Goal: Task Accomplishment & Management: Use online tool/utility

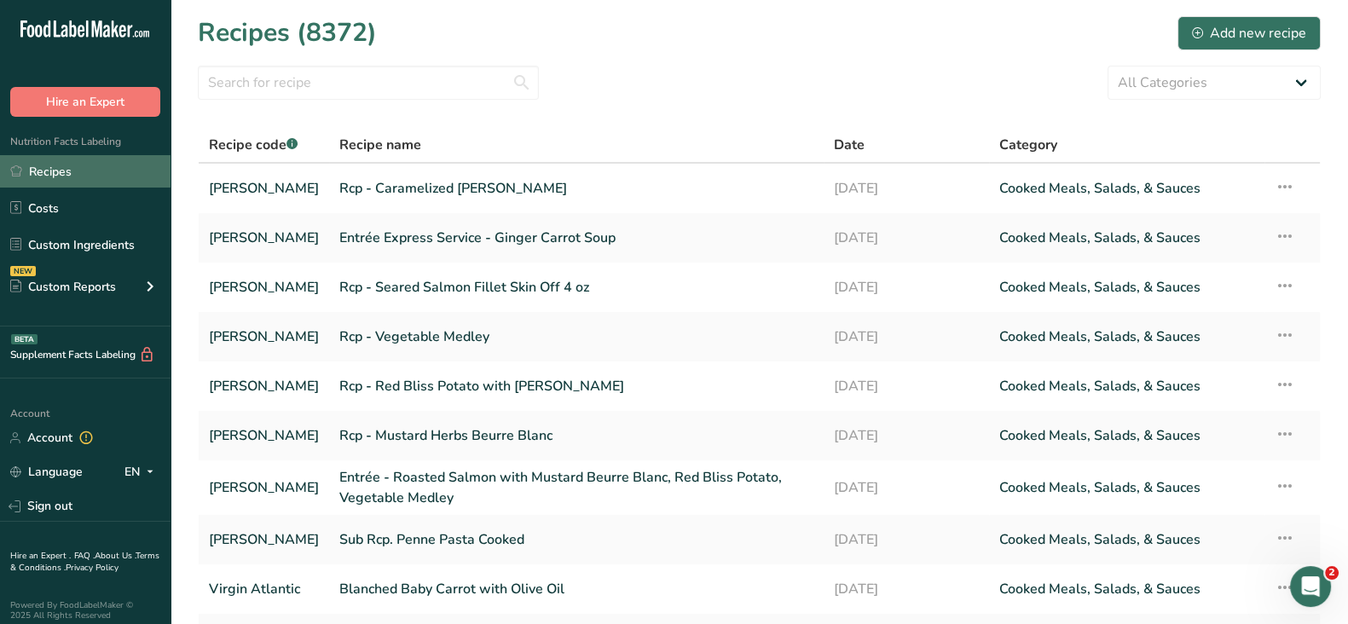
drag, startPoint x: 49, startPoint y: 174, endPoint x: 115, endPoint y: 164, distance: 66.5
click at [49, 173] on link "Recipes" at bounding box center [85, 171] width 171 height 32
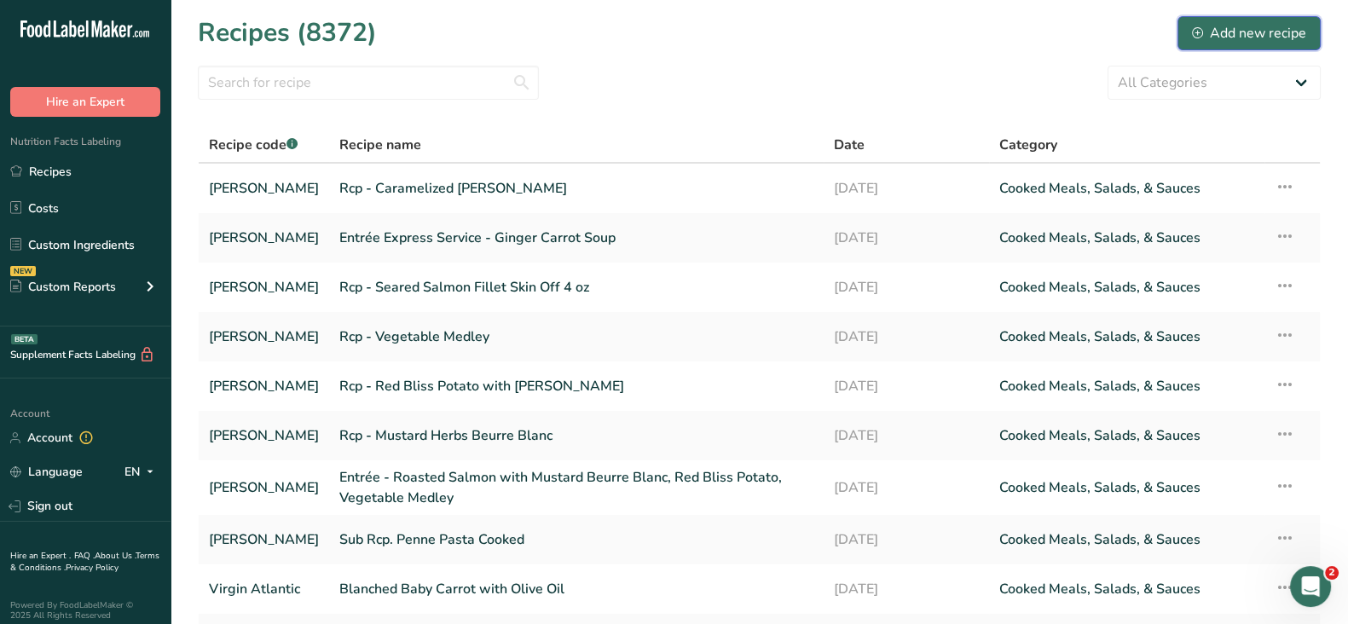
click at [1266, 36] on div "Add new recipe" at bounding box center [1249, 33] width 114 height 20
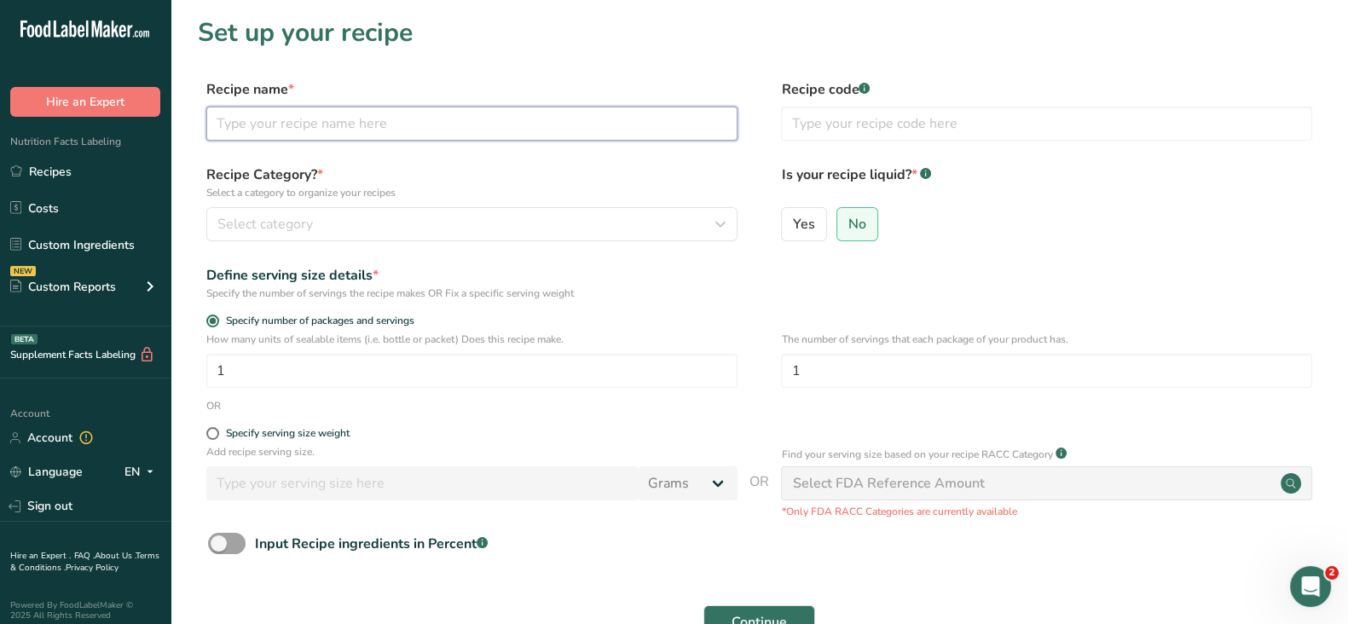
click at [411, 116] on input "text" at bounding box center [471, 124] width 531 height 34
paste input "Entrée Express Service - Ginger Carrot Soup and Grilled Cheese Sandwich with Sp…"
click at [478, 118] on input "Entrée Express Service - Ginger Carrot Soup and Grilled Cheese Sandwich with Sp…" at bounding box center [471, 124] width 531 height 34
click at [646, 121] on input "Entrée Express Service - Ginger Carrot Soup and Grilled Cheese Sandwich with Sp…" at bounding box center [471, 124] width 531 height 34
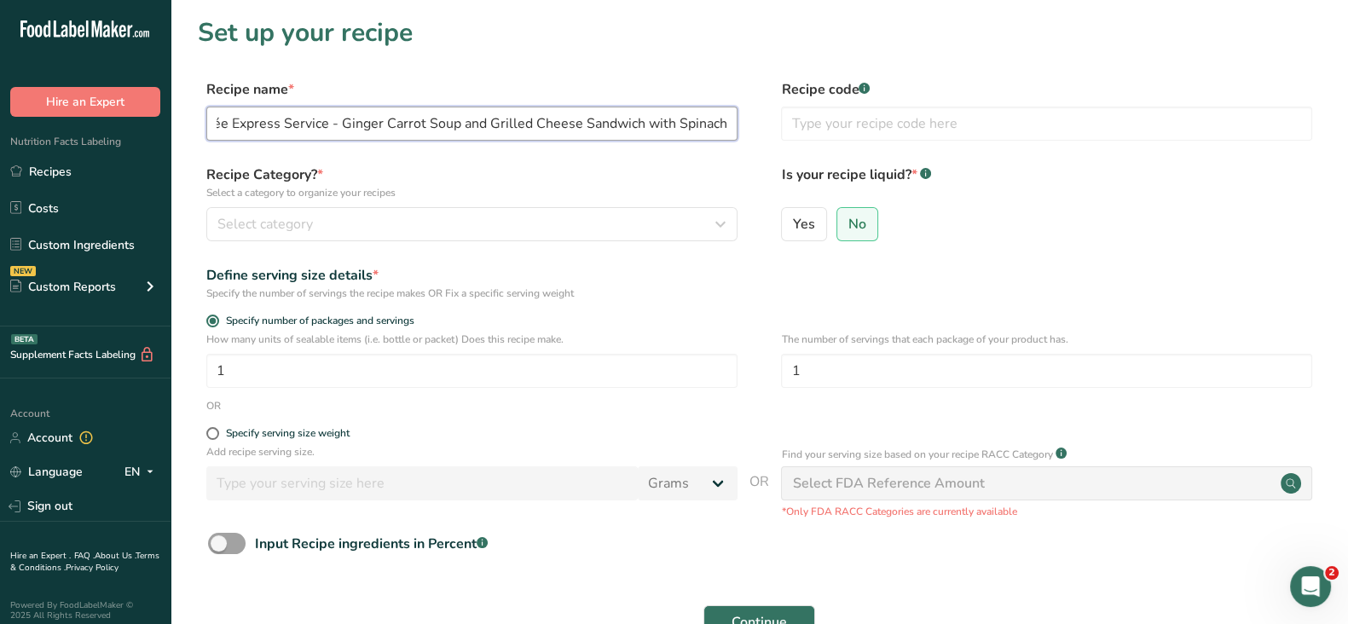
scroll to position [0, 0]
drag, startPoint x: 317, startPoint y: 127, endPoint x: 43, endPoint y: 123, distance: 274.6
click at [43, 123] on div ".a-20{fill:#fff;} Hire an Expert Nutrition Facts Labeling Recipes Costs Custom …" at bounding box center [674, 383] width 1348 height 766
click at [405, 121] on input "Entrée Express Service - Ginger Carrot Soup and Grilled Cheese Sandwich with Sp…" at bounding box center [471, 124] width 531 height 34
type input "Entrée Express Service - Ginger Carrot Soup and Grilled Cheese Sandwich with Sp…"
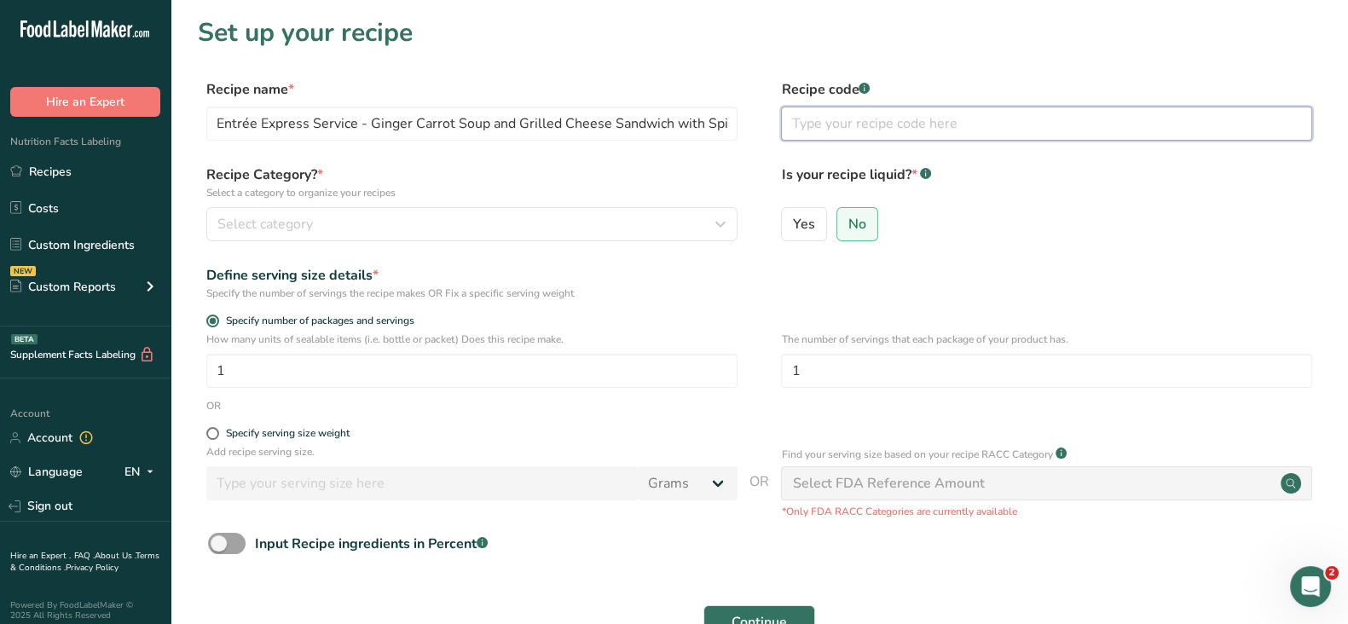
click at [814, 130] on input "text" at bounding box center [1046, 124] width 531 height 34
type input "[PERSON_NAME]"
click at [947, 218] on div "Yes No" at bounding box center [1046, 229] width 531 height 44
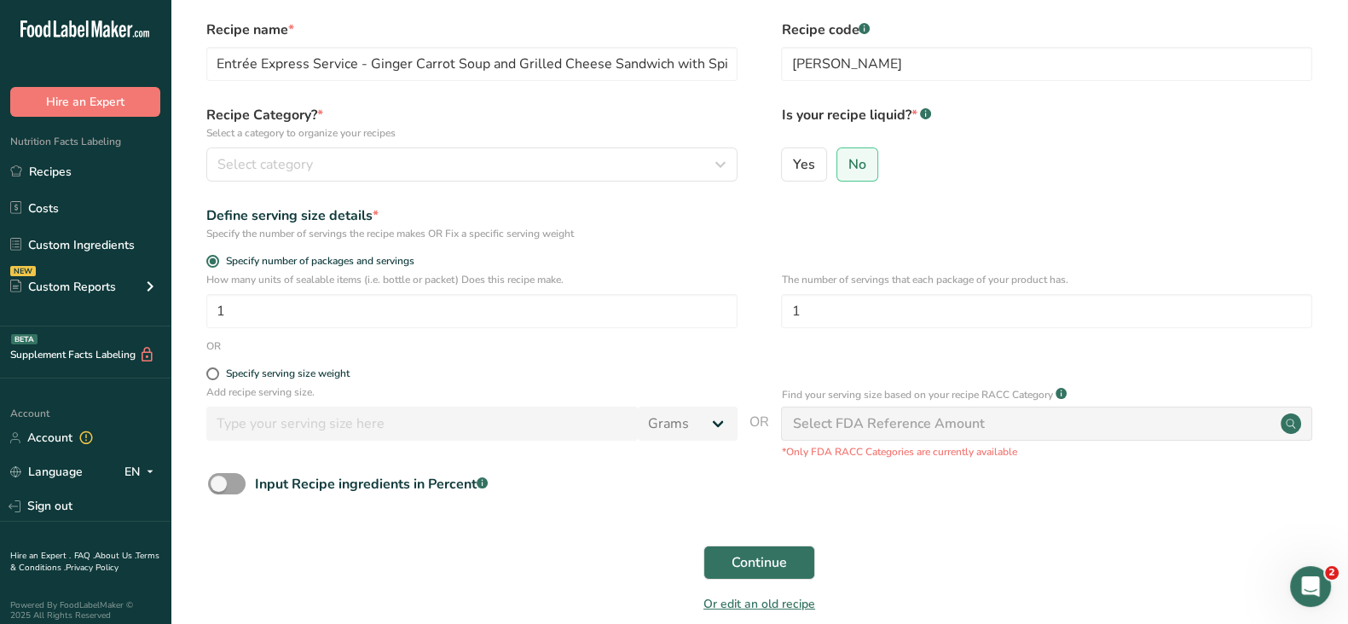
scroll to position [142, 0]
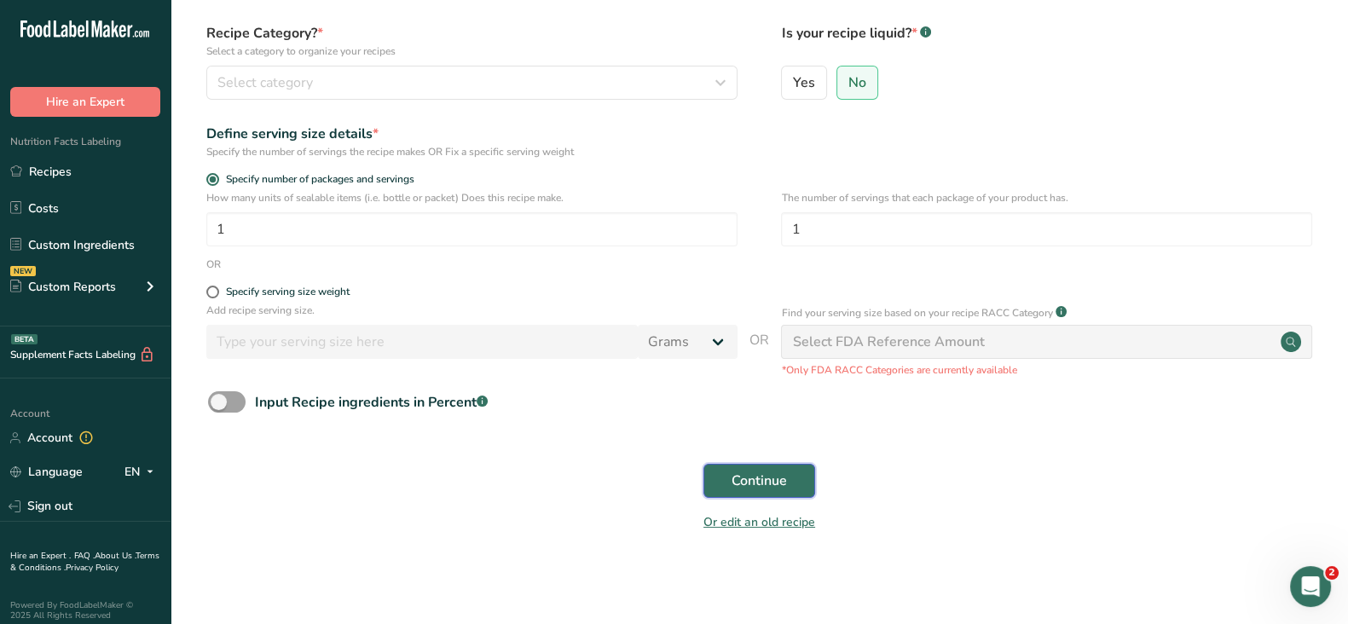
click at [786, 484] on span "Continue" at bounding box center [759, 481] width 55 height 20
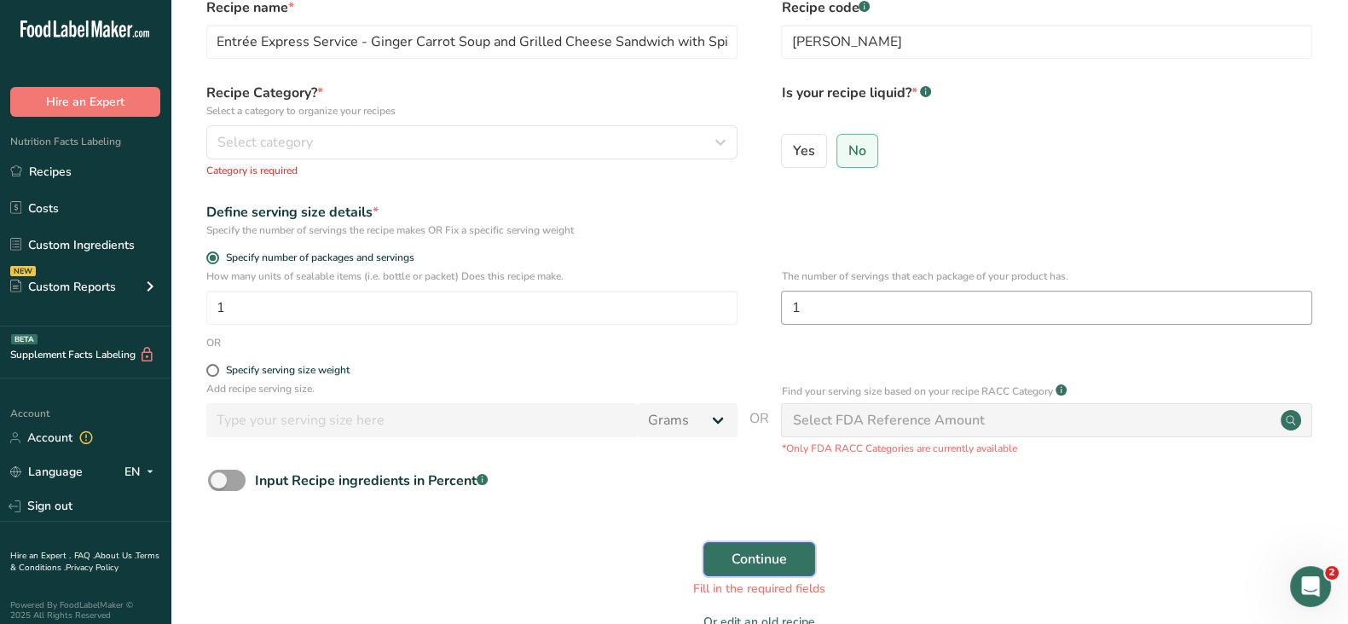
scroll to position [0, 0]
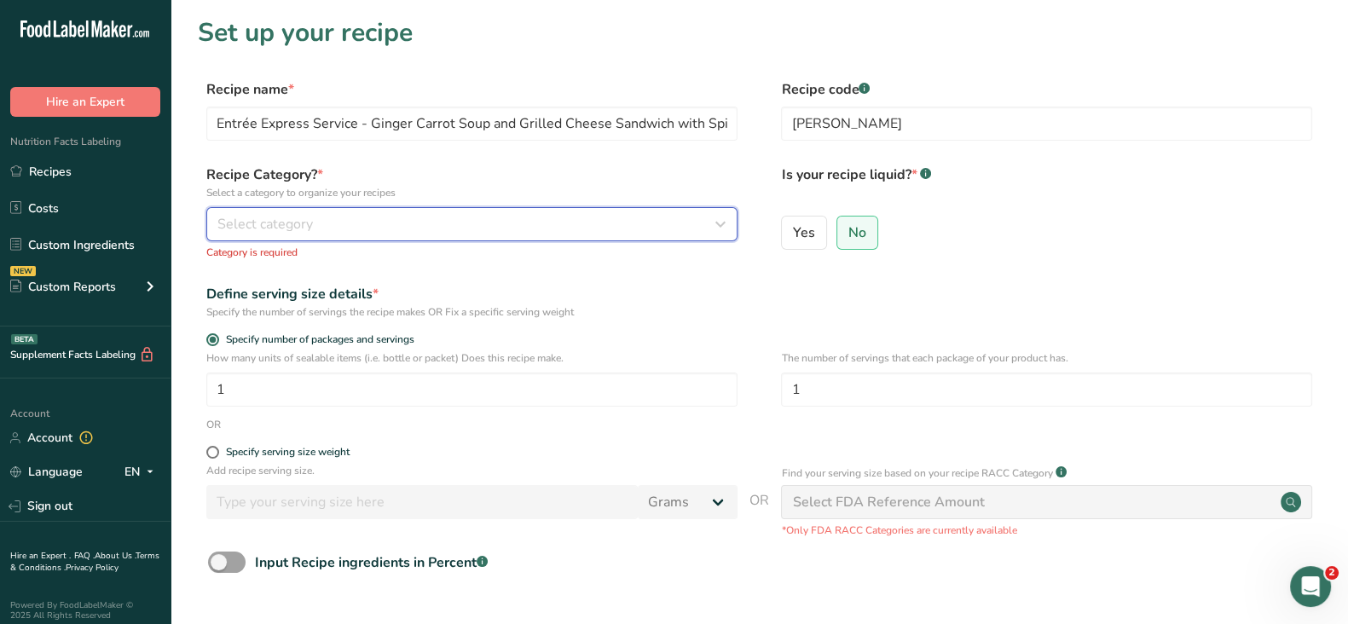
click at [281, 211] on button "Select category" at bounding box center [471, 224] width 531 height 34
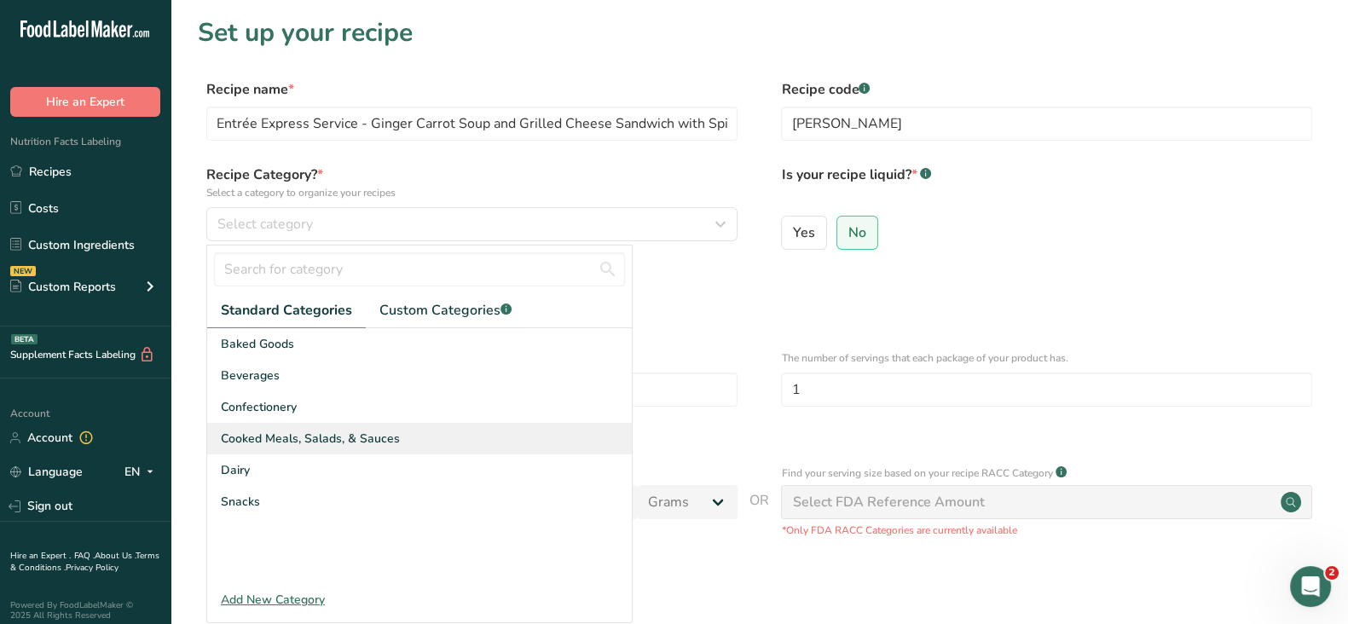
click at [256, 432] on span "Cooked Meals, Salads, & Sauces" at bounding box center [310, 439] width 179 height 18
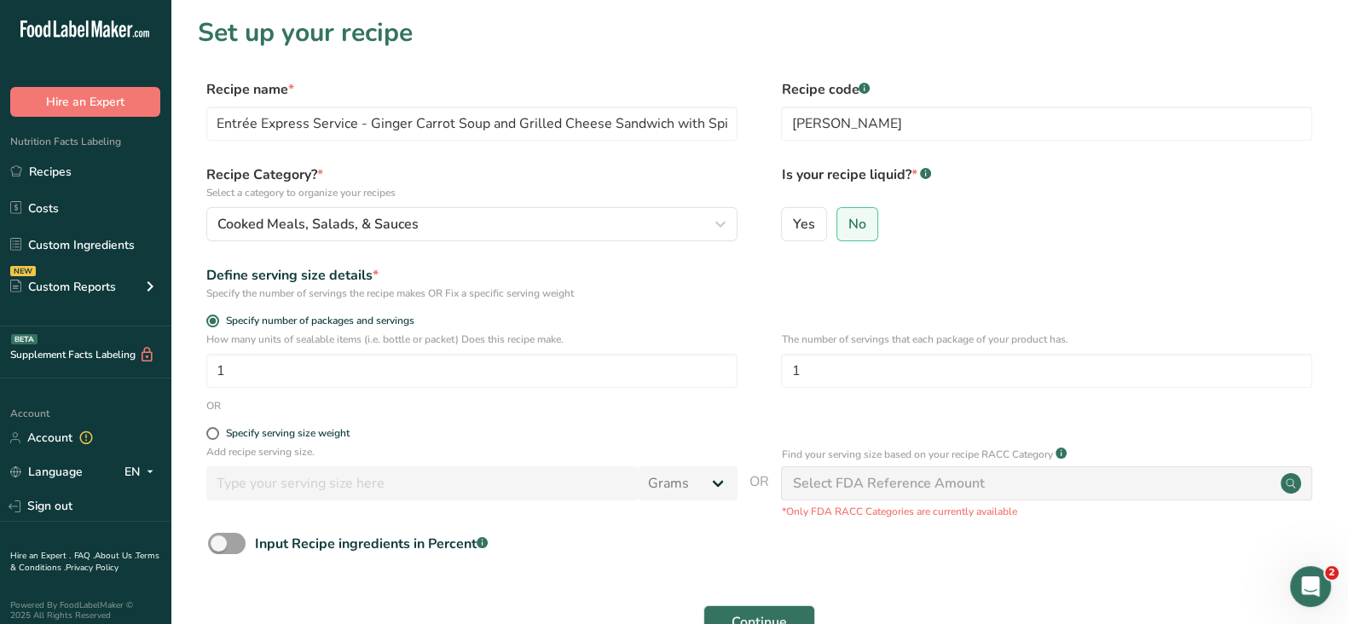
click at [1040, 235] on div "Yes No" at bounding box center [1046, 229] width 531 height 44
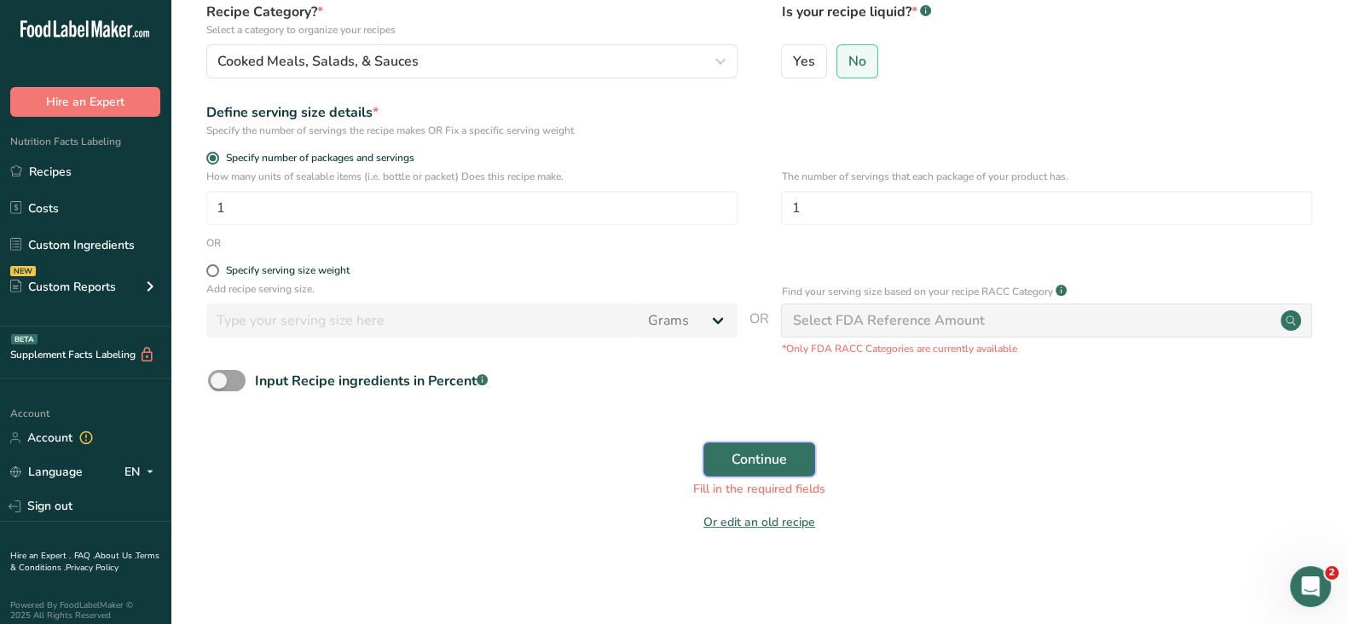
click at [762, 471] on button "Continue" at bounding box center [760, 460] width 112 height 34
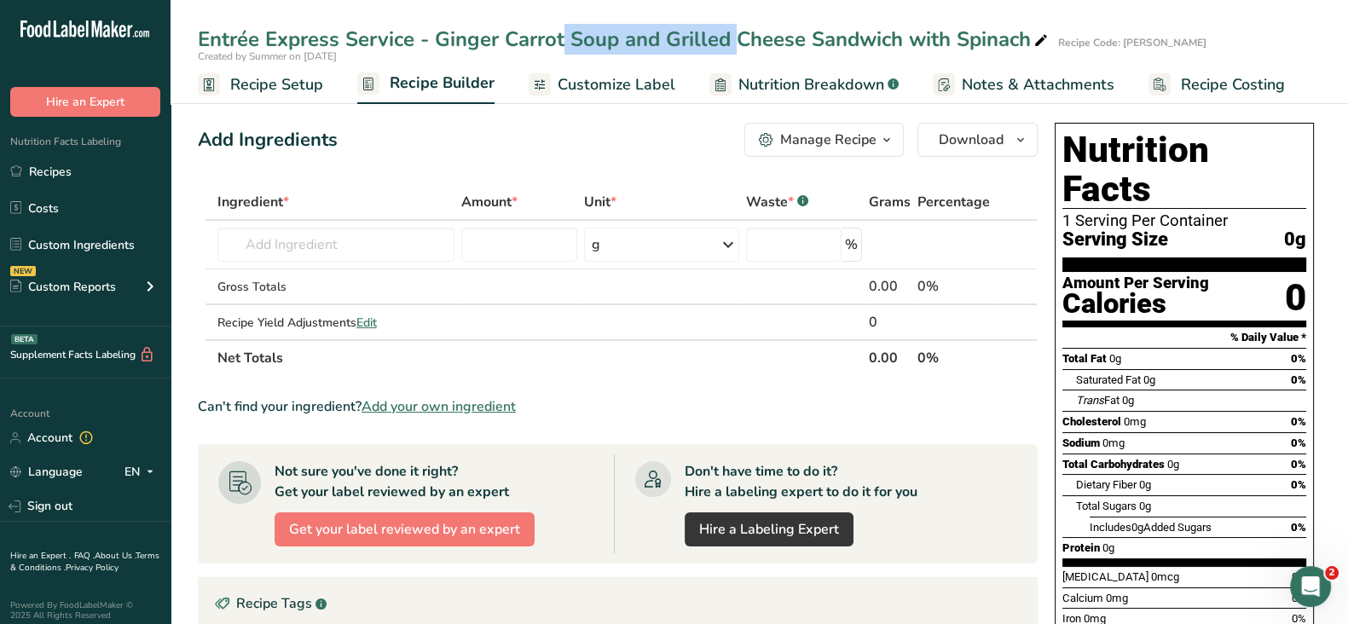
drag, startPoint x: 433, startPoint y: 42, endPoint x: 617, endPoint y: 36, distance: 184.3
click at [617, 36] on div "Entrée Express Service - Ginger Carrot Soup and Grilled Cheese Sandwich with Sp…" at bounding box center [625, 39] width 854 height 31
click at [337, 253] on input "text" at bounding box center [335, 245] width 237 height 34
paste input "Entrée Express Service - Ginger Carrot Soup and Grilled Cheese Sandwich with Sp…"
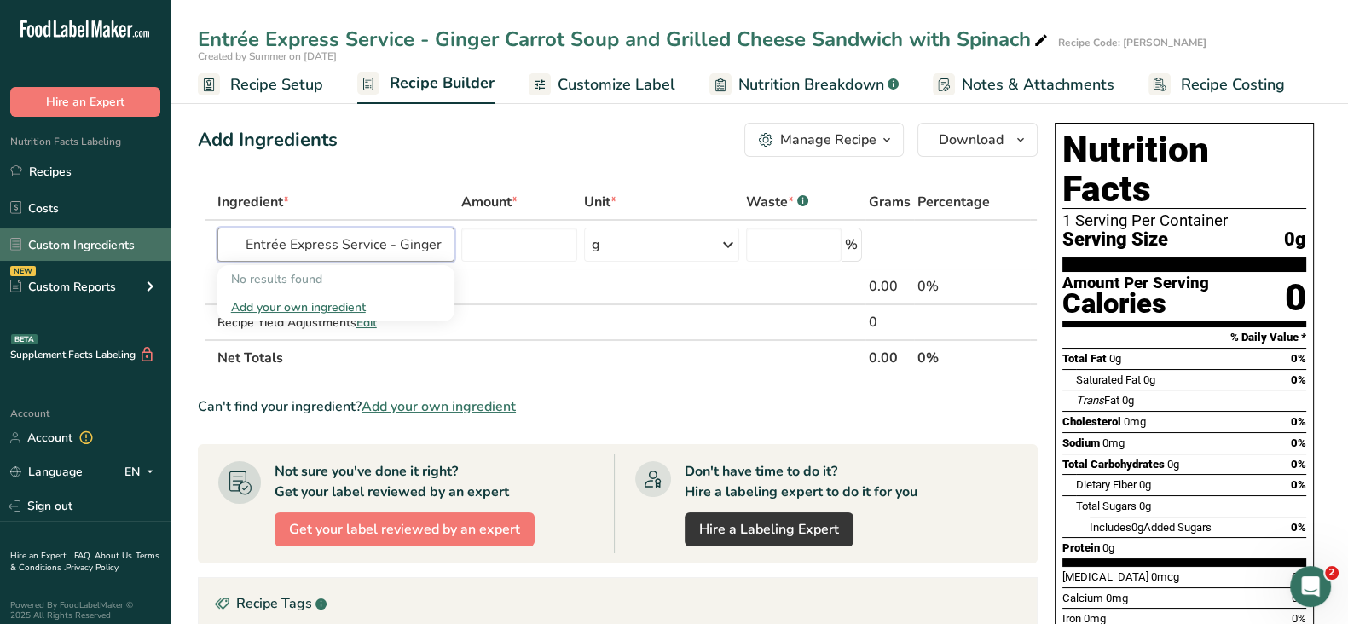
drag, startPoint x: 325, startPoint y: 240, endPoint x: 97, endPoint y: 248, distance: 227.9
click at [130, 245] on div ".a-20{fill:#fff;} Hire an Expert Nutrition Facts Labeling Recipes Costs Custom …" at bounding box center [674, 512] width 1348 height 1025
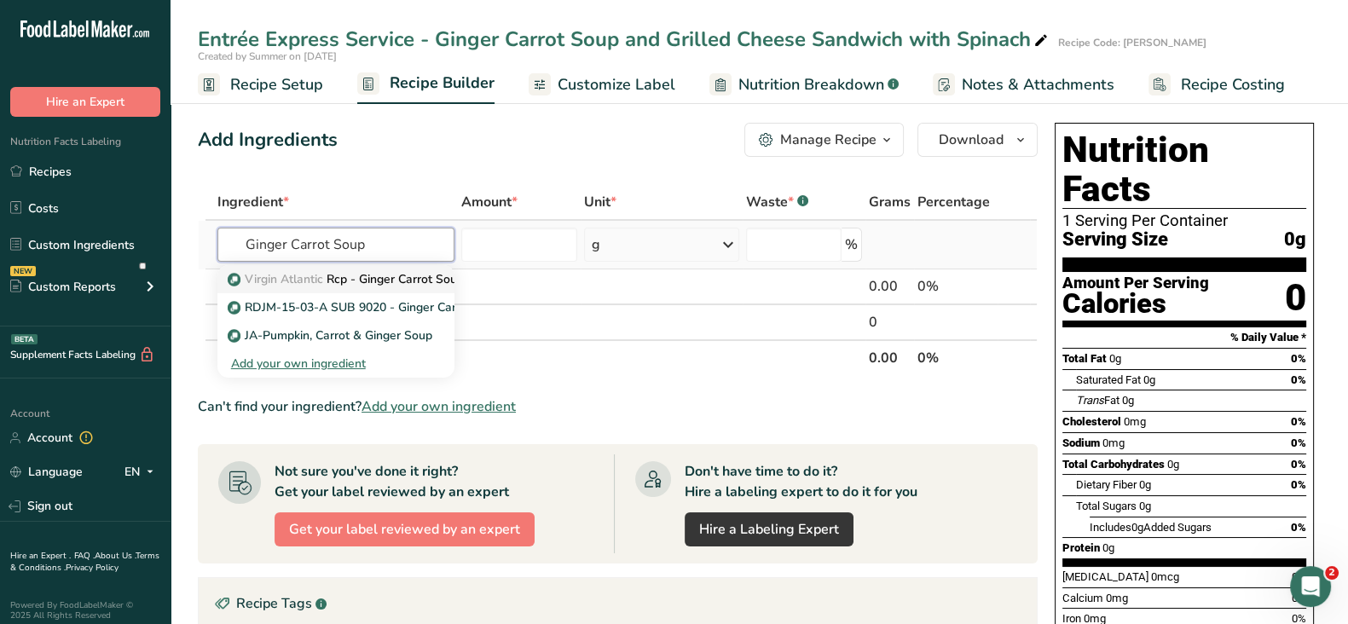
type input "Ginger Carrot Soup"
click at [399, 275] on p "Virgin Atlantic Rcp - Ginger Carrot Soup" at bounding box center [347, 279] width 233 height 18
type input "Rcp - Ginger Carrot Soup"
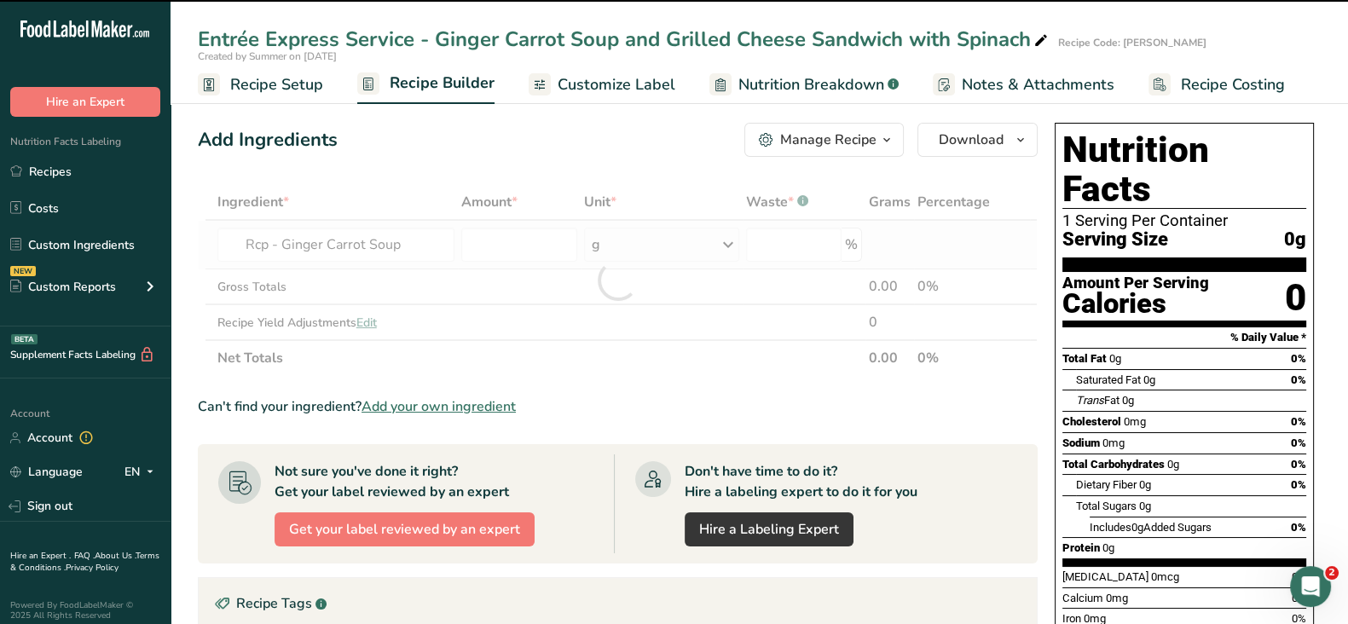
type input "0"
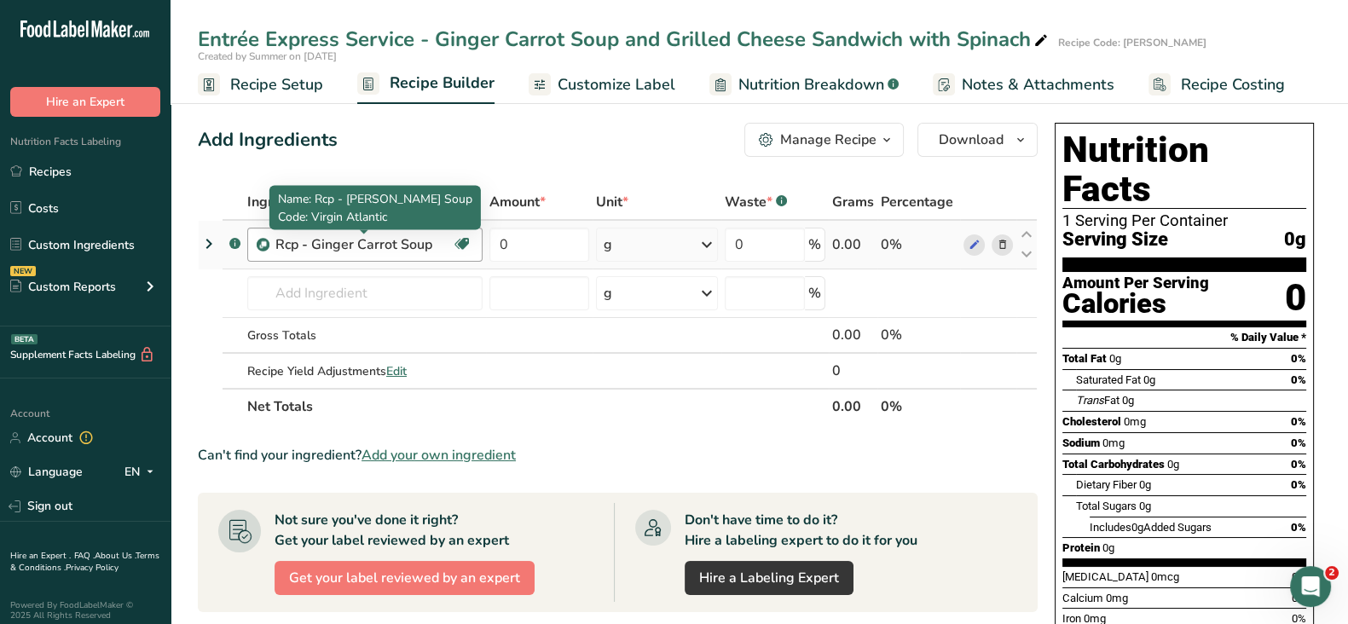
click at [426, 245] on div "Rcp - Ginger Carrot Soup" at bounding box center [363, 245] width 177 height 20
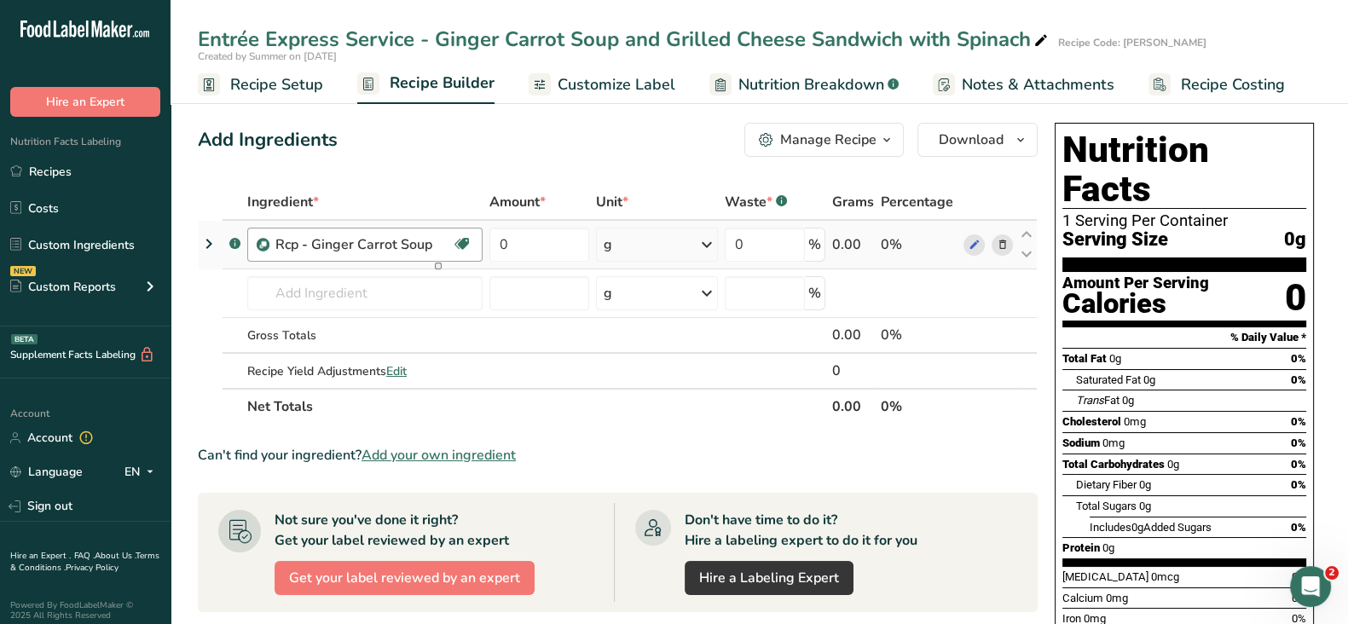
click at [432, 245] on div "Rcp - Ginger Carrot Soup" at bounding box center [363, 245] width 177 height 20
click at [999, 244] on icon at bounding box center [1002, 245] width 12 height 18
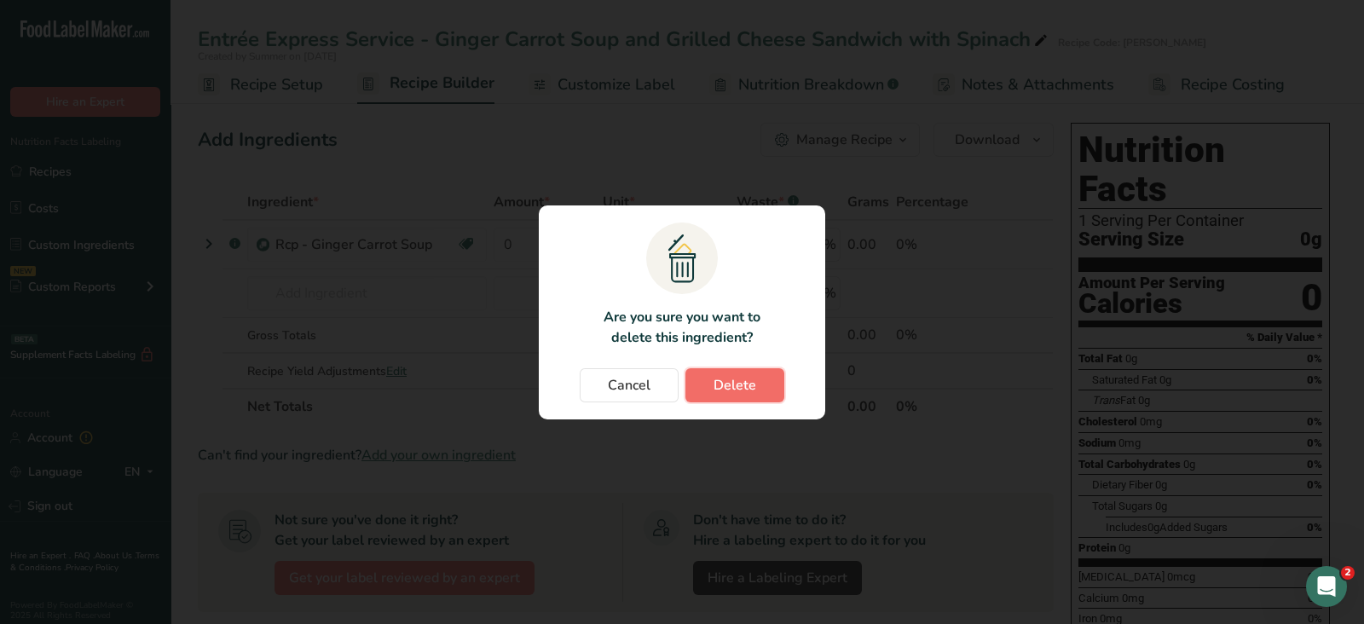
click at [750, 377] on span "Delete" at bounding box center [735, 385] width 43 height 20
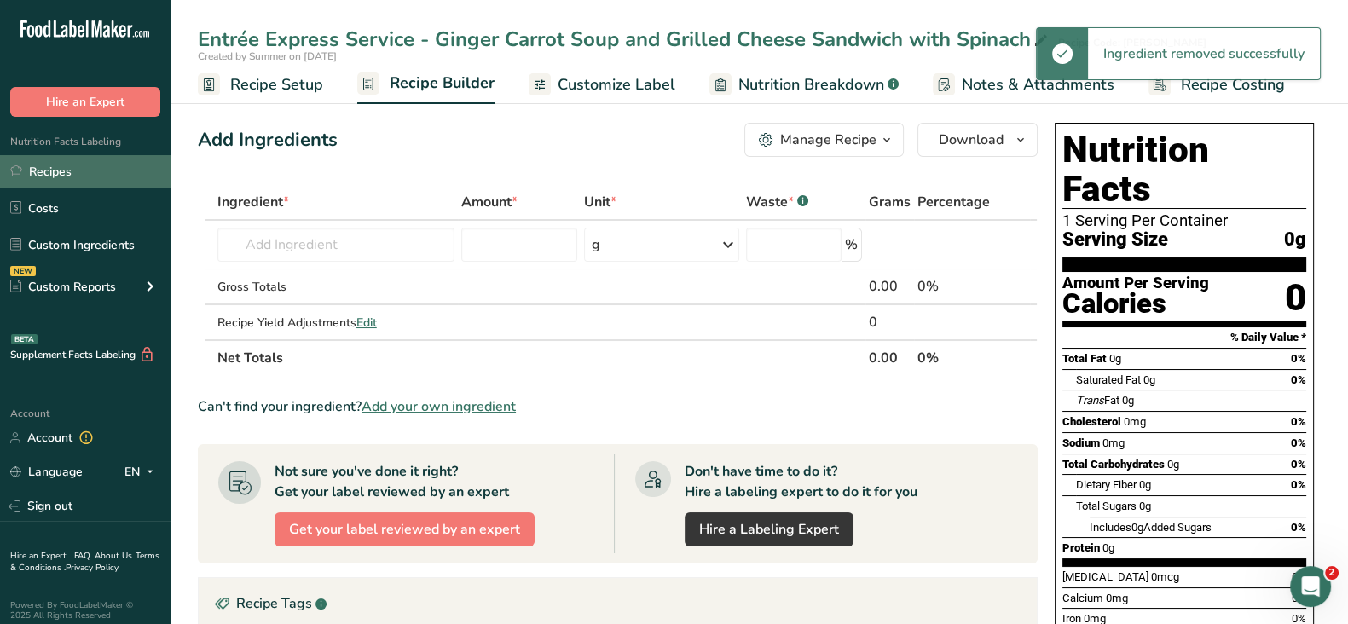
drag, startPoint x: 76, startPoint y: 172, endPoint x: 107, endPoint y: 174, distance: 30.7
click at [76, 171] on link "Recipes" at bounding box center [85, 171] width 171 height 32
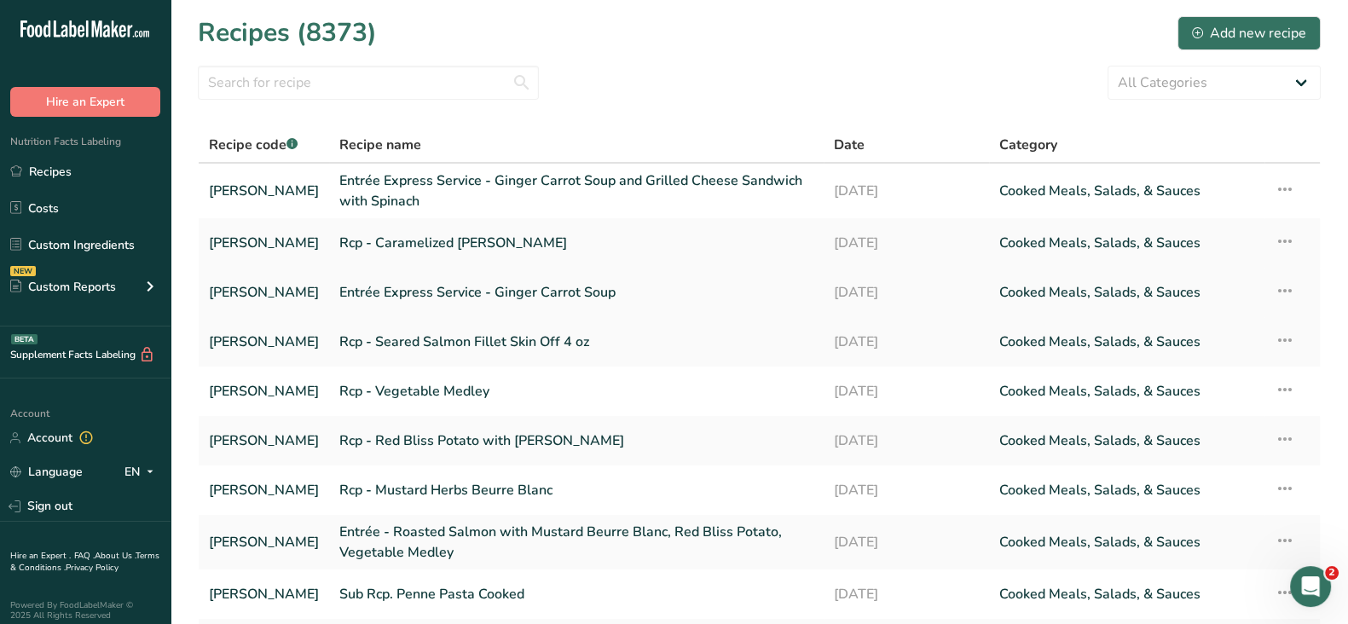
click at [435, 282] on link "Entrée Express Service - Ginger Carrot Soup" at bounding box center [576, 293] width 474 height 36
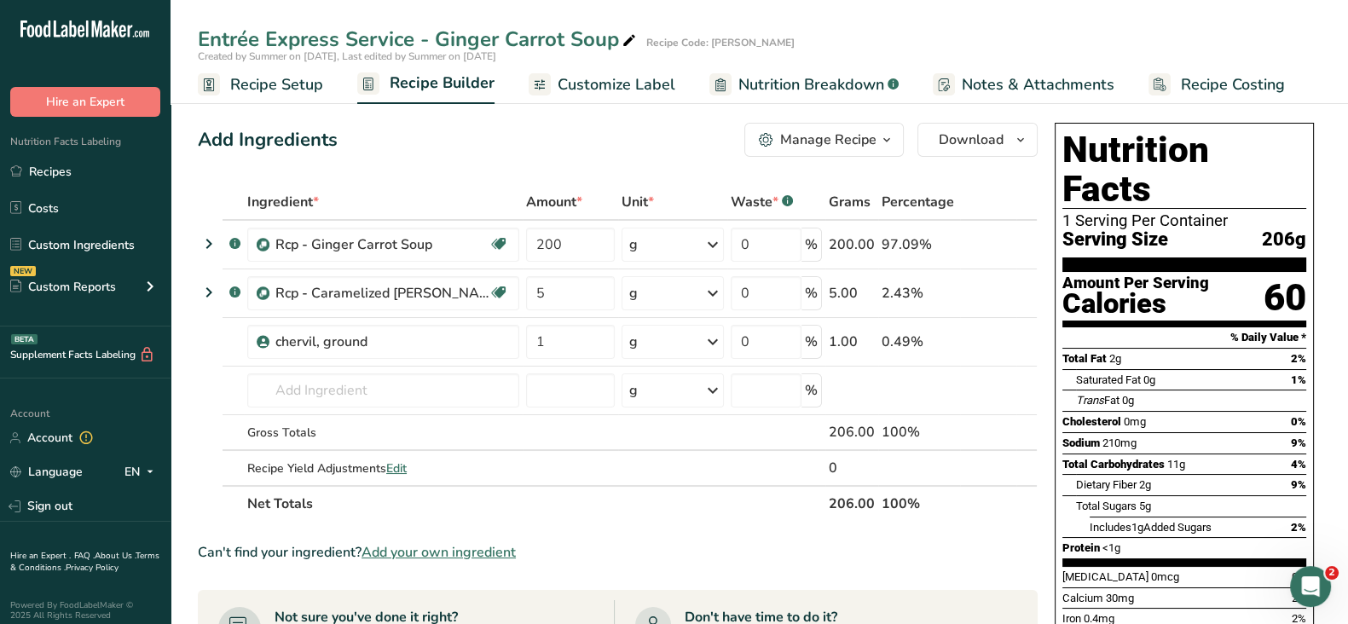
click at [870, 134] on div "Manage Recipe" at bounding box center [828, 140] width 96 height 20
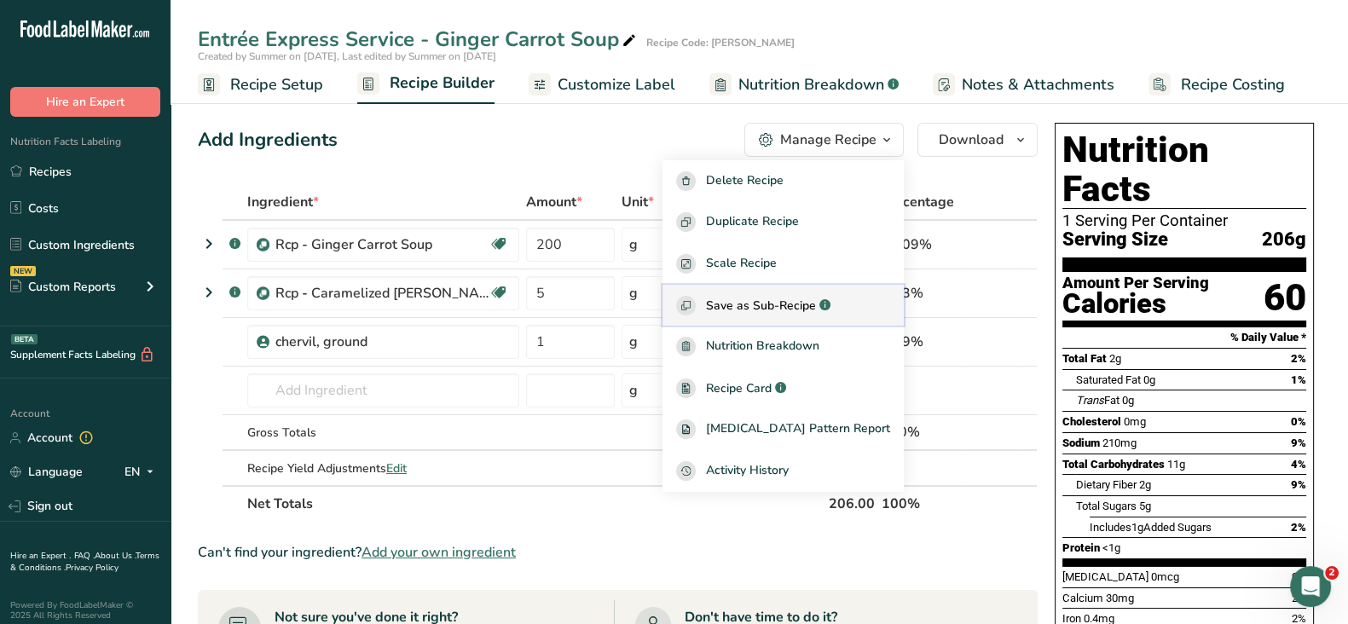
click at [782, 300] on span "Save as Sub-Recipe" at bounding box center [761, 306] width 110 height 18
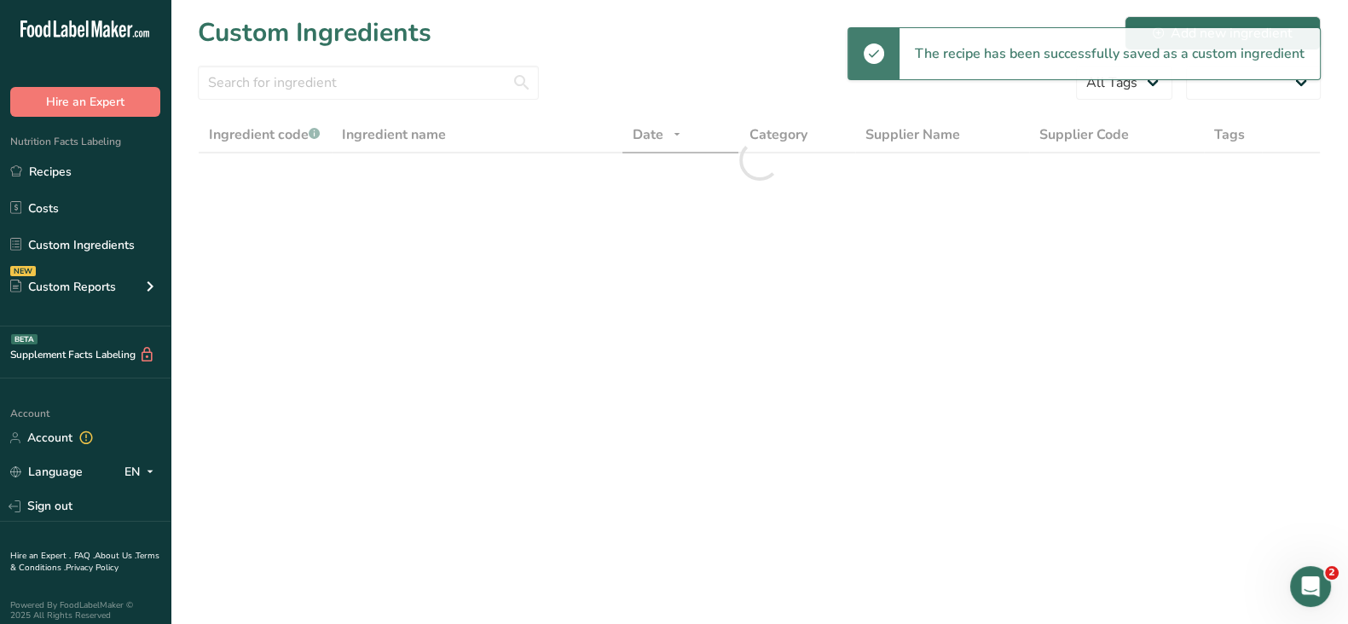
select select "30"
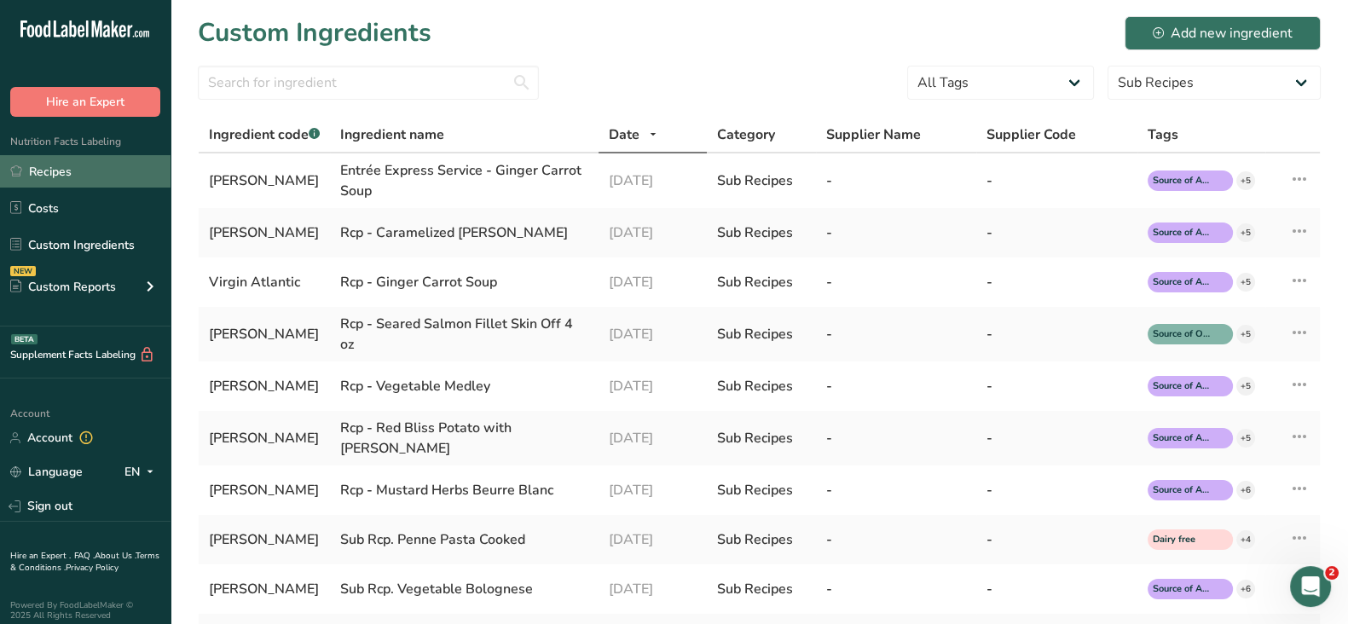
click at [91, 177] on link "Recipes" at bounding box center [85, 171] width 171 height 32
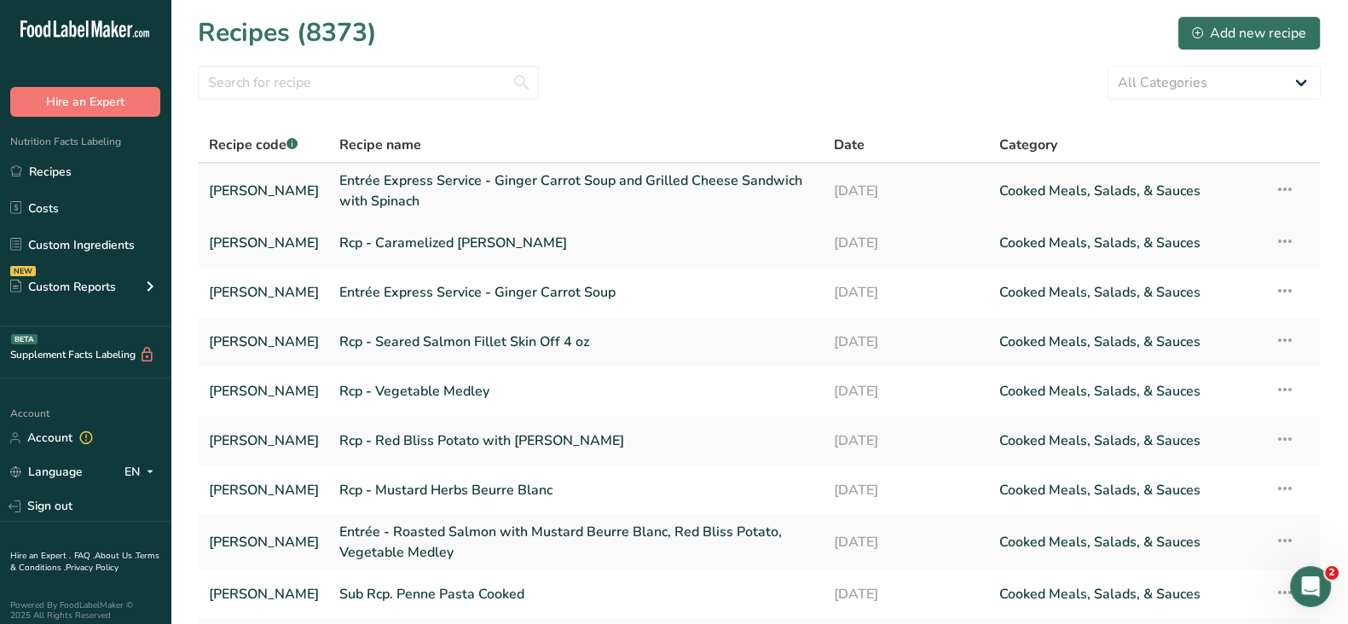
click at [489, 181] on link "Entrée Express Service - Ginger Carrot Soup and Grilled Cheese Sandwich with Sp…" at bounding box center [576, 191] width 474 height 41
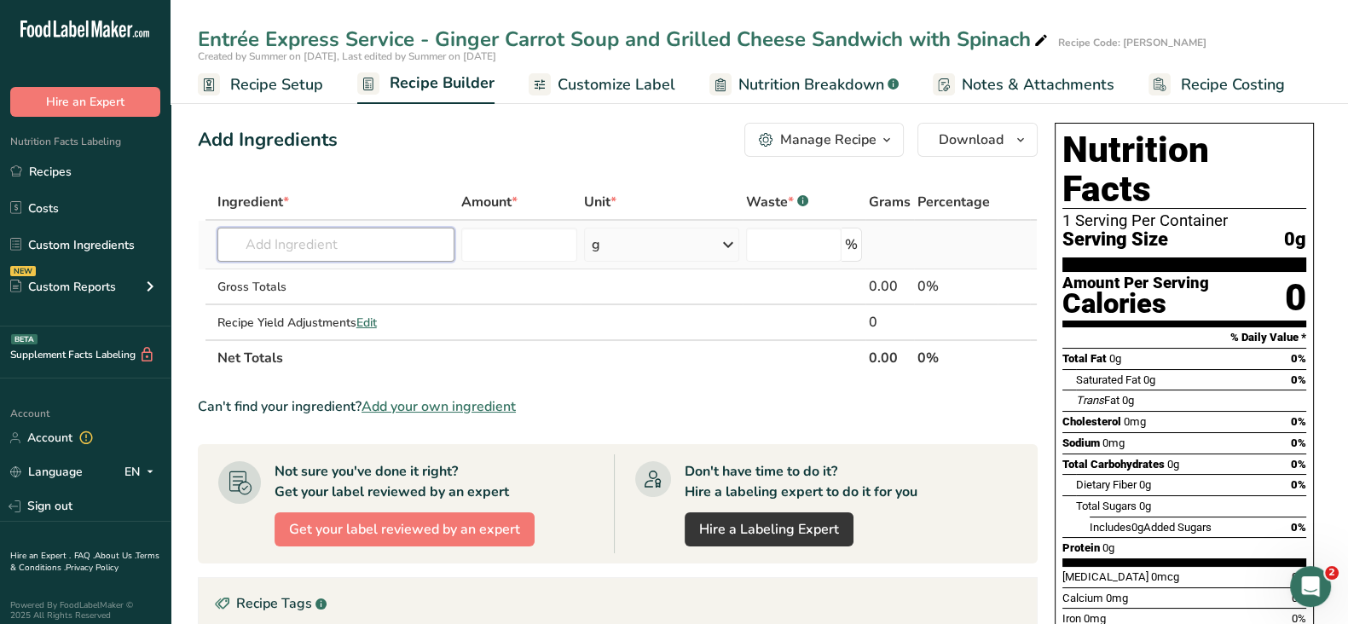
click at [381, 247] on input "text" at bounding box center [335, 245] width 237 height 34
paste input "Entrée Express Service - Ginger Carrot Soup and Grilled Cheese Sandwich with Sp…"
drag, startPoint x: 401, startPoint y: 244, endPoint x: 359, endPoint y: 245, distance: 41.8
click at [359, 245] on input "Entrée Express Service - Ginger Carrot Soup and Grilled Cheese Sandwich with Sp…" at bounding box center [335, 245] width 237 height 34
click at [379, 242] on input "Entrée Express Service - Ginger Carrot Soup and Grilled Cheese Sandwich with Sp…" at bounding box center [335, 245] width 237 height 34
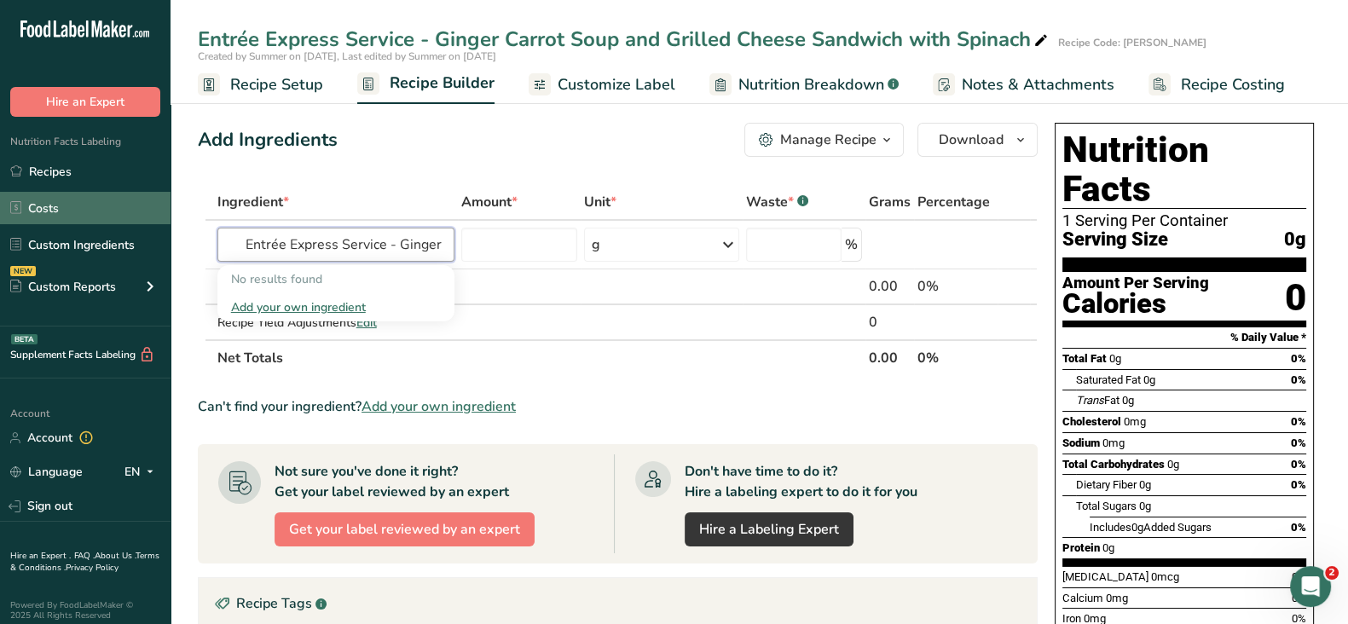
drag, startPoint x: 397, startPoint y: 242, endPoint x: 129, endPoint y: 221, distance: 268.6
click at [149, 235] on div ".a-20{fill:#fff;} Hire an Expert Nutrition Facts Labeling Recipes Costs Custom …" at bounding box center [674, 512] width 1348 height 1025
drag, startPoint x: 369, startPoint y: 246, endPoint x: 611, endPoint y: 258, distance: 242.4
click at [611, 258] on tr "Ginger Carrot Soup and Grilled Cheese Sandwich with Spinach No results found Ad…" at bounding box center [618, 245] width 838 height 49
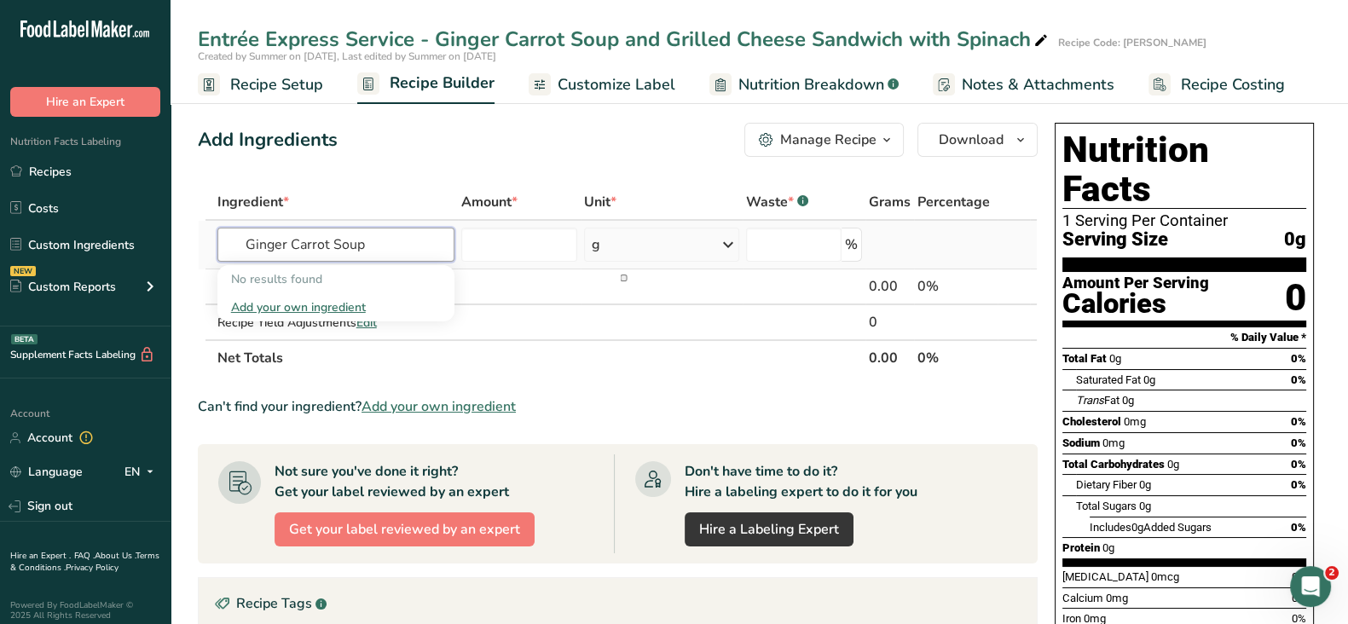
scroll to position [0, 0]
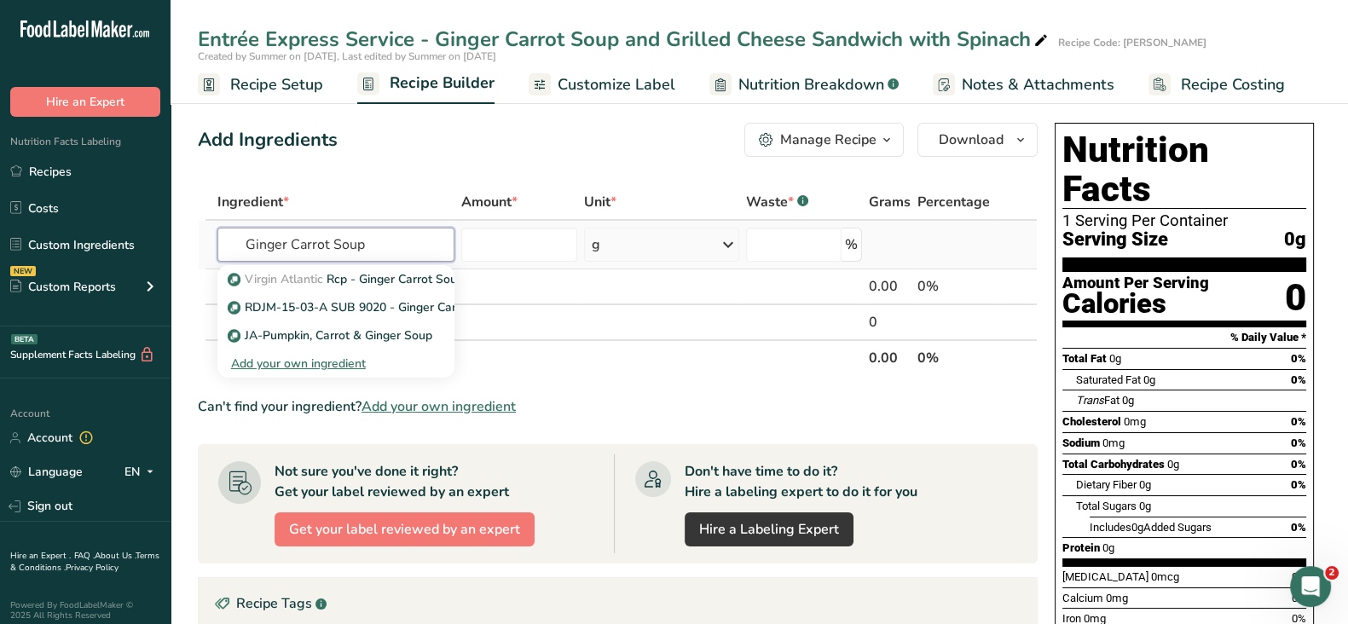
click at [382, 244] on input "Ginger Carrot Soup" at bounding box center [335, 245] width 237 height 34
drag, startPoint x: 382, startPoint y: 244, endPoint x: 115, endPoint y: 229, distance: 267.3
click at [115, 229] on div ".a-20{fill:#fff;} Hire an Expert Nutrition Facts Labeling Recipes Costs Custom …" at bounding box center [674, 512] width 1348 height 1025
click at [270, 241] on input "Ginger Carrot Soup" at bounding box center [335, 245] width 237 height 34
type input "Ginger Carrot Soup"
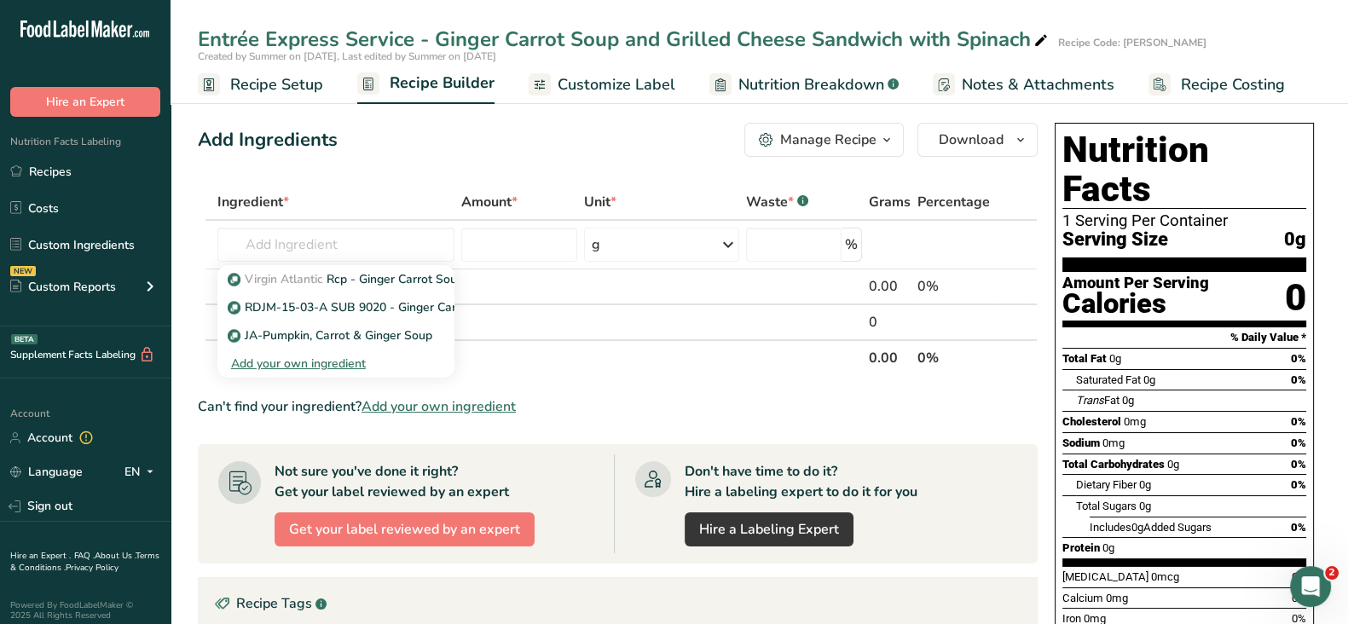
click at [376, 177] on div "Add Ingredients Manage Recipe Delete Recipe Duplicate Recipe Scale Recipe Save …" at bounding box center [623, 557] width 850 height 882
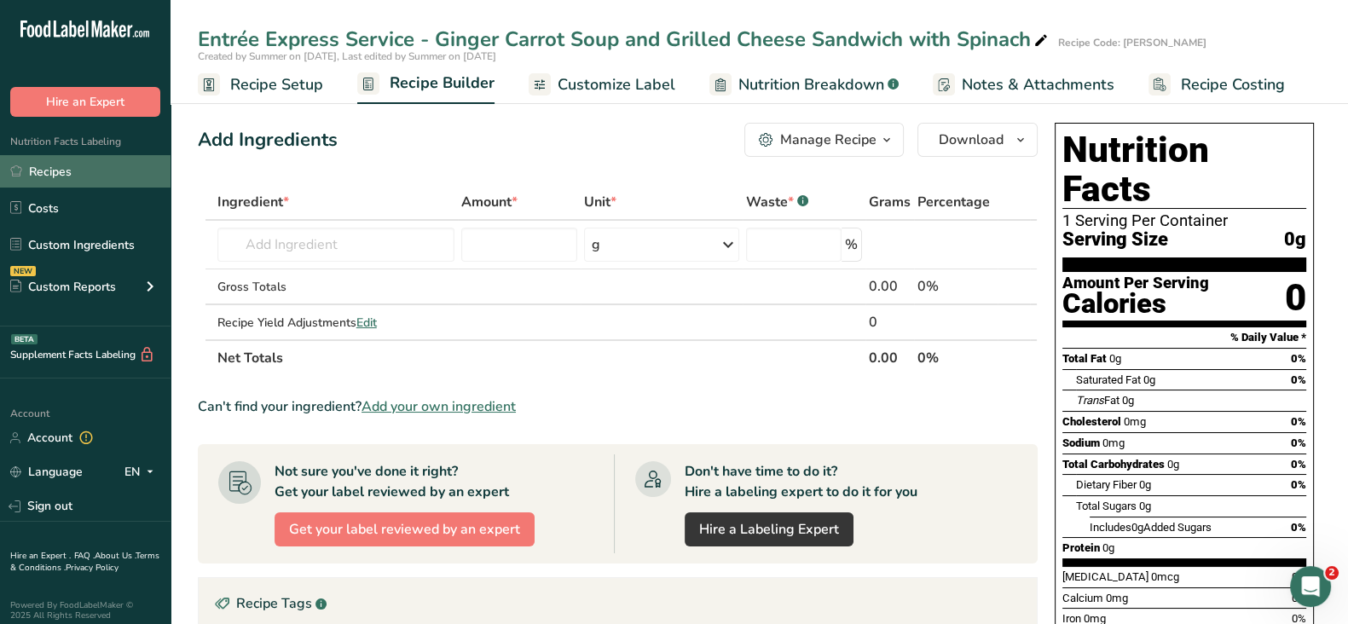
click at [111, 173] on link "Recipes" at bounding box center [85, 171] width 171 height 32
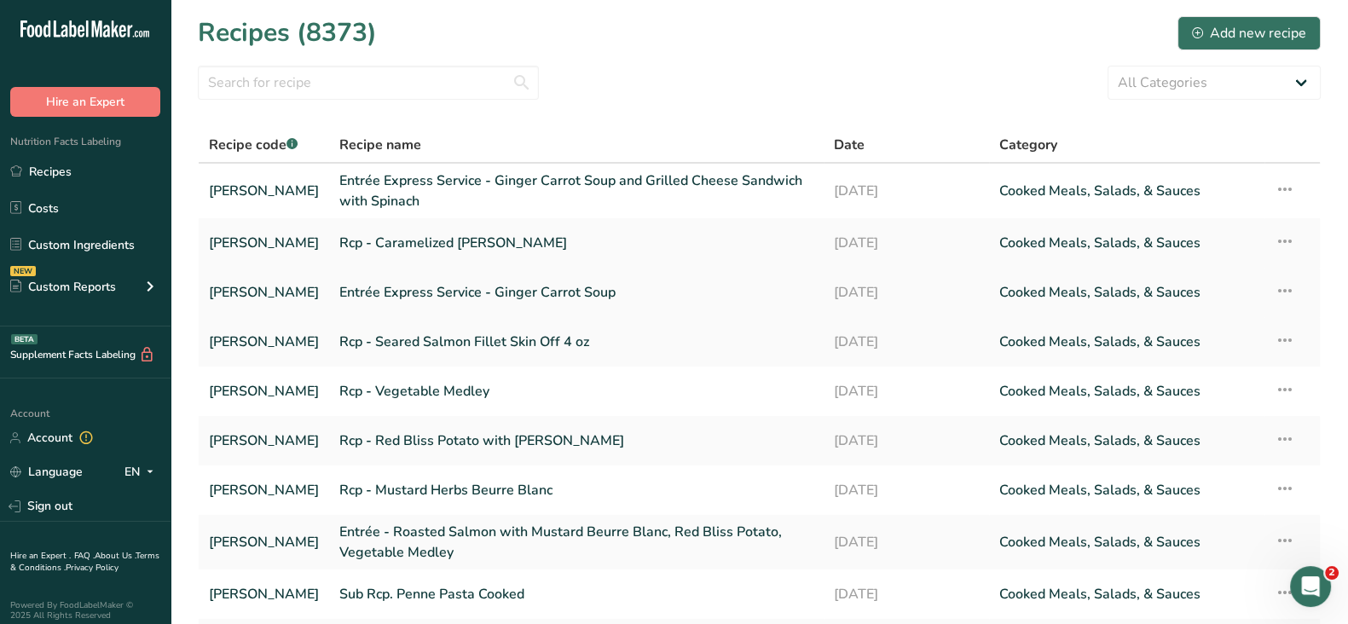
click at [525, 285] on link "Entrée Express Service - Ginger Carrot Soup" at bounding box center [576, 293] width 474 height 36
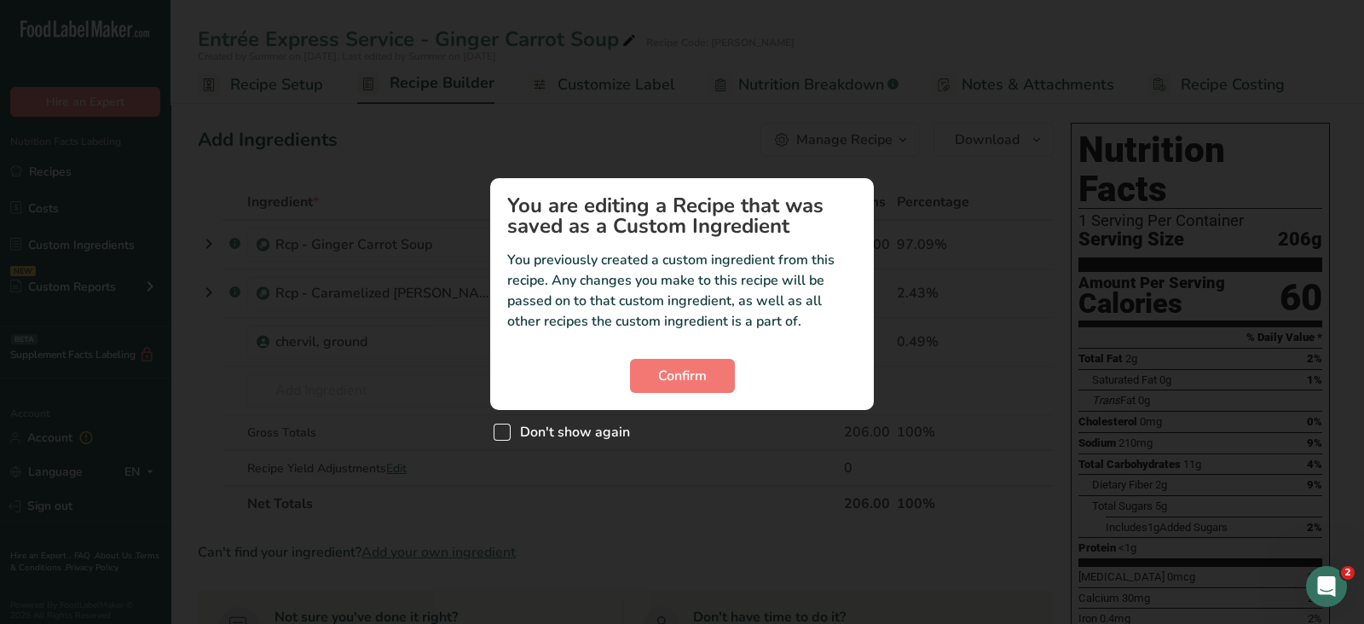
click at [591, 438] on span "Don't show again" at bounding box center [570, 432] width 119 height 17
click at [505, 437] on input "Don't show again" at bounding box center [499, 431] width 11 height 11
checkbox input "true"
click at [663, 384] on span "Confirm" at bounding box center [682, 376] width 49 height 20
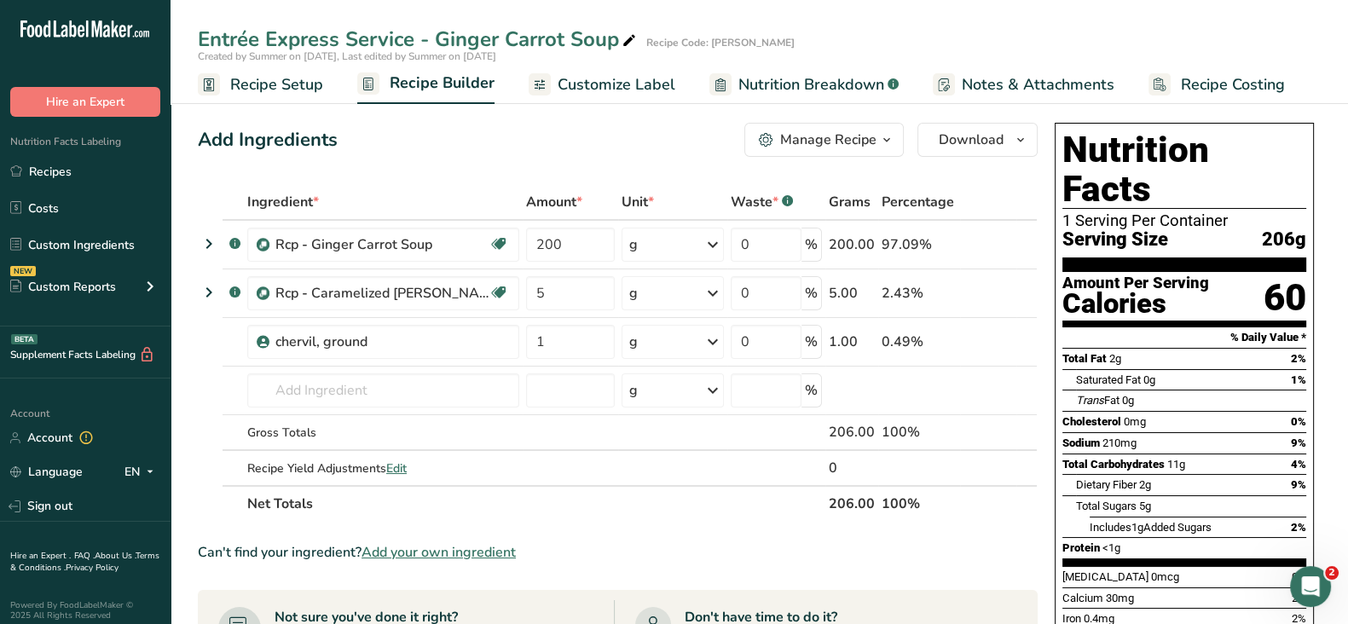
drag, startPoint x: 204, startPoint y: 36, endPoint x: 616, endPoint y: 32, distance: 411.9
click at [616, 32] on div "Entrée Express Service - Ginger Carrot Soup" at bounding box center [419, 39] width 442 height 31
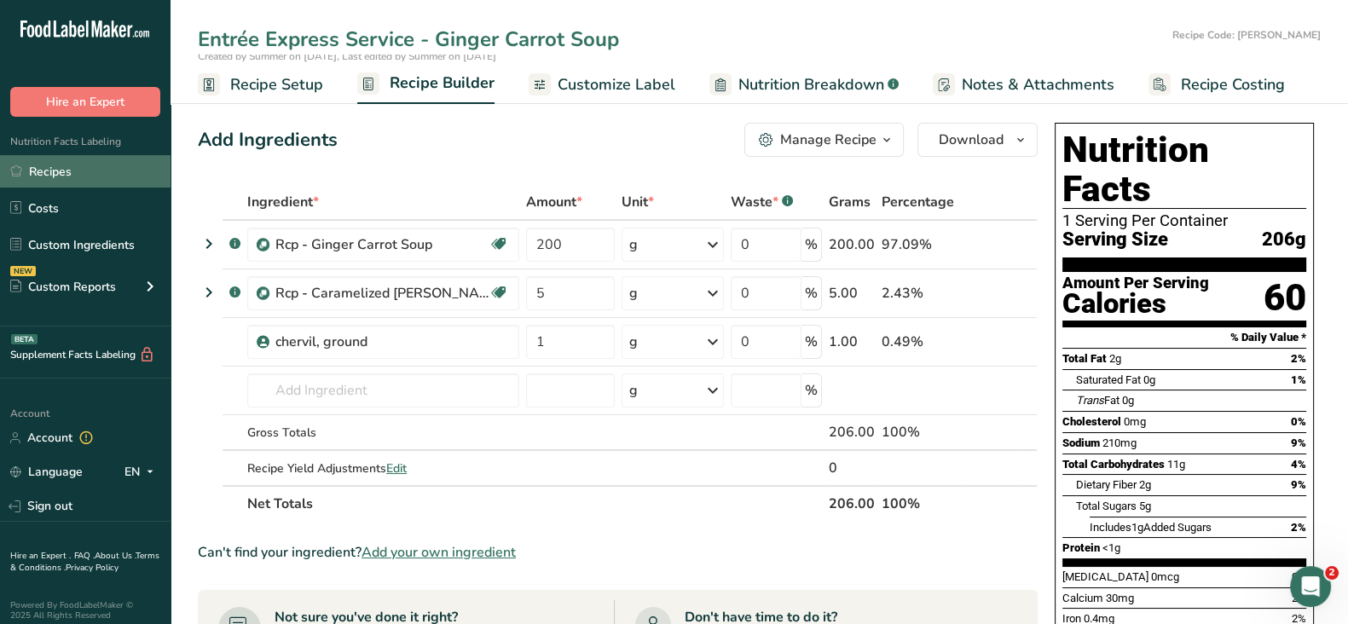
click at [106, 160] on link "Recipes" at bounding box center [85, 171] width 171 height 32
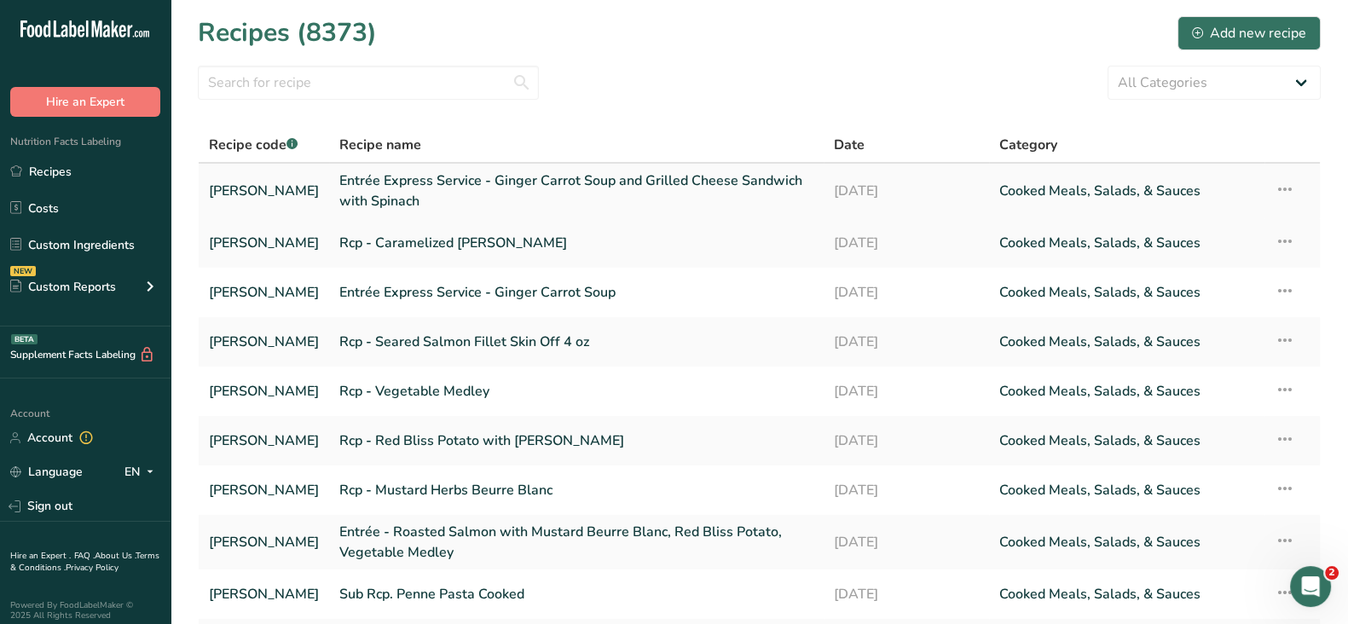
click at [419, 179] on link "Entrée Express Service - Ginger Carrot Soup and Grilled Cheese Sandwich with Sp…" at bounding box center [576, 191] width 474 height 41
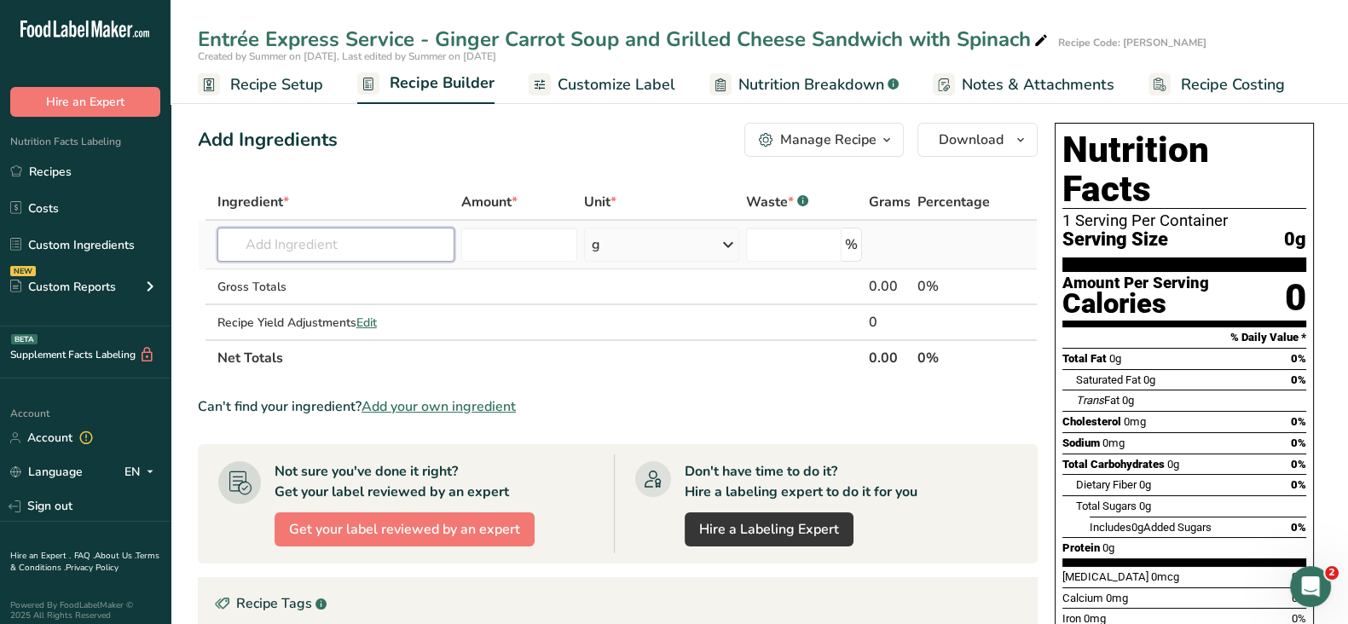
click at [345, 252] on input "text" at bounding box center [335, 245] width 237 height 34
paste input "Entrée Express Service - Ginger Carrot Soup and Grilled Cheese Sandwich with Sp…"
drag, startPoint x: 428, startPoint y: 245, endPoint x: 178, endPoint y: 228, distance: 250.4
click at [178, 228] on section "Add Ingredients Manage Recipe Delete Recipe Duplicate Recipe Scale Recipe Save …" at bounding box center [760, 557] width 1178 height 936
click at [320, 235] on input "Entrée Express Service - Ginger Carrot Soup and Grilled Cheese Sandwich with Sp…" at bounding box center [335, 245] width 237 height 34
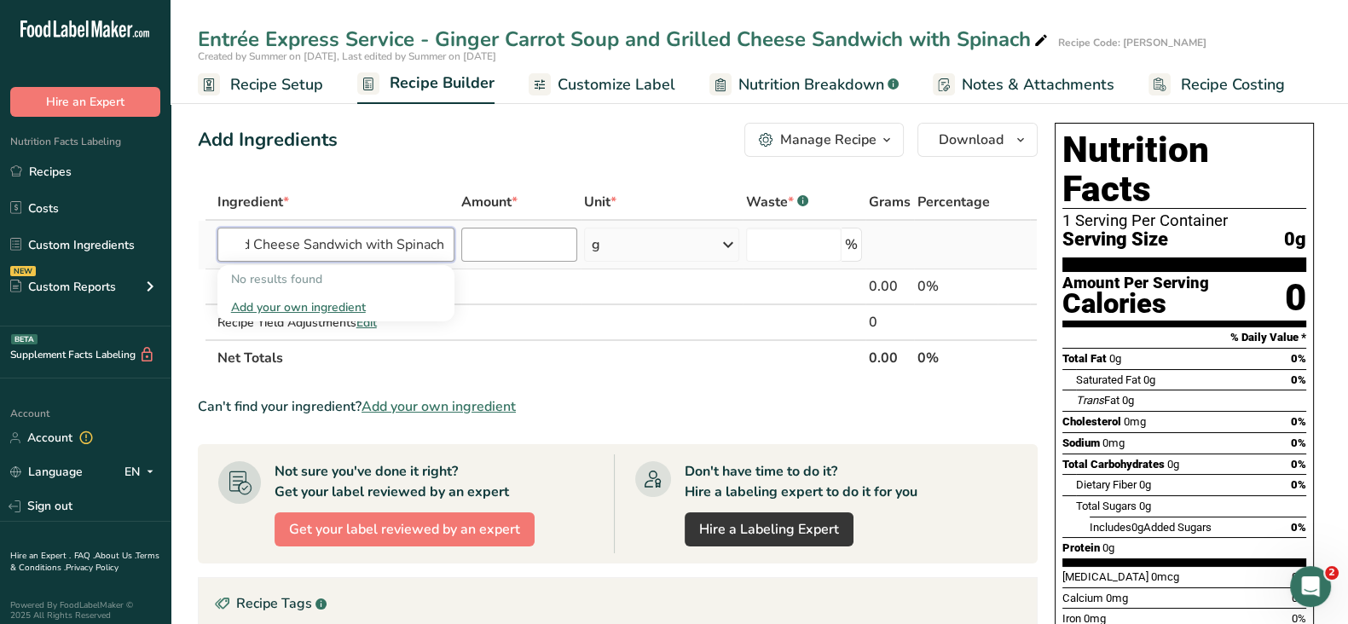
drag, startPoint x: 403, startPoint y: 243, endPoint x: 539, endPoint y: 244, distance: 135.6
click at [539, 243] on tr "Entrée Express Service - Ginger Carrot Soup and Grilled Cheese Sandwich with Sp…" at bounding box center [618, 245] width 838 height 49
click at [417, 245] on input "Entrée Express Service - Ginger Carrot Soup and Grilled Cheese Sandwich with Sp…" at bounding box center [335, 245] width 237 height 34
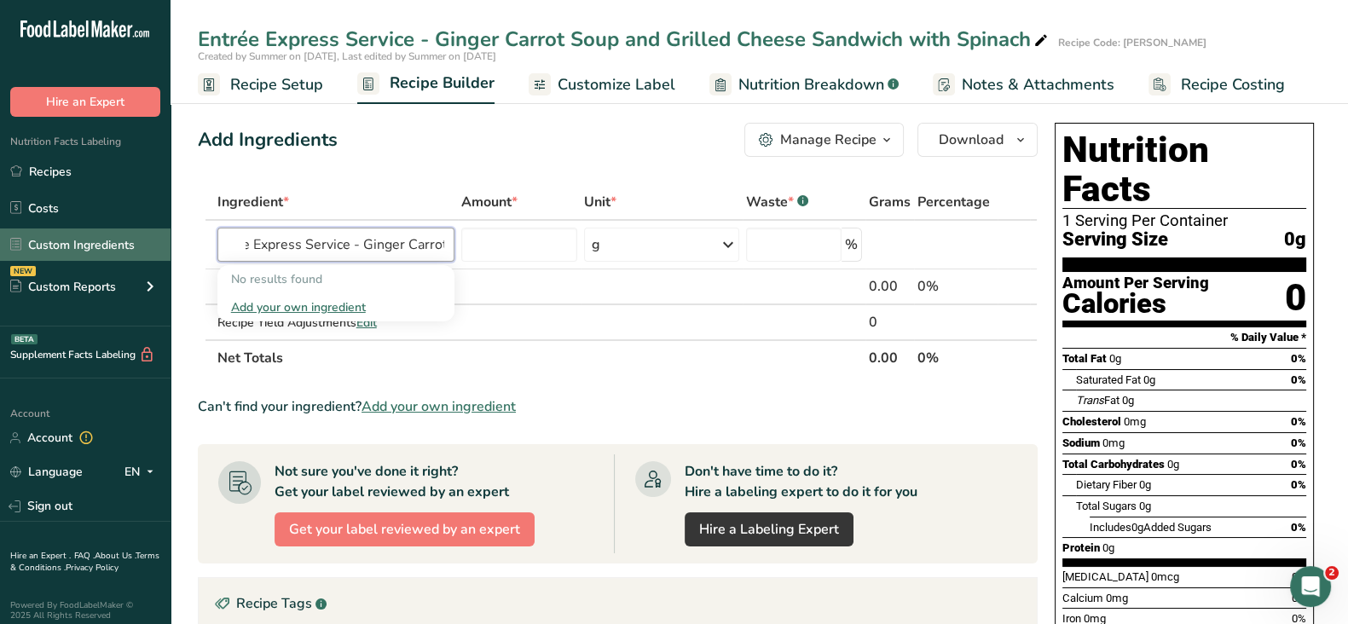
drag, startPoint x: 307, startPoint y: 246, endPoint x: 146, endPoint y: 245, distance: 161.2
click at [146, 245] on div ".a-20{fill:#fff;} Hire an Expert Nutrition Facts Labeling Recipes Costs Custom …" at bounding box center [674, 512] width 1348 height 1025
click at [246, 245] on input "Entrée Express Service - Ginger Carrot Soup and Grilled Cheese Sandwich with Sp…" at bounding box center [335, 245] width 237 height 34
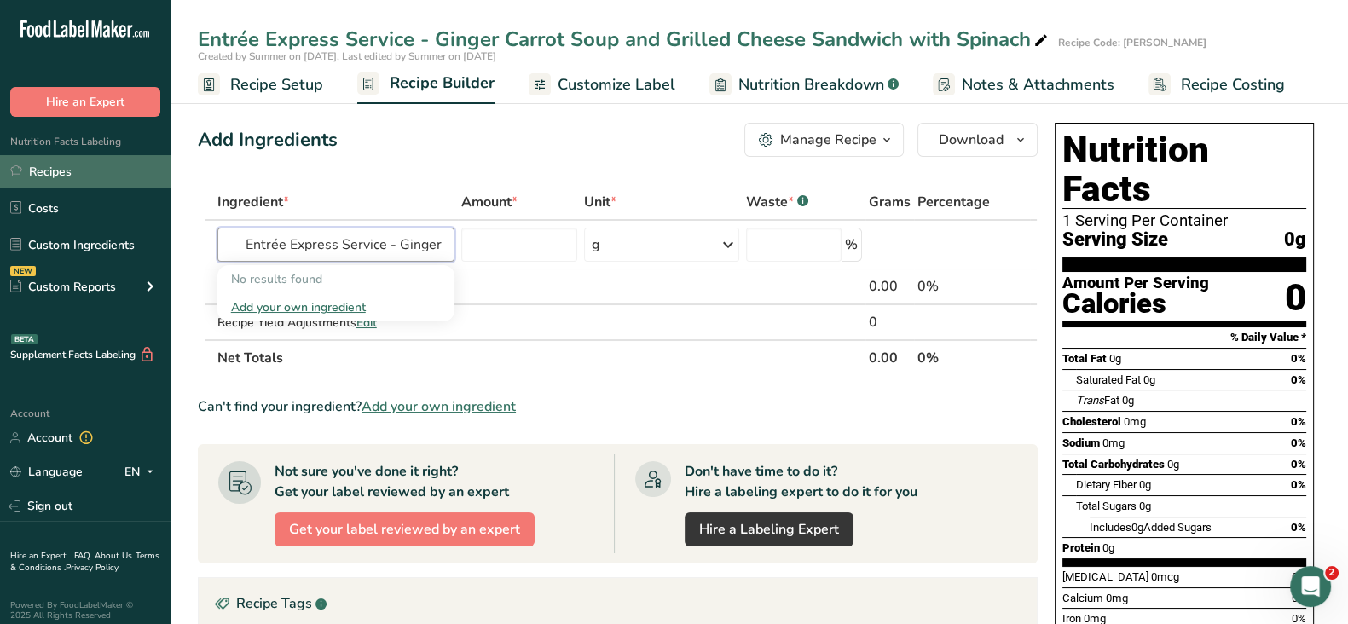
type input "Entrée Express Service - Ginger Carrot Soup and Grilled Cheese Sandwich with Sp…"
click at [102, 165] on link "Recipes" at bounding box center [85, 171] width 171 height 32
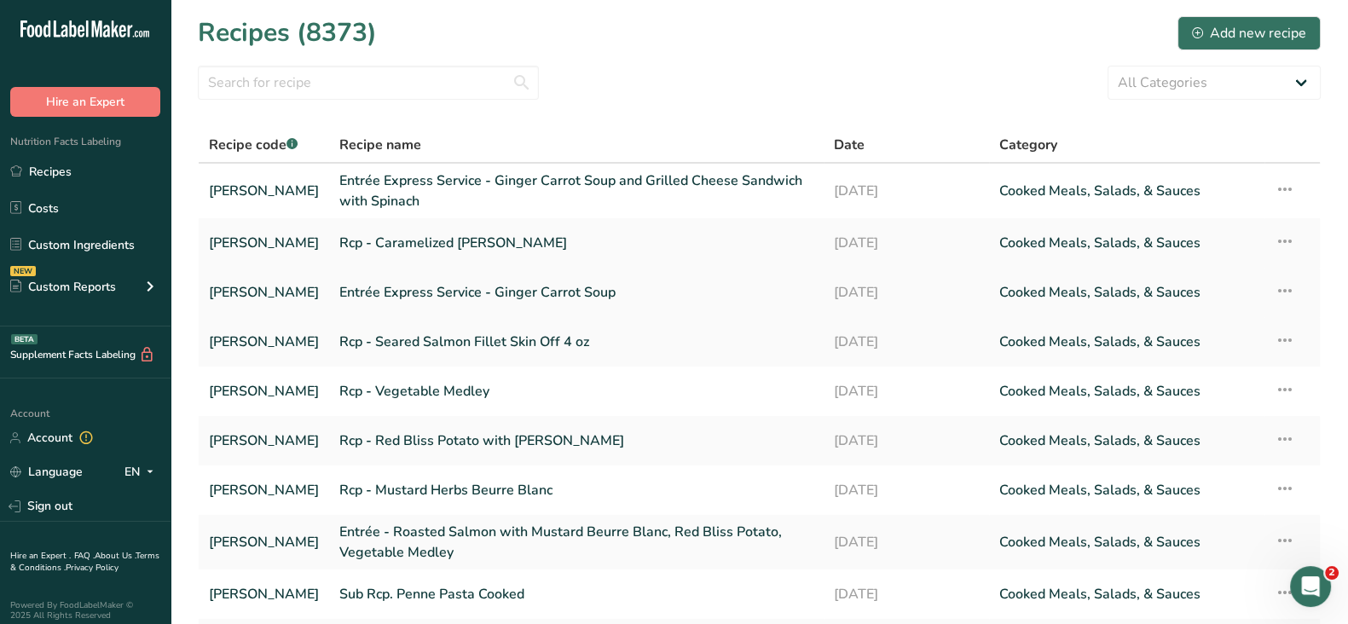
click at [512, 287] on link "Entrée Express Service - Ginger Carrot Soup" at bounding box center [576, 293] width 474 height 36
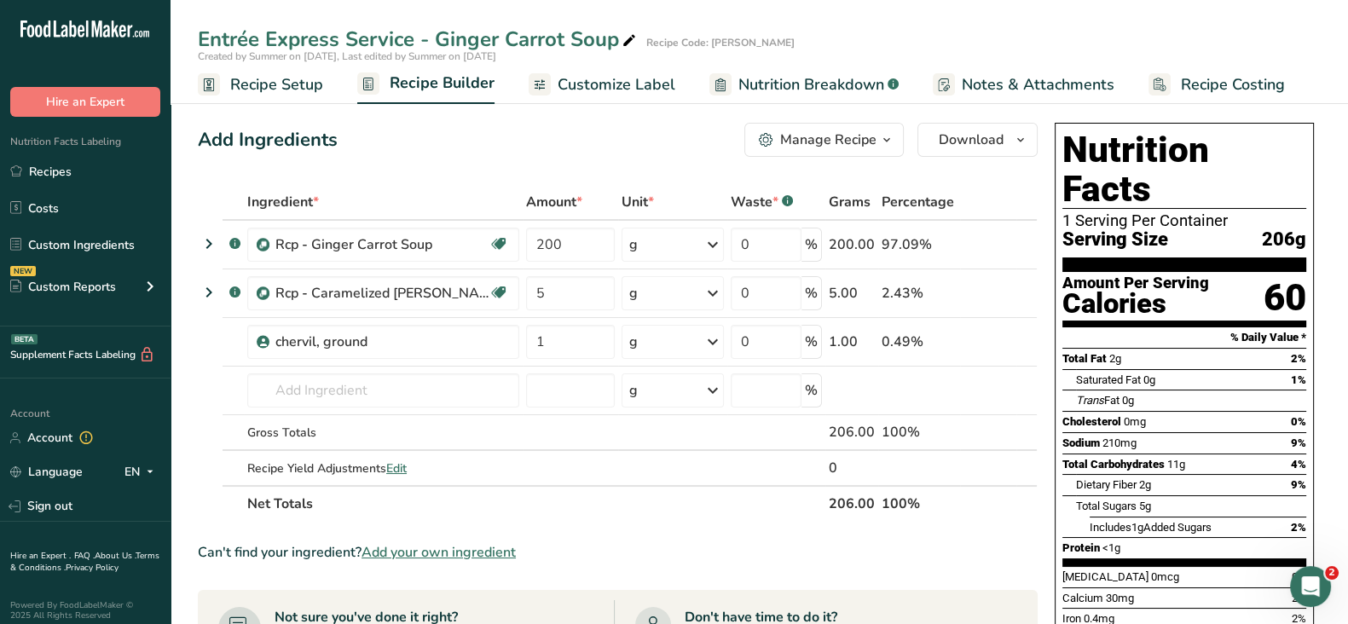
click at [831, 134] on div "Manage Recipe" at bounding box center [828, 140] width 96 height 20
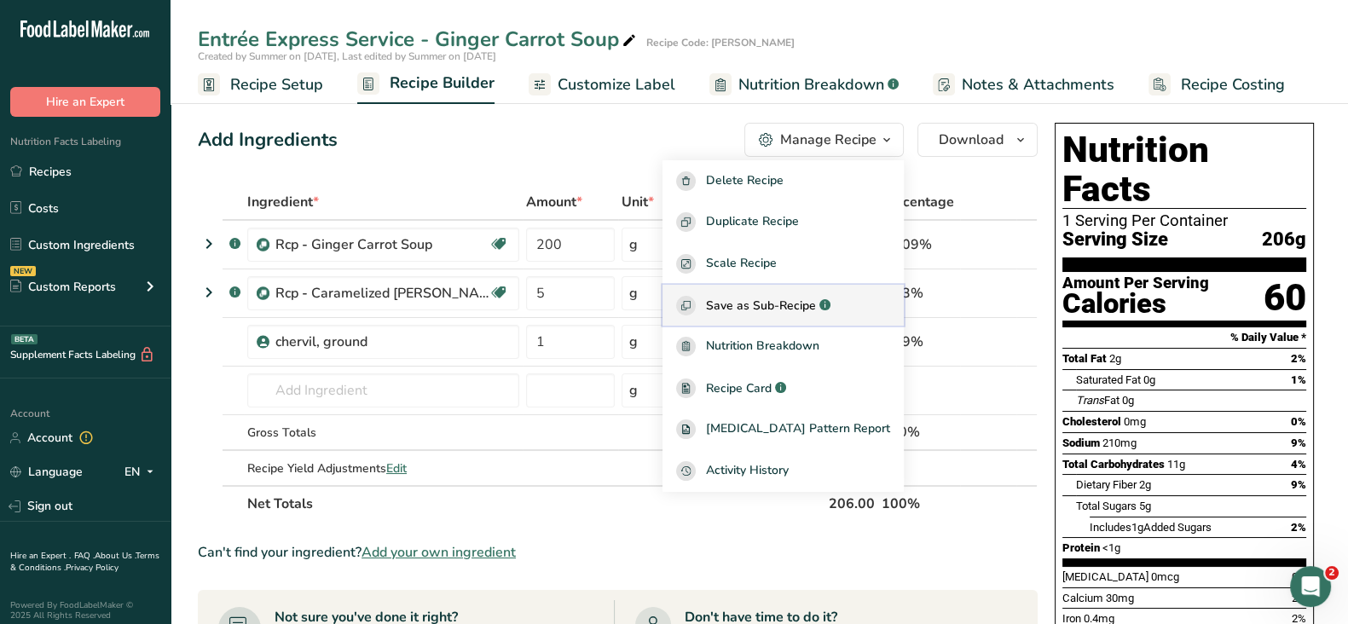
click at [782, 310] on span "Save as Sub-Recipe" at bounding box center [761, 306] width 110 height 18
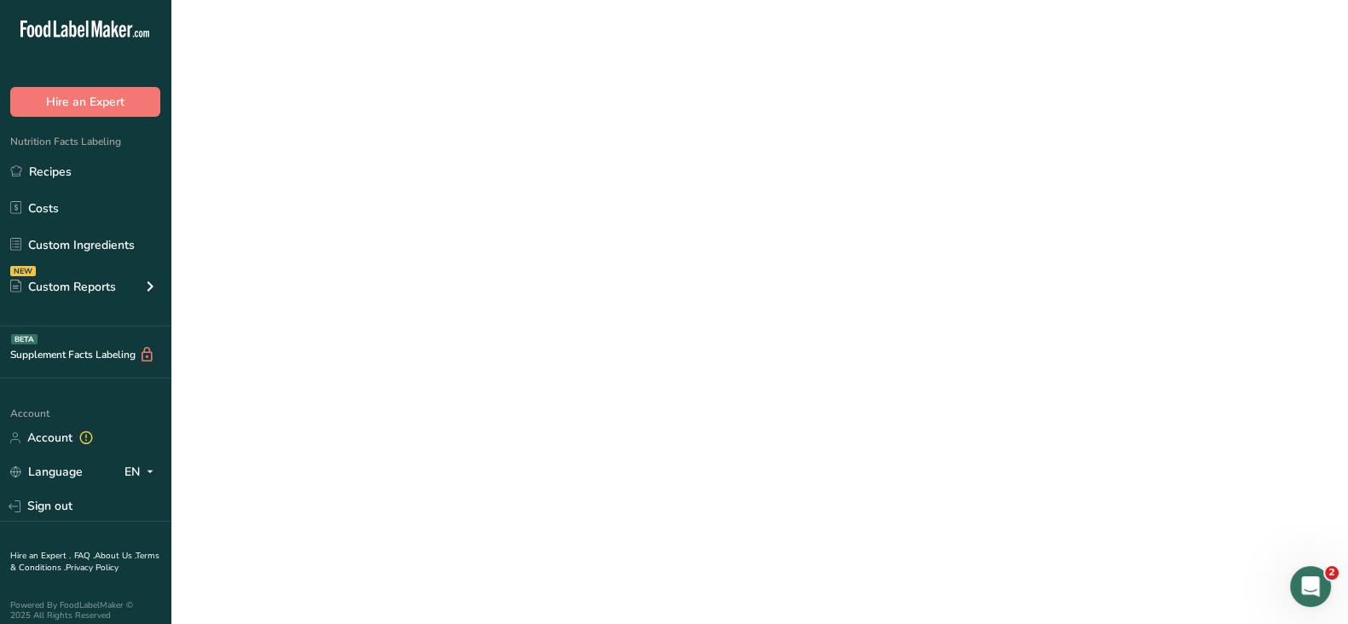
select select "30"
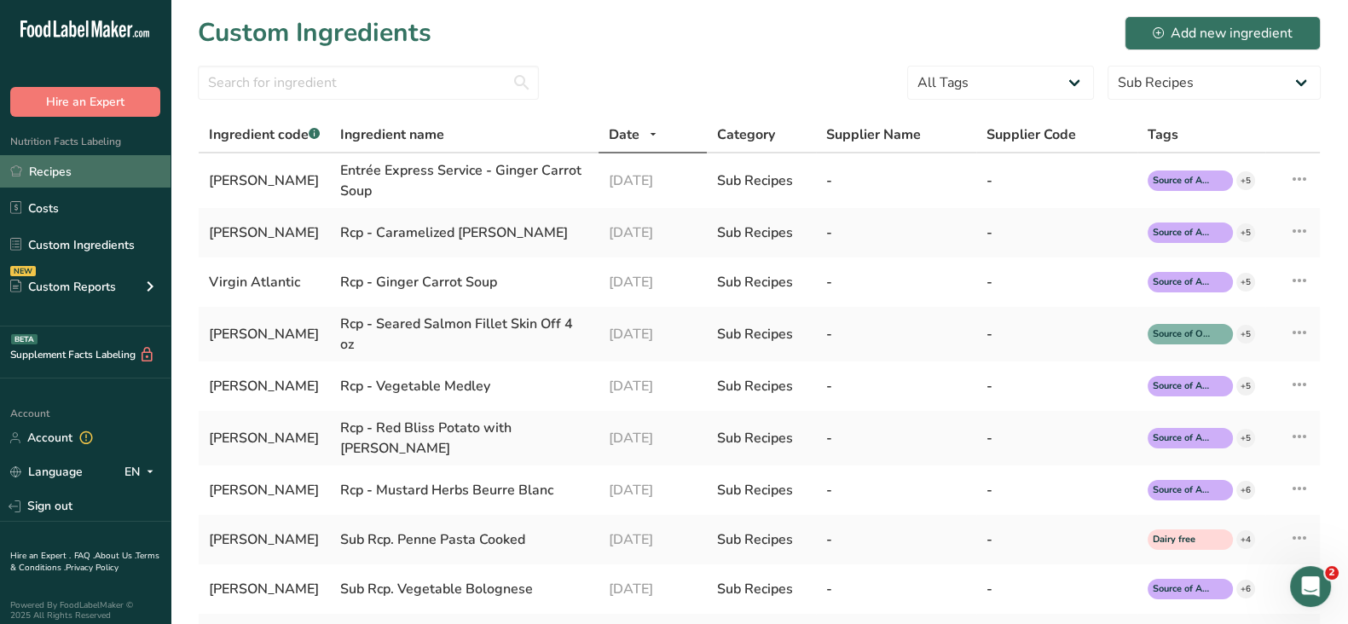
click at [67, 159] on link "Recipes" at bounding box center [85, 171] width 171 height 32
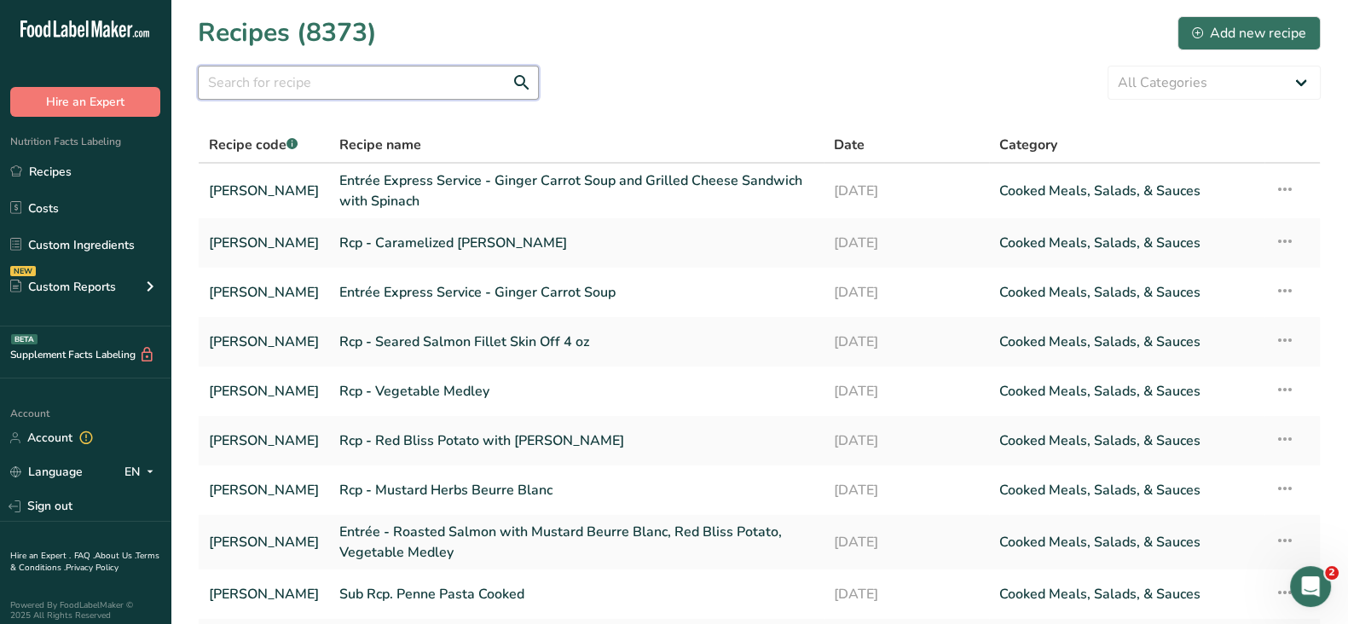
click at [302, 89] on input "text" at bounding box center [368, 83] width 341 height 34
paste input "Grilled Cheese Sandwich with Spinach"
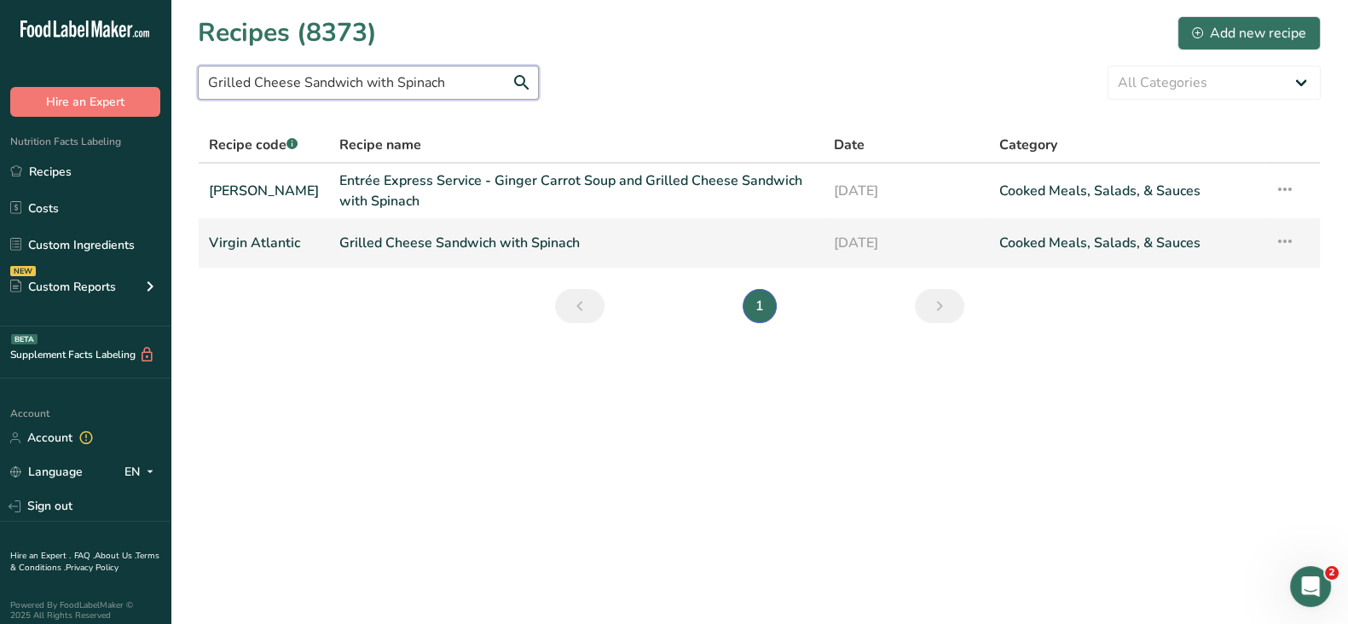
type input "Grilled Cheese Sandwich with Spinach"
click at [432, 240] on link "Grilled Cheese Sandwich with Spinach" at bounding box center [576, 243] width 474 height 36
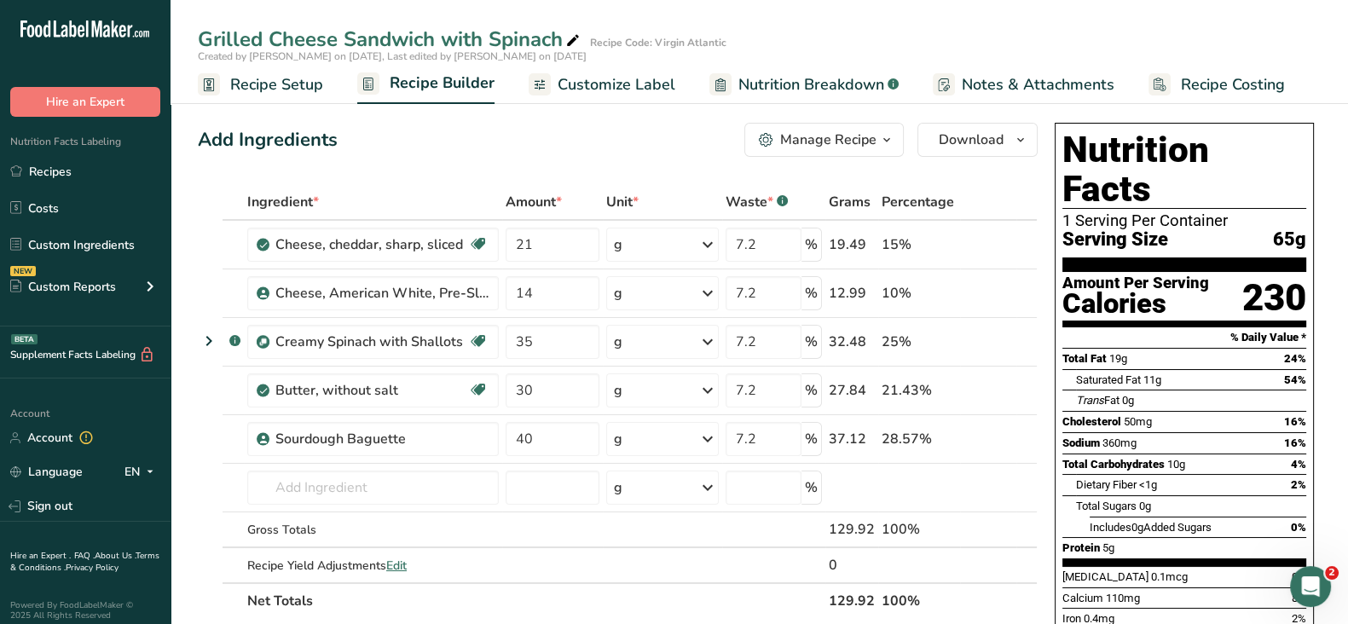
click at [845, 133] on div "Manage Recipe" at bounding box center [828, 140] width 96 height 20
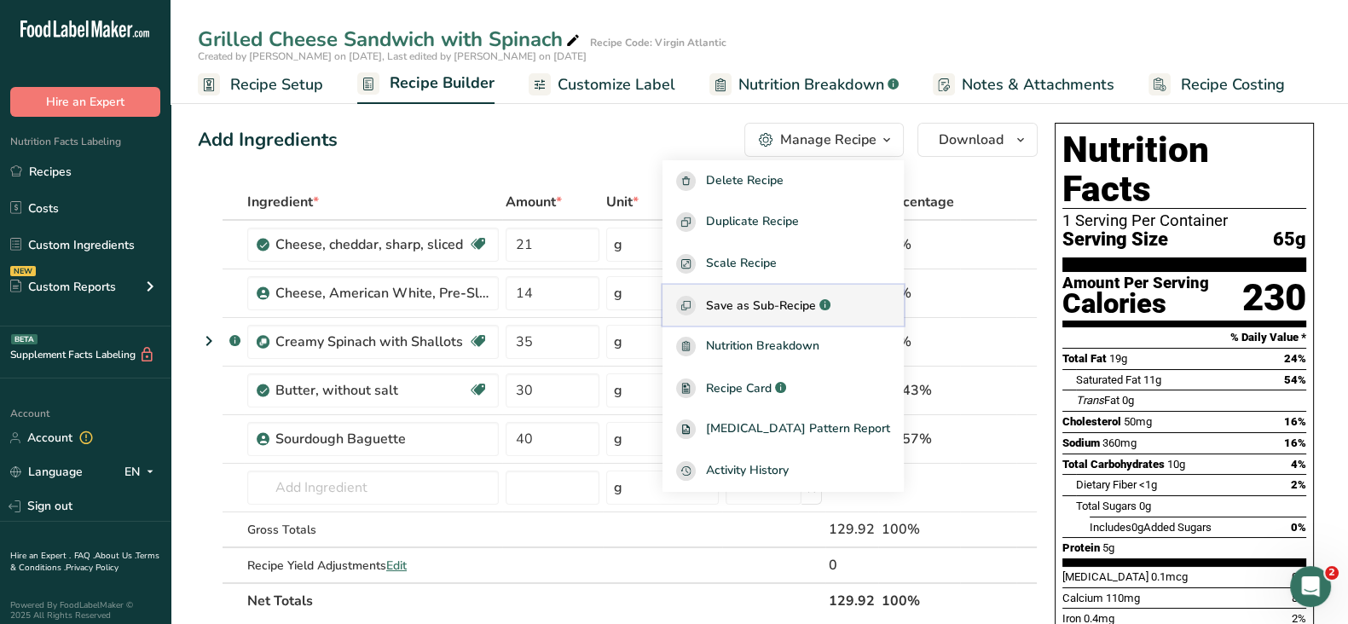
click at [786, 308] on span "Save as Sub-Recipe" at bounding box center [761, 306] width 110 height 18
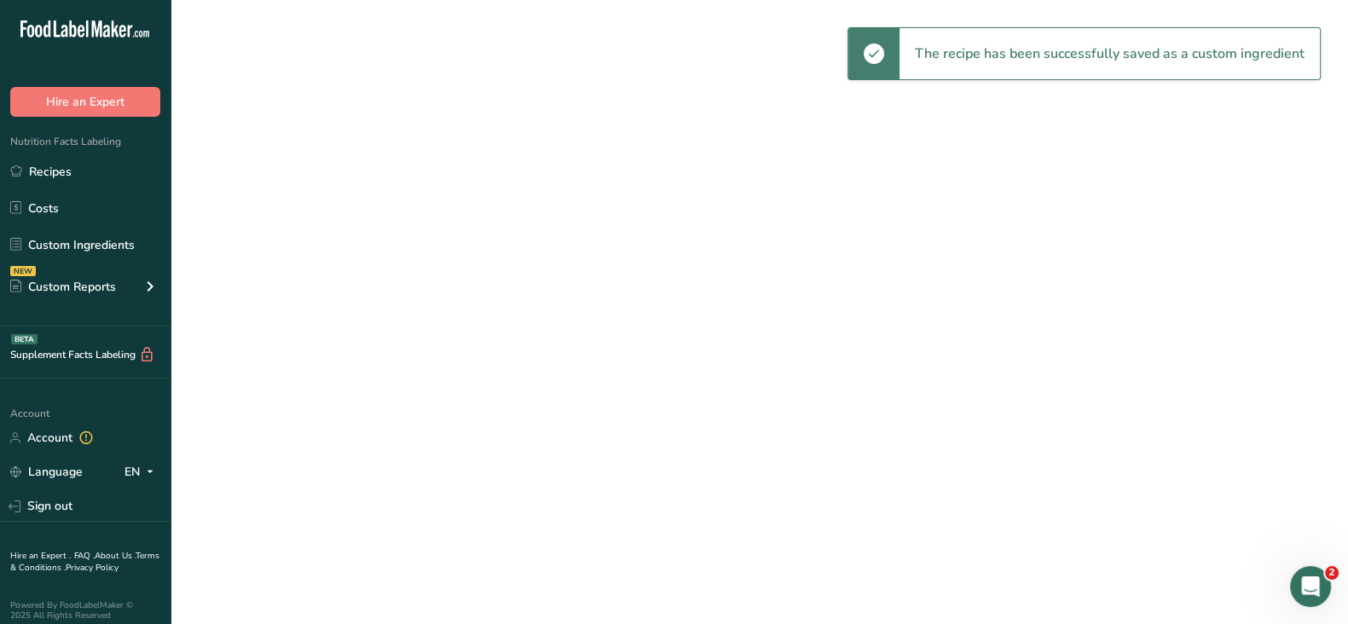
select select "30"
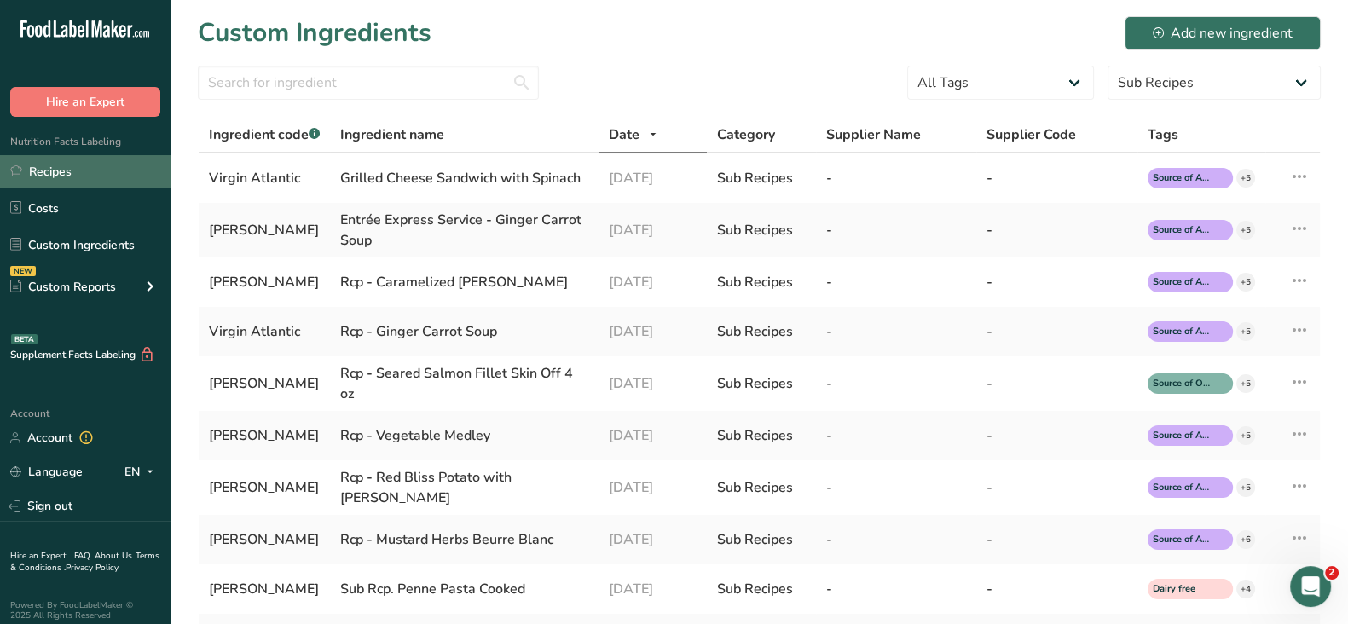
click at [74, 170] on link "Recipes" at bounding box center [85, 171] width 171 height 32
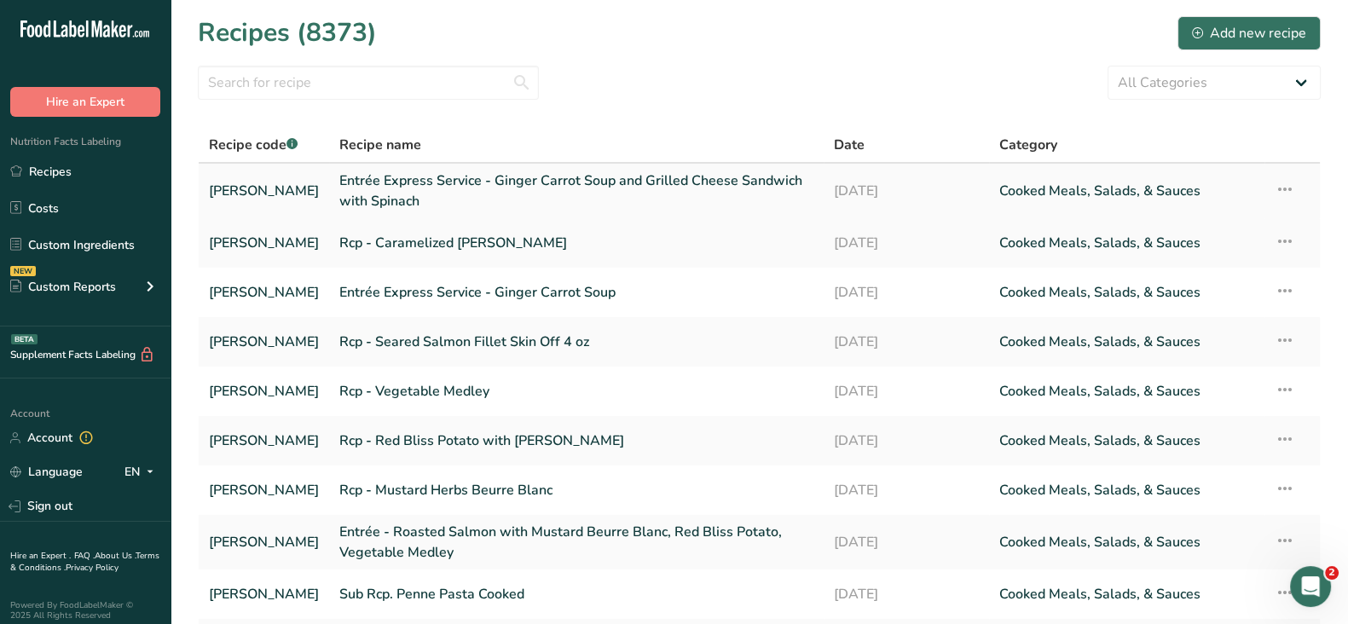
click at [556, 177] on link "Entrée Express Service - Ginger Carrot Soup and Grilled Cheese Sandwich with Sp…" at bounding box center [576, 191] width 474 height 41
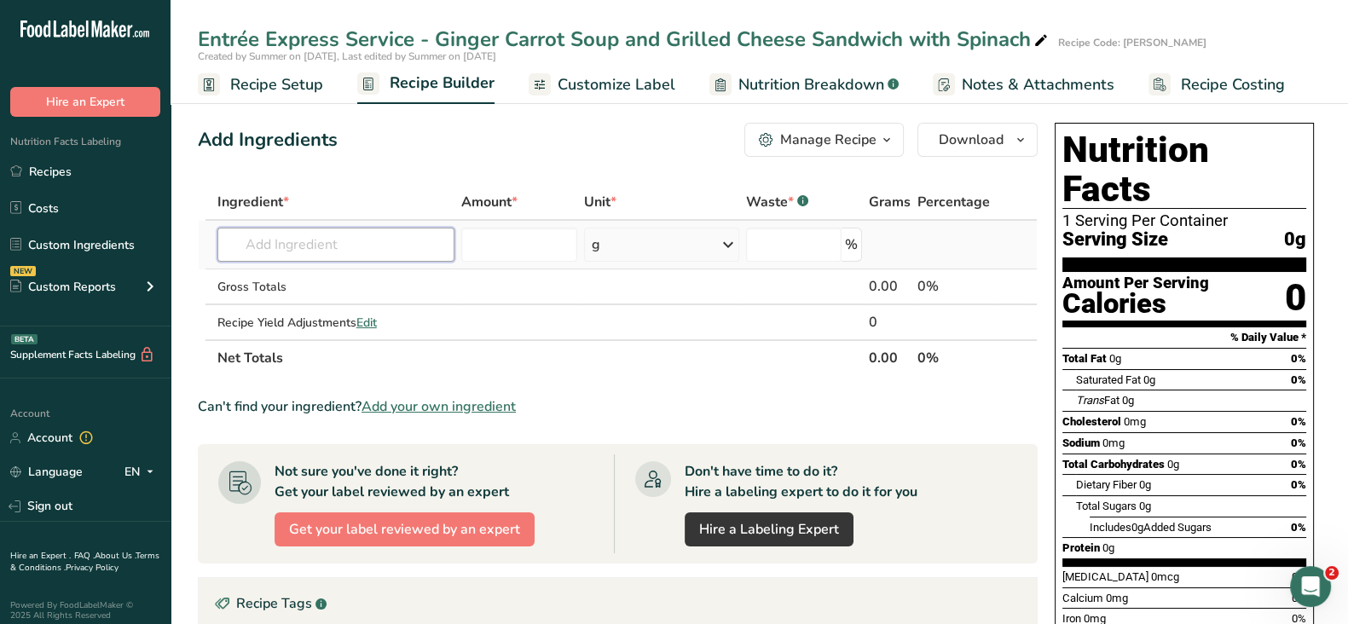
click at [285, 235] on input "text" at bounding box center [335, 245] width 237 height 34
paste input "Grilled Cheese Sandwich with Spinach"
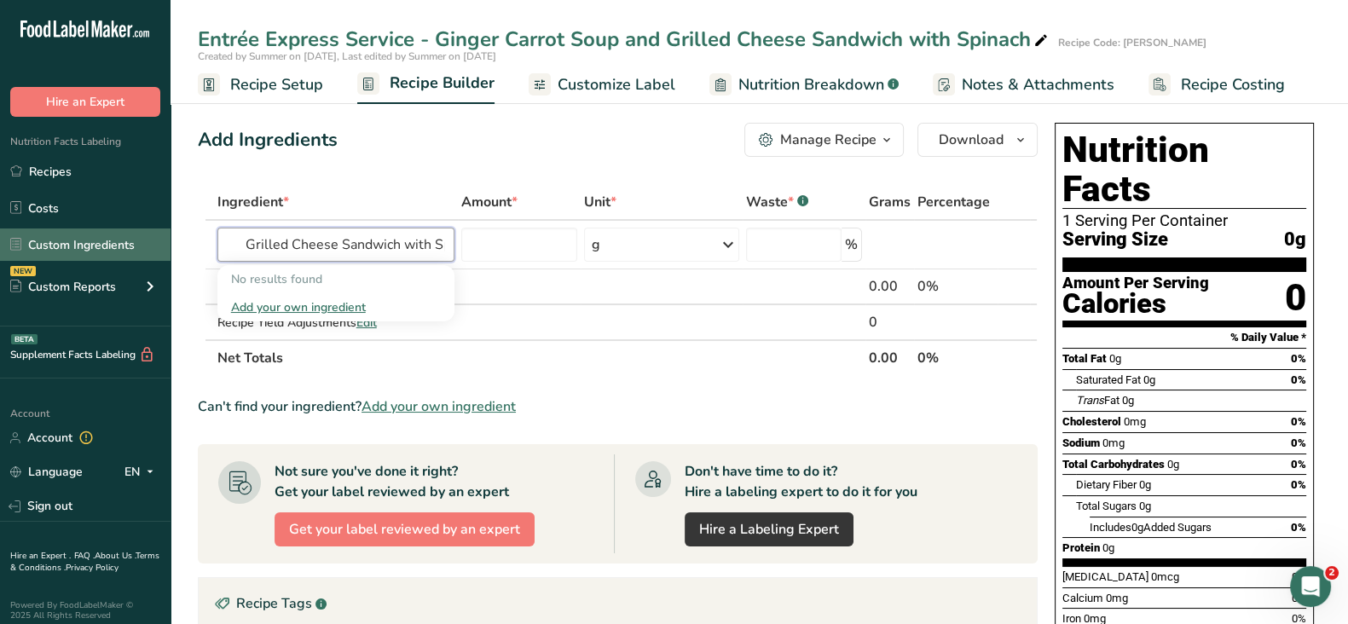
drag, startPoint x: 307, startPoint y: 242, endPoint x: 119, endPoint y: 234, distance: 187.8
click at [101, 234] on div ".a-20{fill:#fff;} Hire an Expert Nutrition Facts Labeling Recipes Costs Custom …" at bounding box center [674, 512] width 1348 height 1025
click at [287, 245] on input "Grilled Cheese Sandwich with Spinach" at bounding box center [335, 245] width 237 height 34
drag, startPoint x: 379, startPoint y: 244, endPoint x: 188, endPoint y: 236, distance: 191.2
click at [100, 231] on div ".a-20{fill:#fff;} Hire an Expert Nutrition Facts Labeling Recipes Costs Custom …" at bounding box center [674, 512] width 1348 height 1025
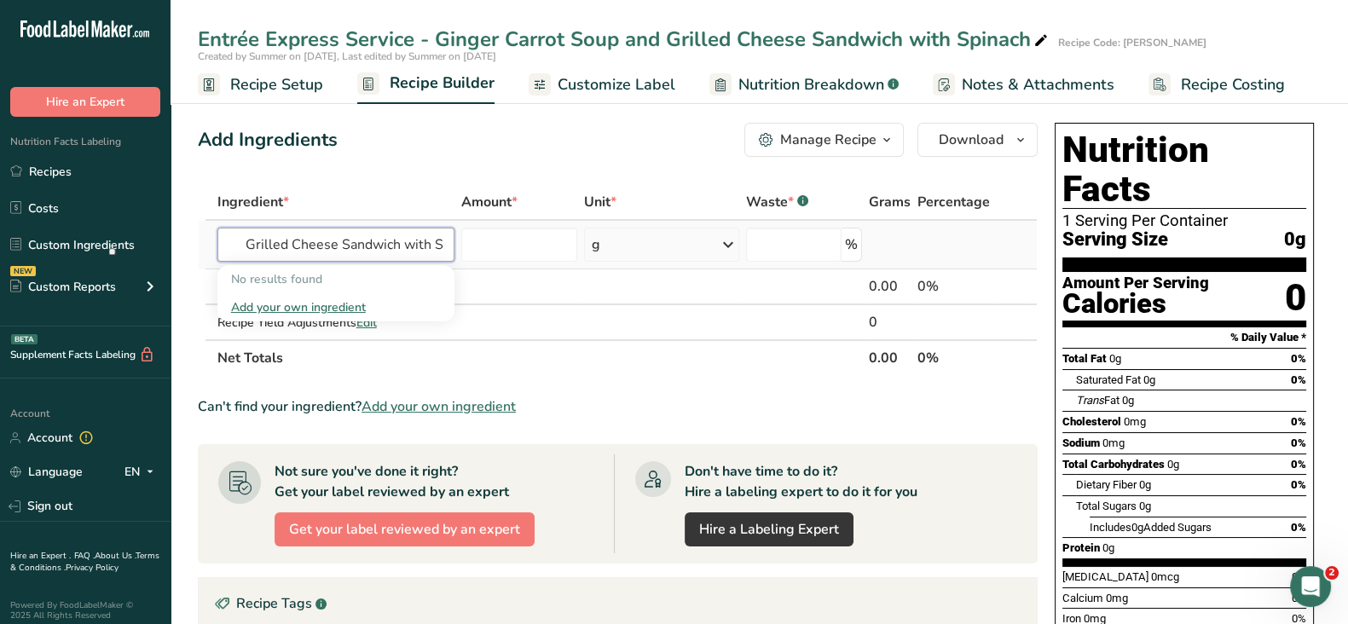
click at [259, 241] on input "Grilled Cheese Sandwich with Spinach" at bounding box center [335, 245] width 237 height 34
click at [247, 243] on input "Grilled Cheese Sandwich with Spinach" at bounding box center [335, 245] width 237 height 34
click at [430, 240] on input "Grilled Cheese Sandwich with Spinach" at bounding box center [335, 245] width 237 height 34
drag, startPoint x: 390, startPoint y: 249, endPoint x: 534, endPoint y: 245, distance: 144.2
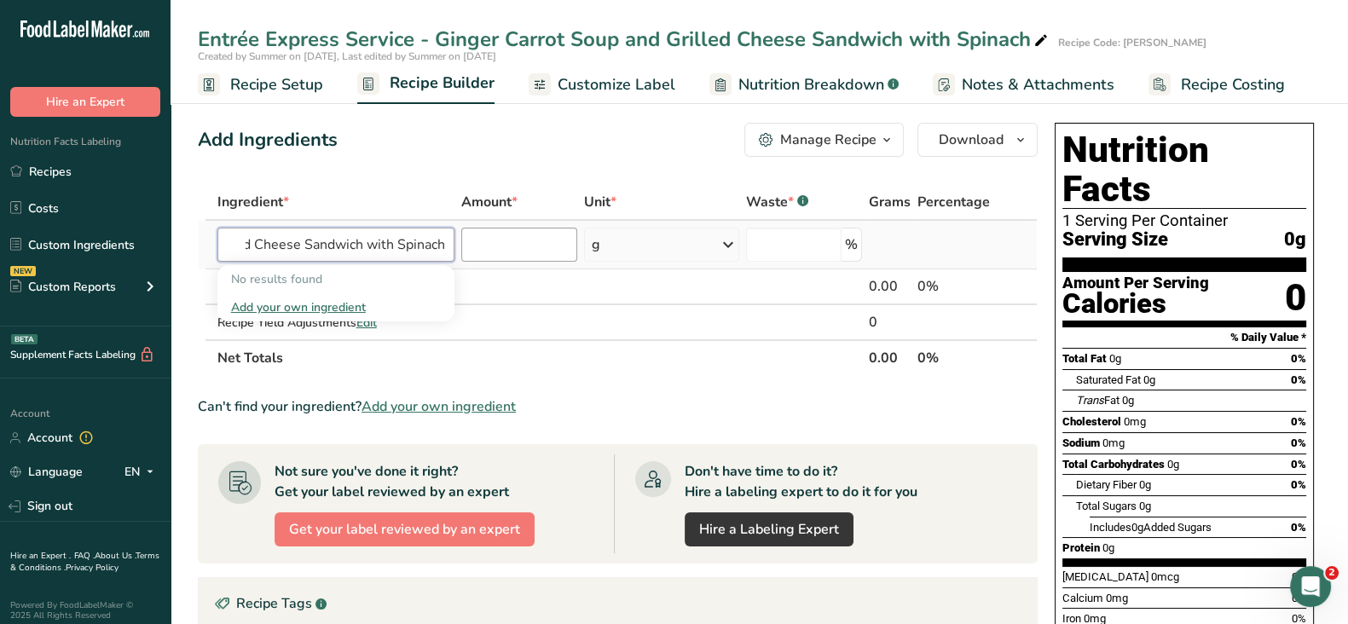
click at [534, 245] on tr "Grilled Cheese Sandwich with Spinach No results found Add your own ingredient g…" at bounding box center [618, 245] width 838 height 49
click at [397, 240] on input "Grilled Cheese Sandwich with Spinach" at bounding box center [335, 245] width 237 height 34
click at [389, 243] on input "Grilled Cheese Sandwich with Spinach" at bounding box center [335, 245] width 237 height 34
click at [354, 241] on input "Grilled Cheese Sandwich with Spinach" at bounding box center [335, 245] width 237 height 34
click at [365, 241] on input "Grilled Cheese Sandwich with Spinach" at bounding box center [335, 245] width 237 height 34
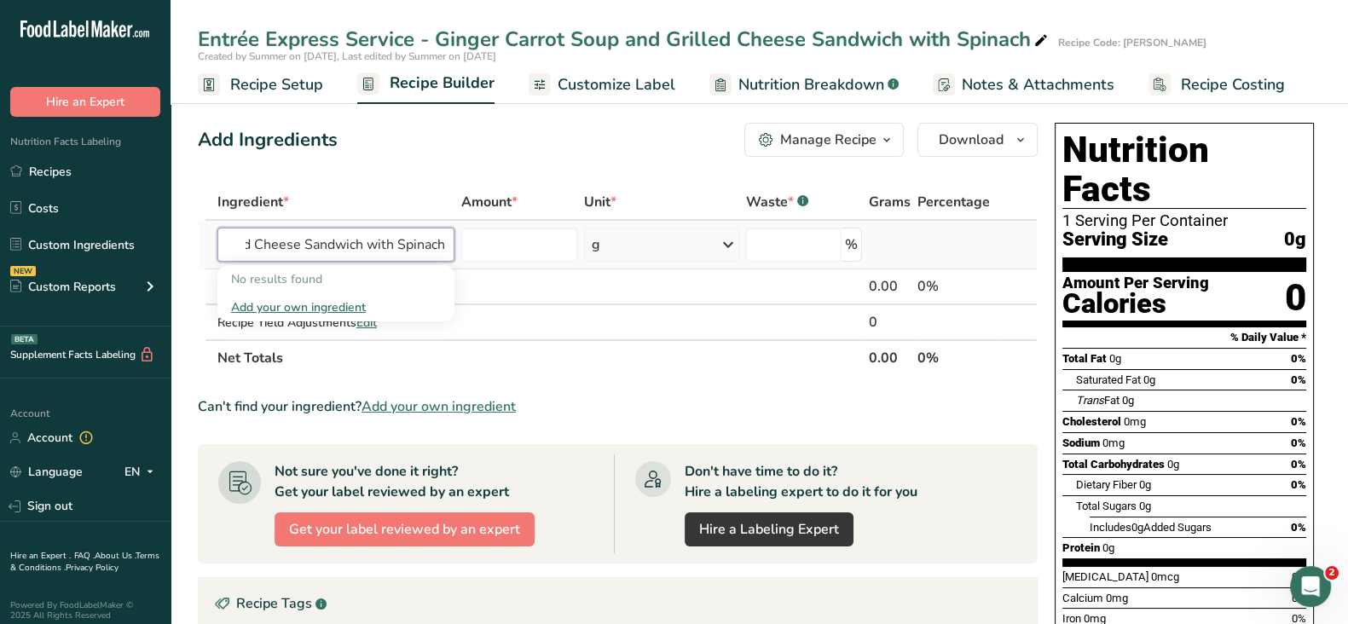
click at [379, 236] on input "Grilled Cheese Sandwich with Spinach" at bounding box center [335, 245] width 237 height 34
click at [421, 240] on input "Grilled Cheese Sandwich with Spinach" at bounding box center [335, 245] width 237 height 34
type input "Grilled Cheese Sandwich with Spinach"
click at [371, 159] on div "Add Ingredients Manage Recipe Delete Recipe Duplicate Recipe Scale Recipe Save …" at bounding box center [623, 557] width 850 height 882
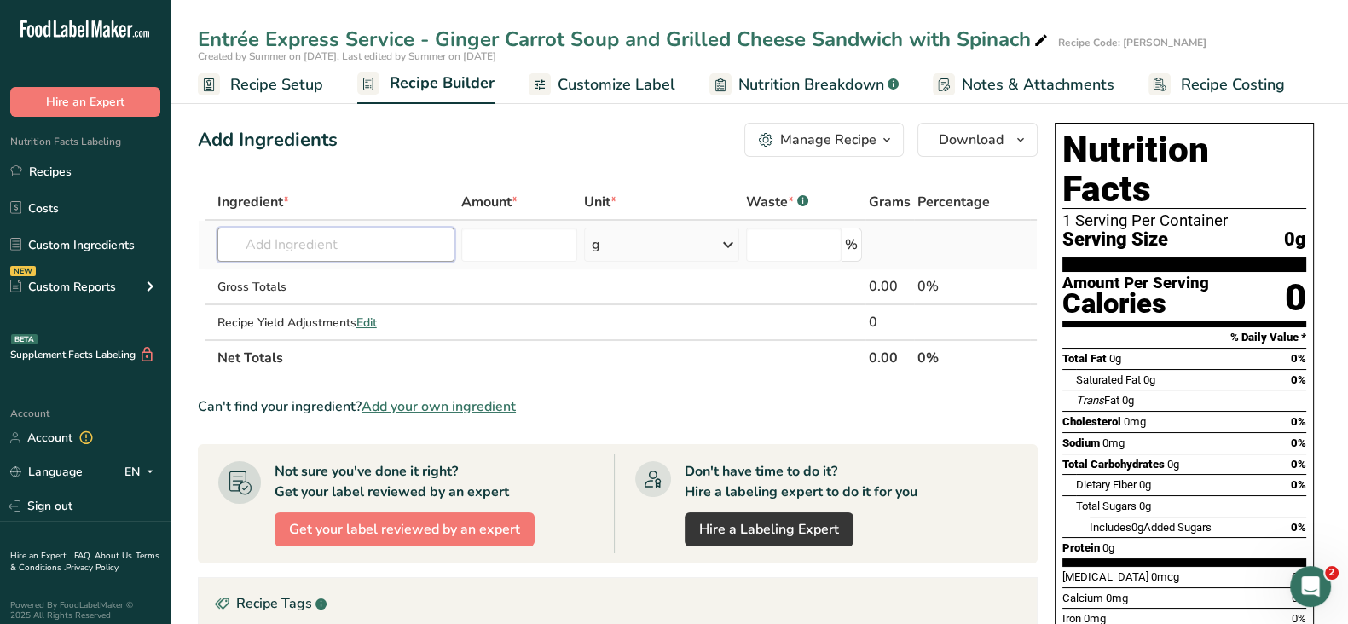
click at [319, 241] on input "text" at bounding box center [335, 245] width 237 height 34
paste input "Grilled Cheese Sandwich with Spinach"
drag, startPoint x: 431, startPoint y: 240, endPoint x: 234, endPoint y: 245, distance: 197.0
click at [234, 245] on input "Grilled Cheese Sandwich with Spinach" at bounding box center [335, 245] width 237 height 34
click at [366, 245] on input "Grilled Cheese Sandwich with Spinach" at bounding box center [335, 245] width 237 height 34
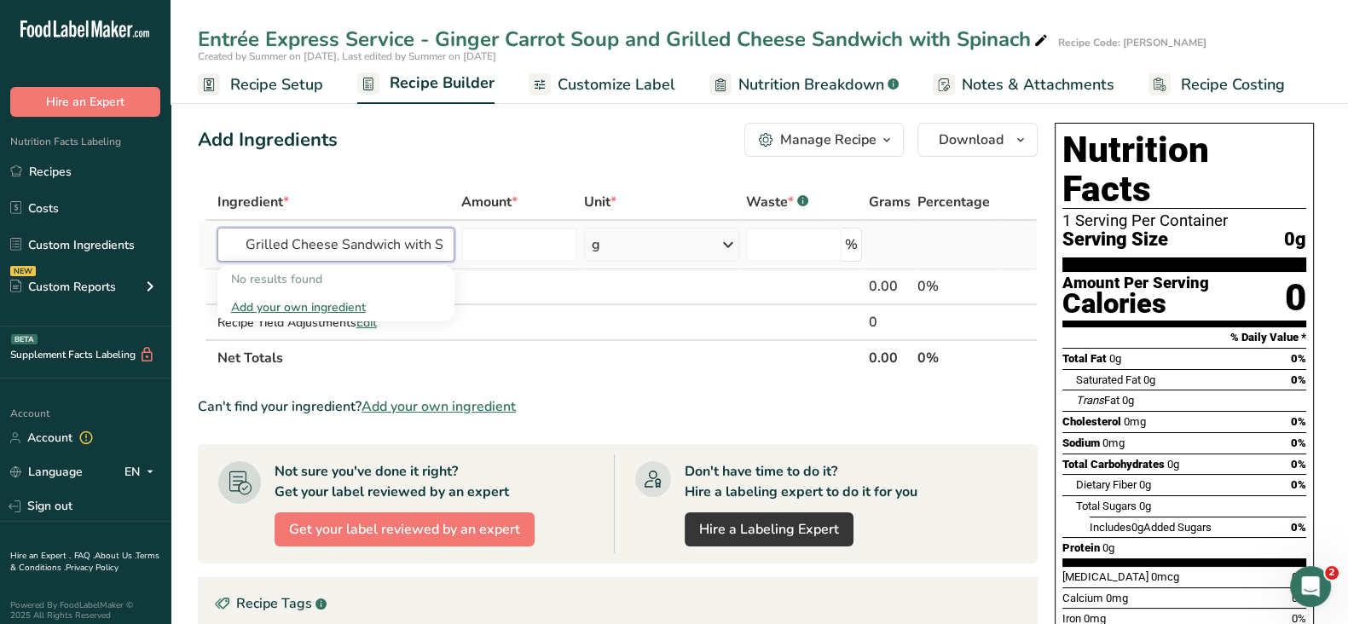
click at [257, 243] on input "Grilled Cheese Sandwich with Spinach" at bounding box center [335, 245] width 237 height 34
click at [246, 244] on input "Grilled Cheese Sandwich with Spinach" at bounding box center [335, 245] width 237 height 34
drag, startPoint x: 366, startPoint y: 240, endPoint x: 512, endPoint y: 240, distance: 145.8
click at [537, 239] on tr "Grilled Cheese Sandwich with Spinach No results found Add your own ingredient g…" at bounding box center [618, 245] width 838 height 49
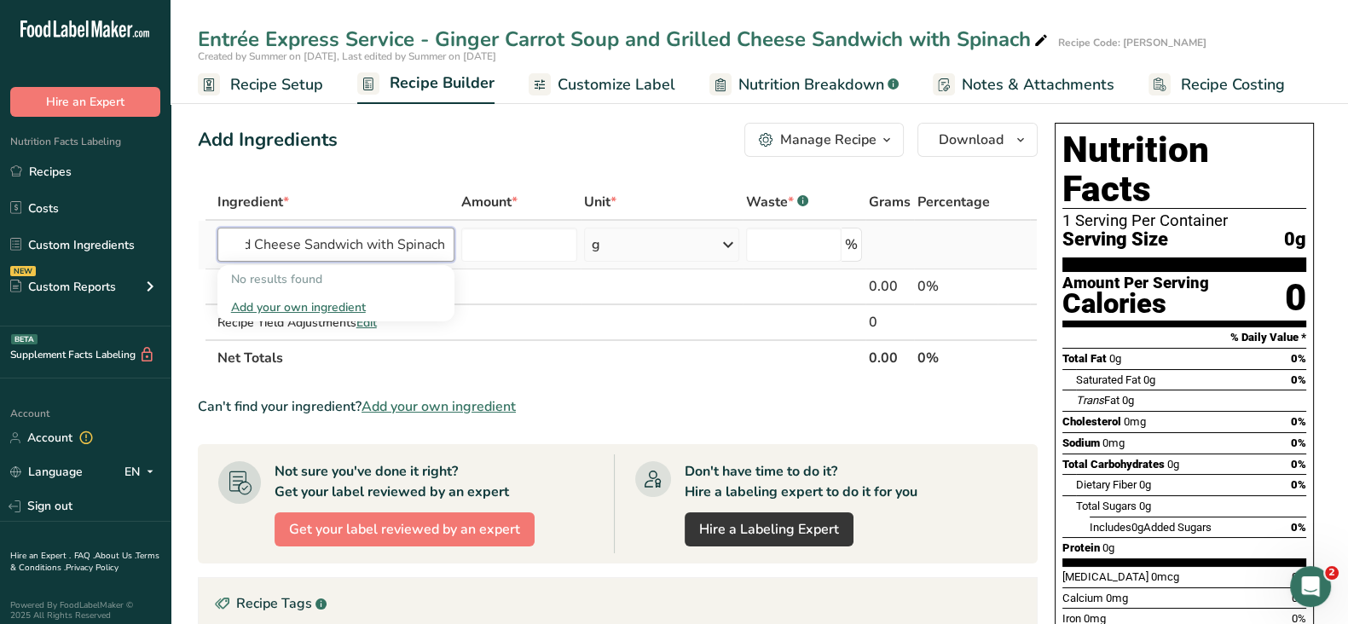
click at [400, 246] on input "Grilled Cheese Sandwich with Spinach" at bounding box center [335, 245] width 237 height 34
drag, startPoint x: 445, startPoint y: 240, endPoint x: 299, endPoint y: 241, distance: 145.8
click at [299, 241] on input "Grilled Cheese Sandwich with Spinach" at bounding box center [335, 245] width 237 height 34
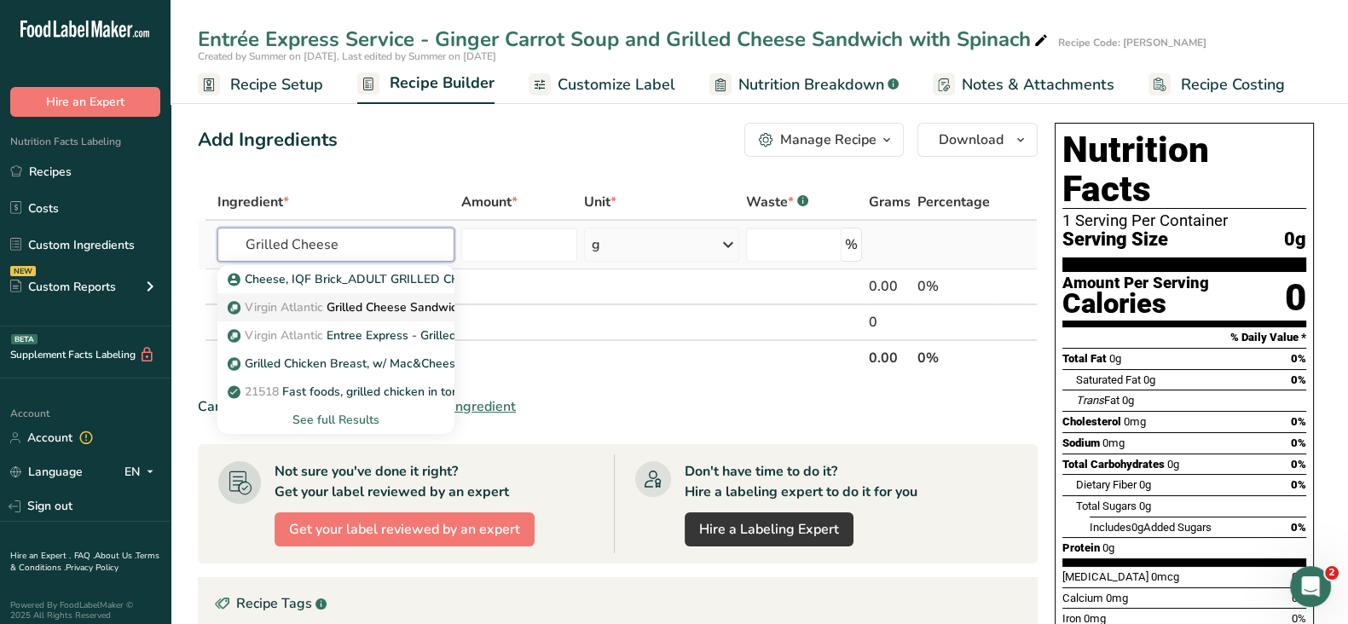
type input "Grilled Cheese"
click at [380, 306] on p "Virgin Atlantic Grilled Cheese Sandwich with Spinach" at bounding box center [384, 307] width 307 height 18
type input "Grilled Cheese Sandwich with Spinach"
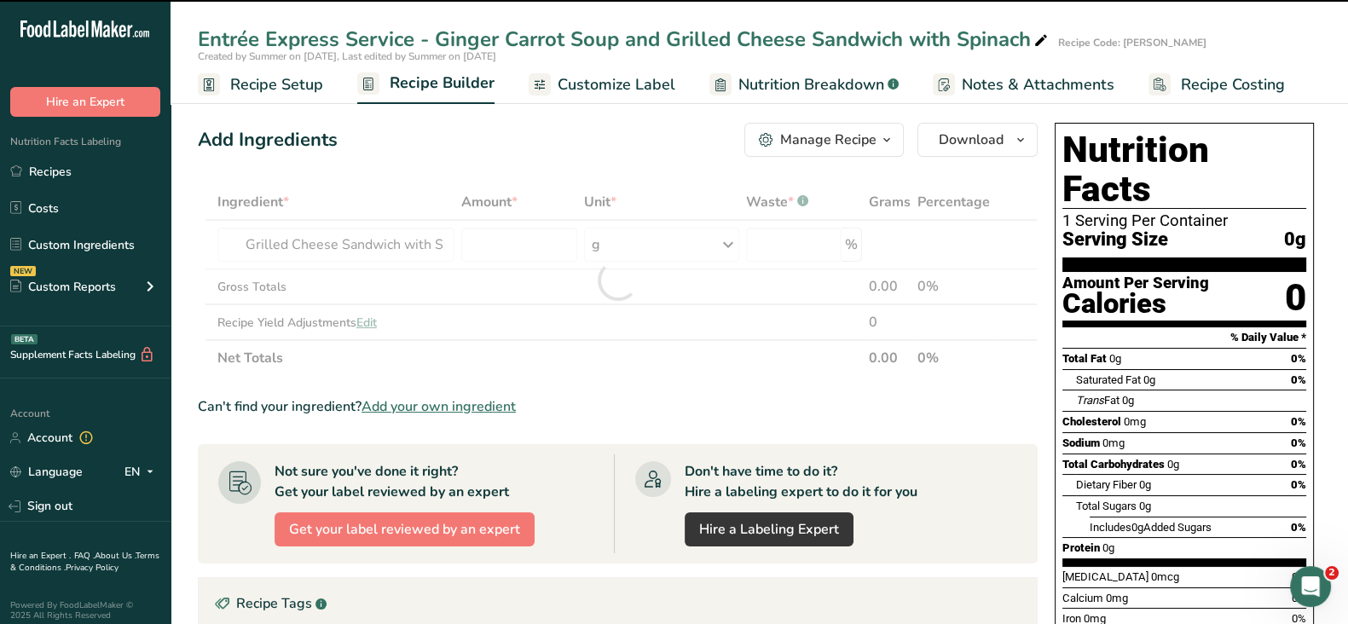
type input "0"
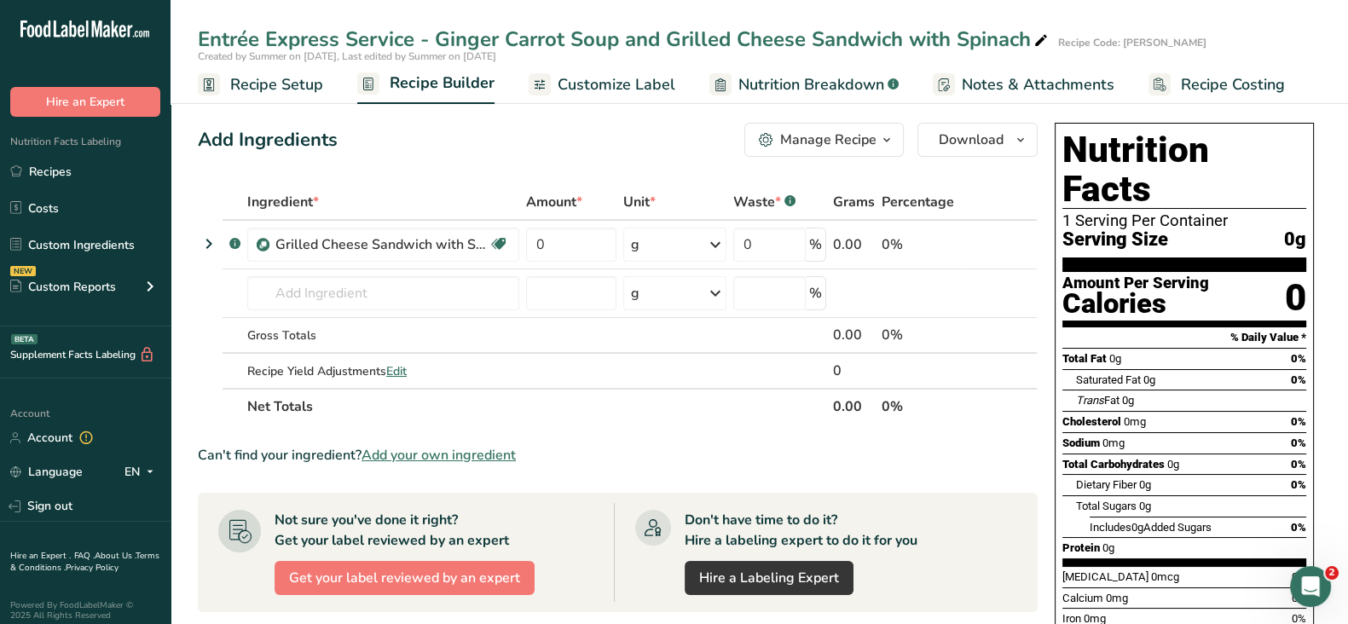
click at [465, 187] on th "Ingredient *" at bounding box center [383, 203] width 279 height 36
click at [546, 217] on th "Amount *" at bounding box center [571, 203] width 97 height 36
click at [549, 236] on input "0" at bounding box center [571, 245] width 90 height 34
type input "65"
click at [563, 145] on div "Add Ingredients Manage Recipe Delete Recipe Duplicate Recipe Scale Recipe Save …" at bounding box center [618, 140] width 840 height 34
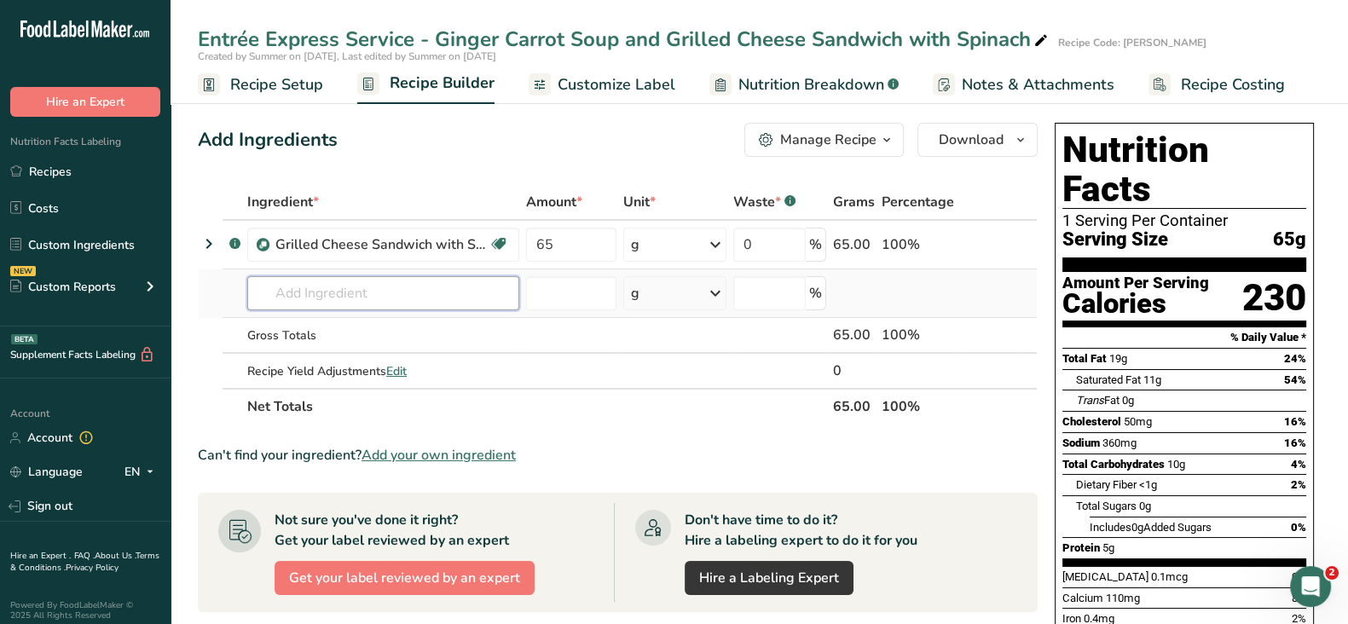
click at [350, 287] on input "text" at bounding box center [383, 293] width 272 height 34
paste input "Ginger Carrot Soup"
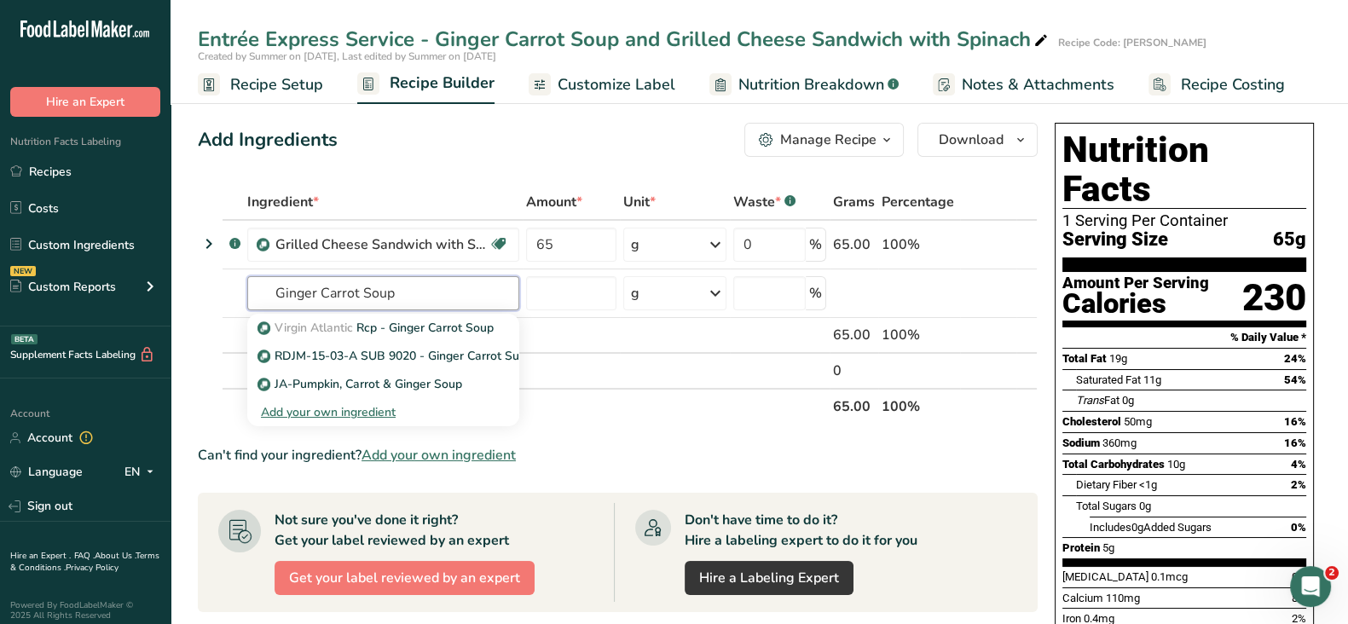
type input "Ginger Carrot Soup"
click at [444, 130] on div "Add Ingredients Manage Recipe Delete Recipe Duplicate Recipe Scale Recipe Save …" at bounding box center [618, 140] width 840 height 34
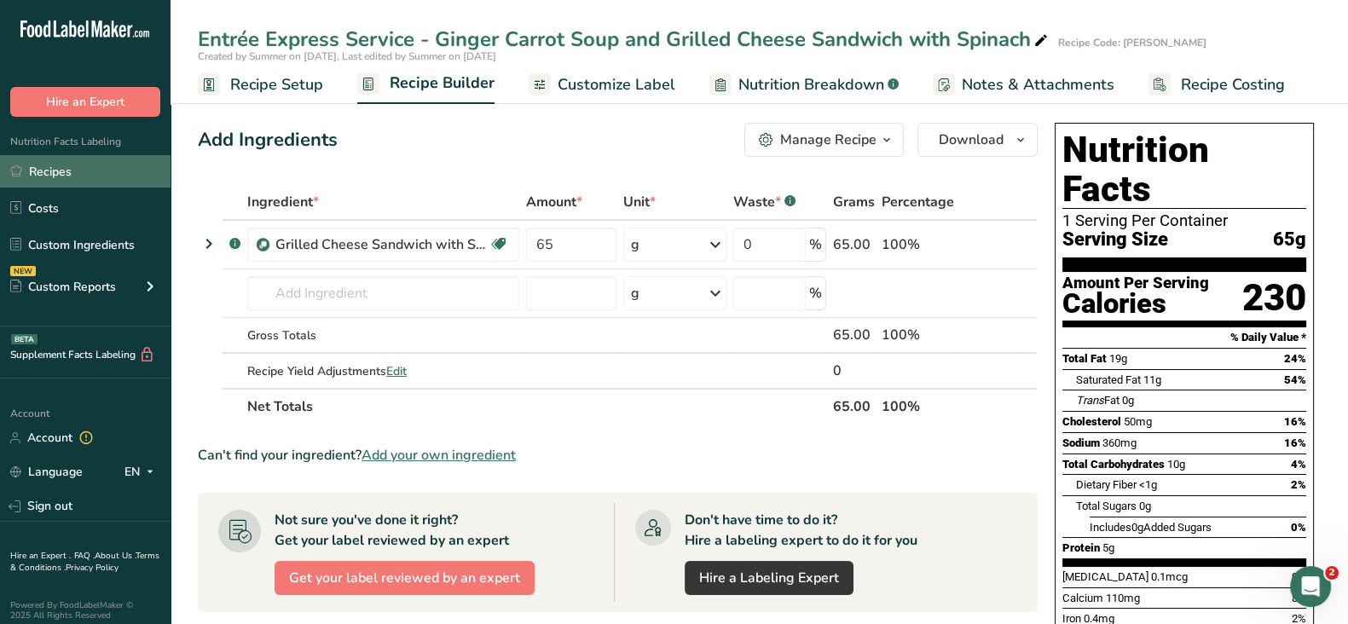
click at [72, 171] on link "Recipes" at bounding box center [85, 171] width 171 height 32
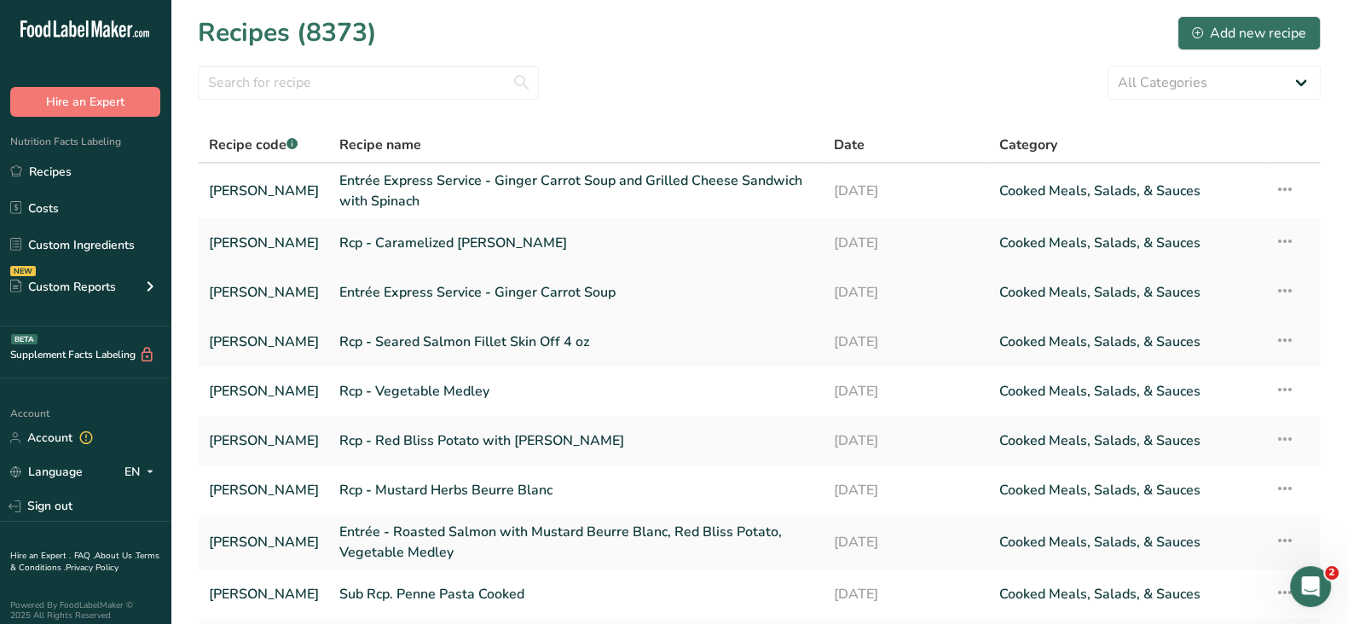
click at [495, 286] on link "Entrée Express Service - Ginger Carrot Soup" at bounding box center [576, 293] width 474 height 36
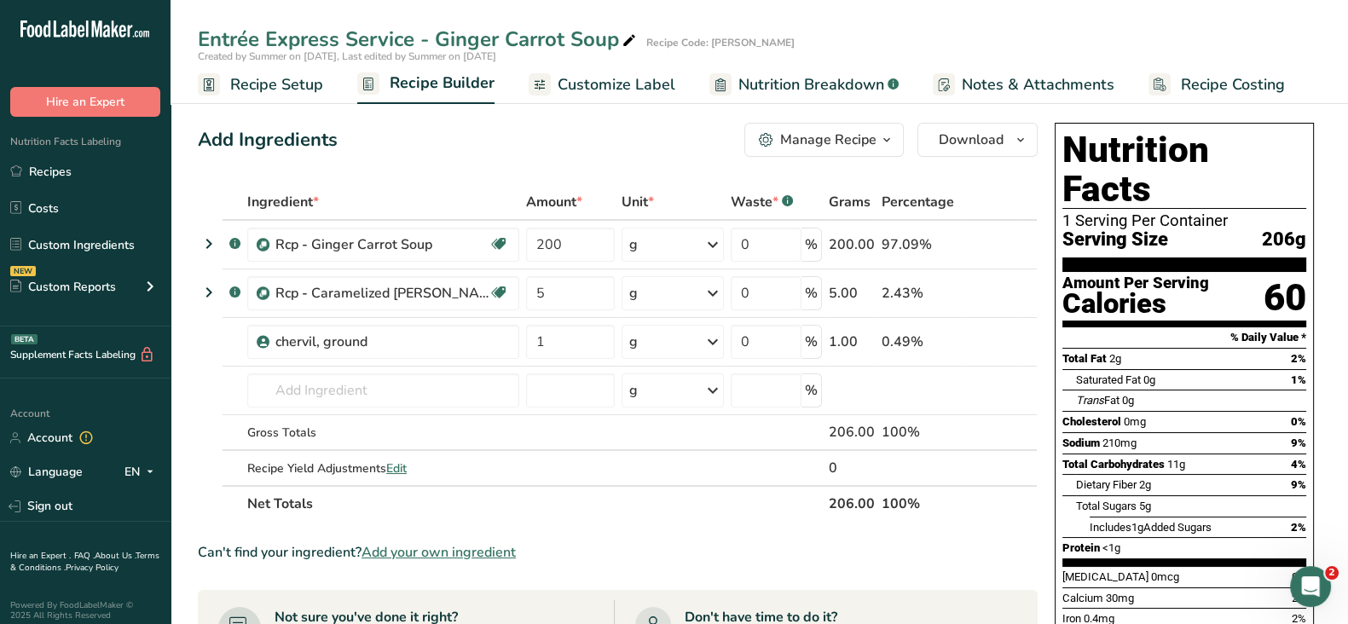
drag, startPoint x: 199, startPoint y: 36, endPoint x: 614, endPoint y: 38, distance: 415.3
click at [614, 38] on div "Entrée Express Service - Ginger Carrot Soup" at bounding box center [419, 39] width 442 height 31
drag, startPoint x: 614, startPoint y: 40, endPoint x: 248, endPoint y: 38, distance: 365.8
click at [141, 42] on div ".a-20{fill:#fff;} Hire an Expert Nutrition Facts Labeling Recipes Costs Custom …" at bounding box center [674, 585] width 1348 height 1171
click at [785, 134] on div "Manage Recipe" at bounding box center [828, 140] width 96 height 20
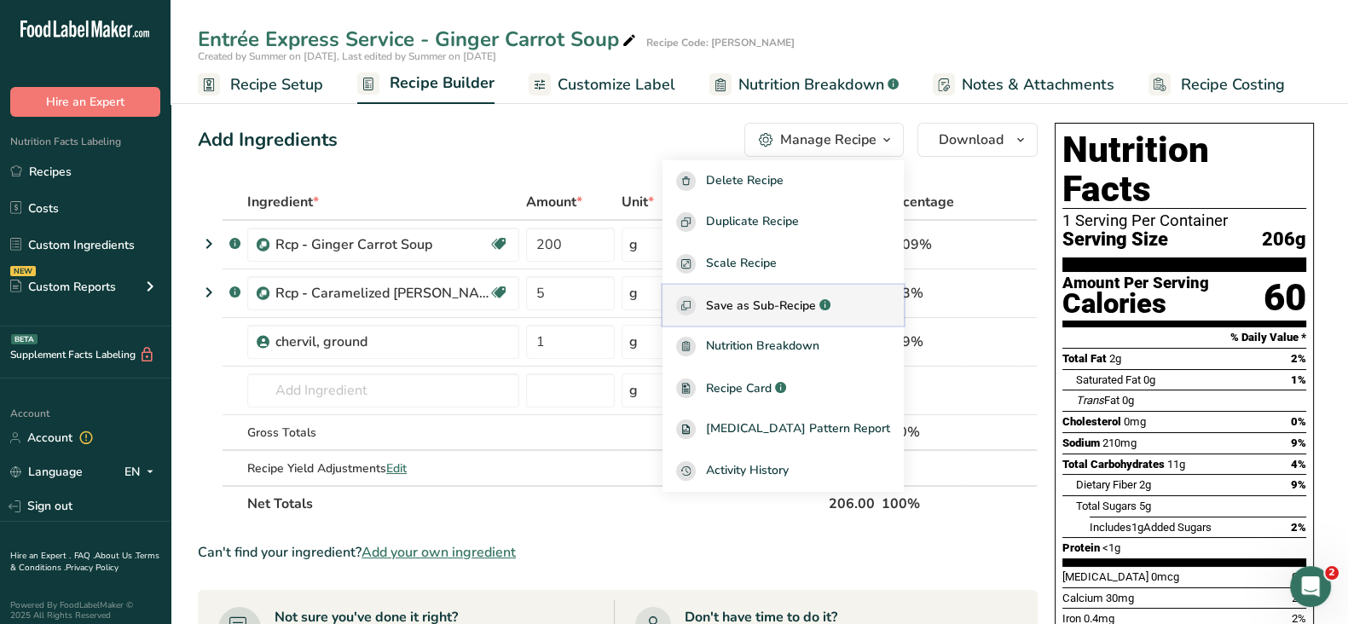
click at [797, 298] on span "Save as Sub-Recipe" at bounding box center [761, 306] width 110 height 18
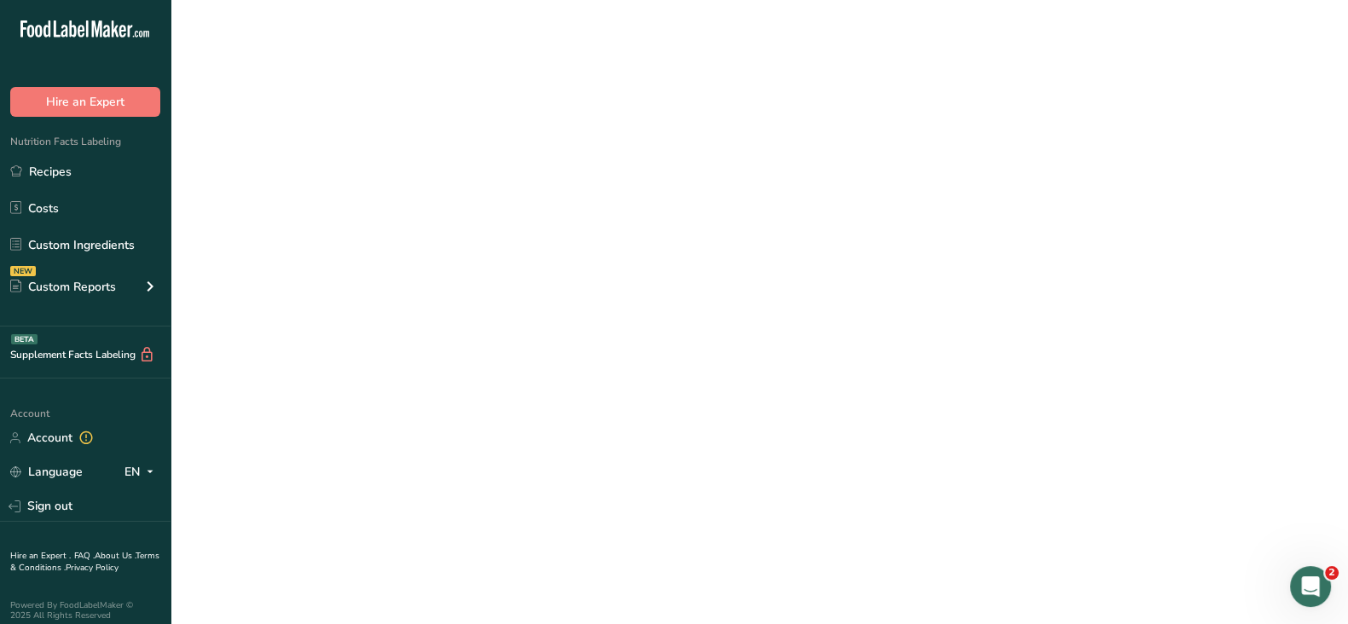
select select "30"
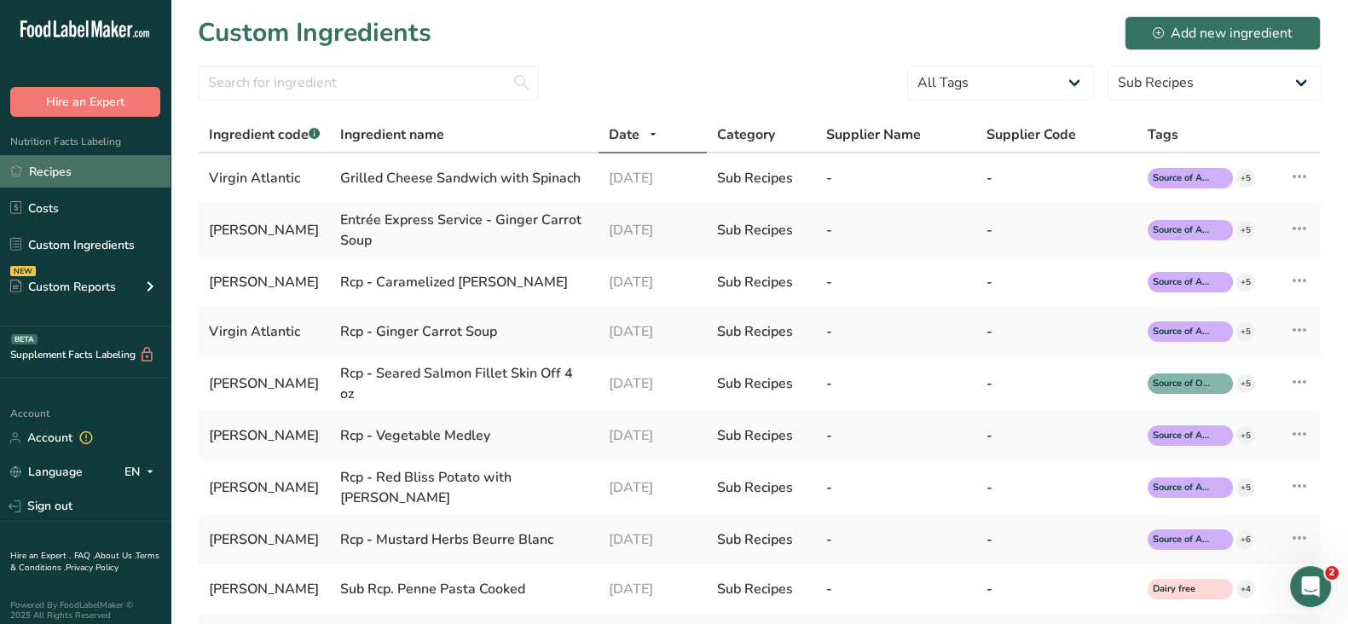
click at [81, 174] on link "Recipes" at bounding box center [85, 171] width 171 height 32
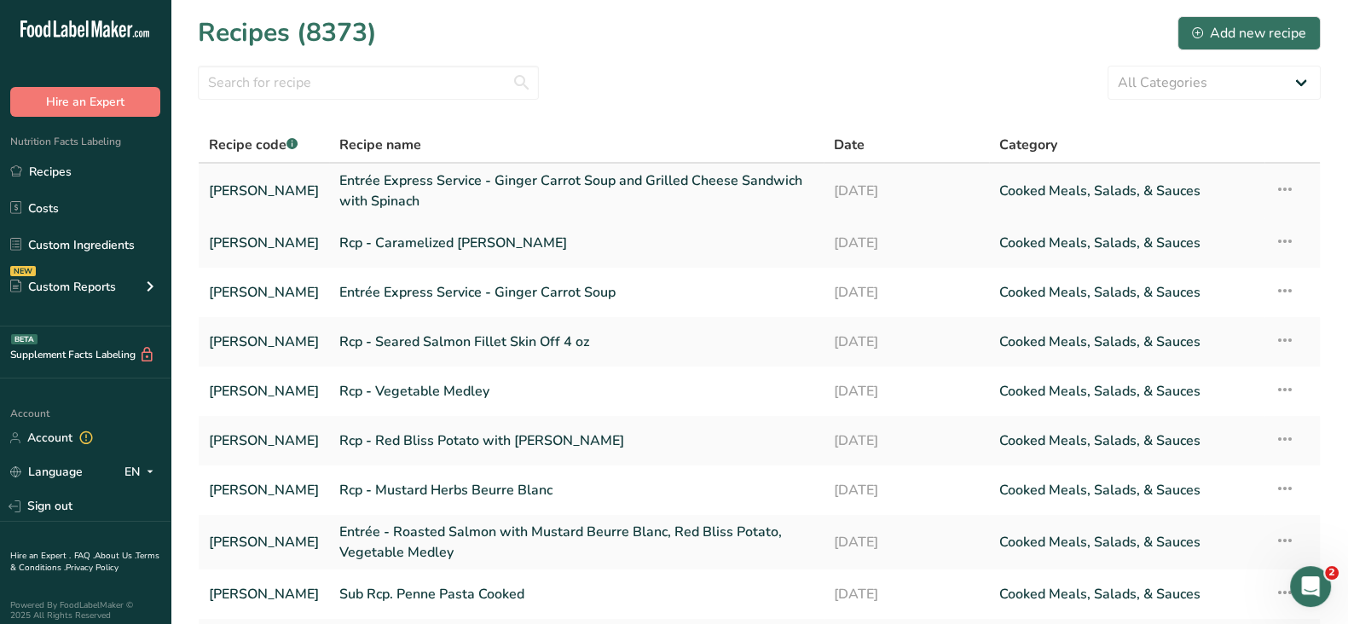
click at [595, 174] on link "Entrée Express Service - Ginger Carrot Soup and Grilled Cheese Sandwich with Sp…" at bounding box center [576, 191] width 474 height 41
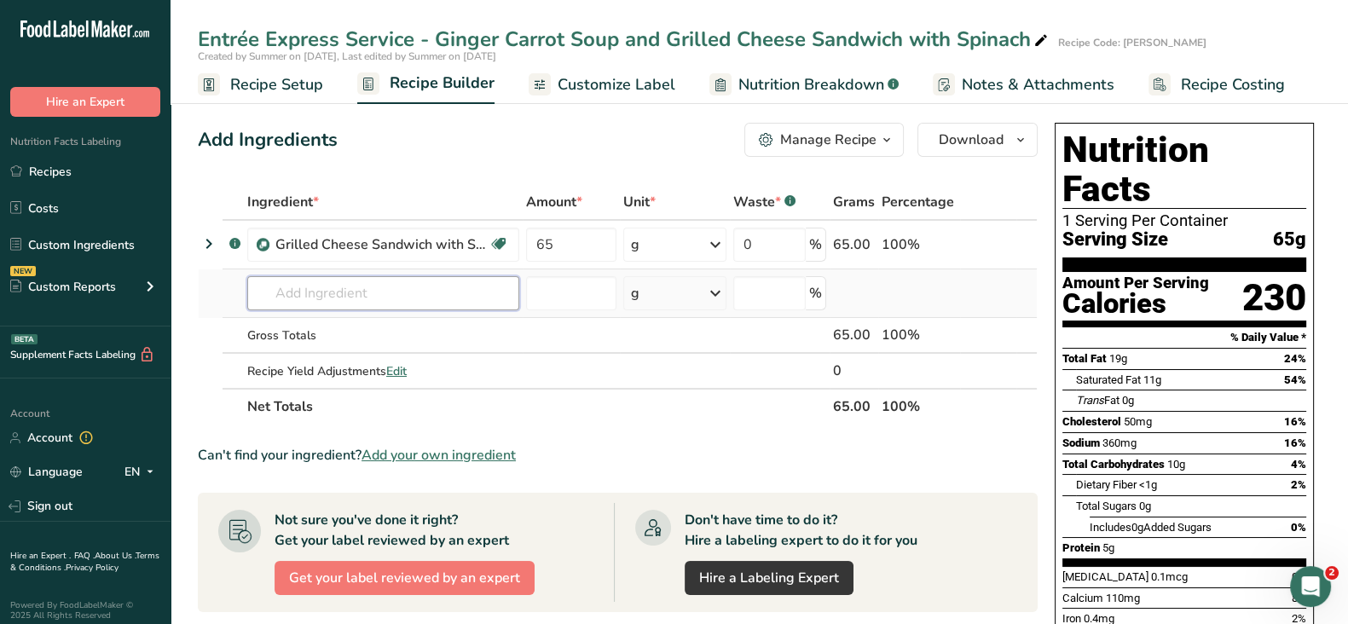
click at [383, 290] on input "text" at bounding box center [383, 293] width 272 height 34
paste input "Entrée Express Service - Ginger Carrot Soup"
drag, startPoint x: 383, startPoint y: 290, endPoint x: 180, endPoint y: 279, distance: 203.3
click at [154, 277] on div ".a-20{fill:#fff;} Hire an Expert Nutrition Facts Labeling Recipes Costs Custom …" at bounding box center [674, 537] width 1348 height 1075
click at [303, 284] on input "Entrée Express Service - Ginger Carrot Soup" at bounding box center [383, 293] width 272 height 34
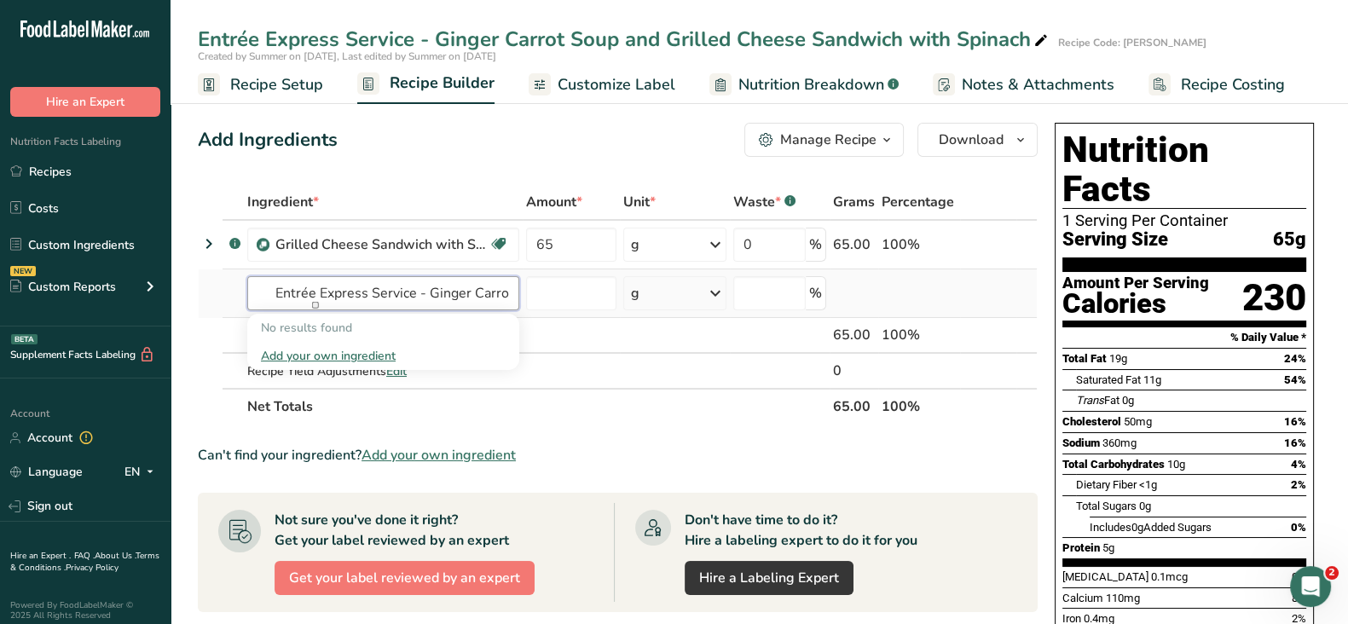
click at [277, 293] on input "Entrée Express Service - Ginger Carrot Soup" at bounding box center [383, 293] width 272 height 34
type input "Entrée Express Service - Ginger Carrot Soup"
paste input "Entrée Express Service - Ginger Carrot Soup"
drag, startPoint x: 341, startPoint y: 287, endPoint x: 123, endPoint y: 285, distance: 218.3
click at [123, 285] on div ".a-20{fill:#fff;} Hire an Expert Nutrition Facts Labeling Recipes Costs Custom …" at bounding box center [674, 537] width 1348 height 1075
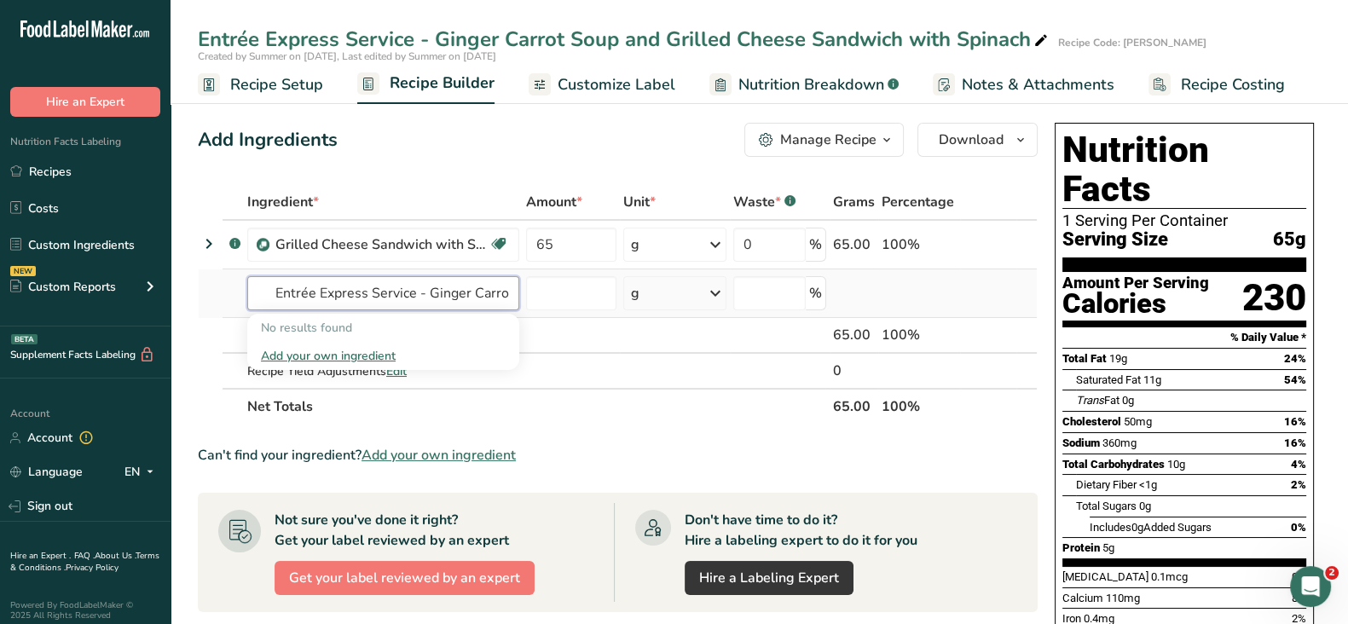
click at [328, 289] on input "Entrée Express Service - Ginger Carrot Soup" at bounding box center [383, 293] width 272 height 34
type input "Entrée Express Service - Ginger Carrot Soup"
drag, startPoint x: 35, startPoint y: 170, endPoint x: 310, endPoint y: 138, distance: 277.3
click at [35, 170] on link "Recipes" at bounding box center [85, 171] width 171 height 32
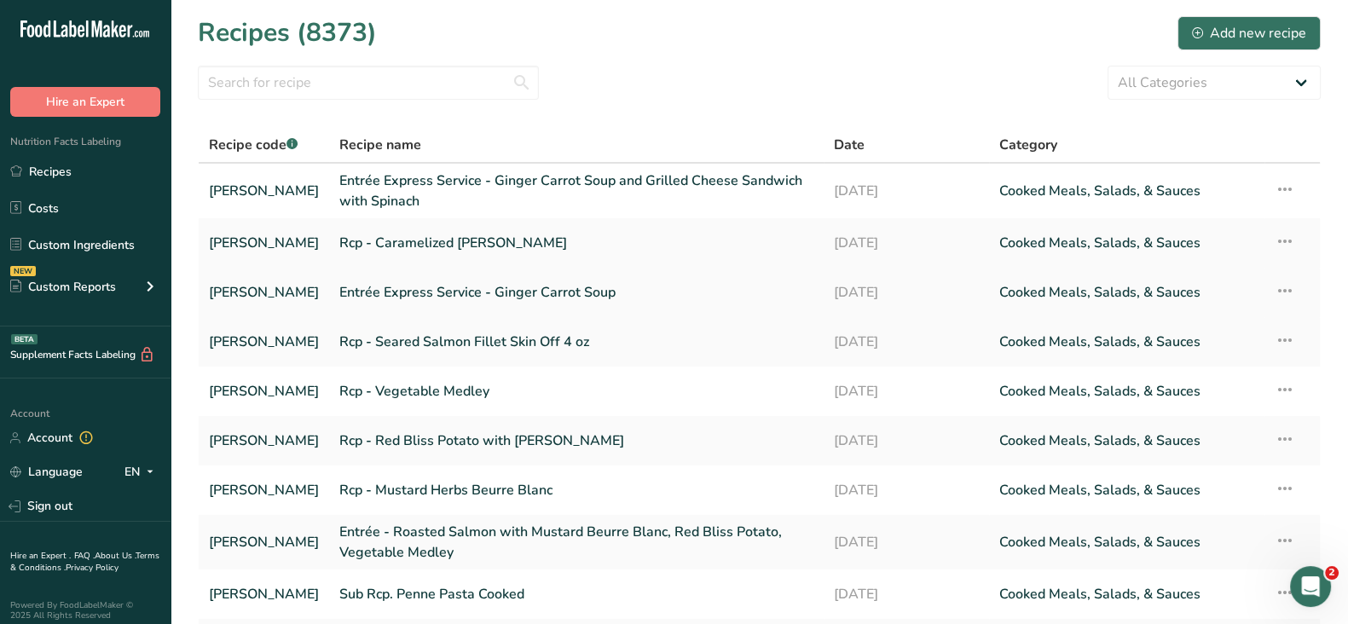
click at [577, 289] on link "Entrée Express Service - Ginger Carrot Soup" at bounding box center [576, 293] width 474 height 36
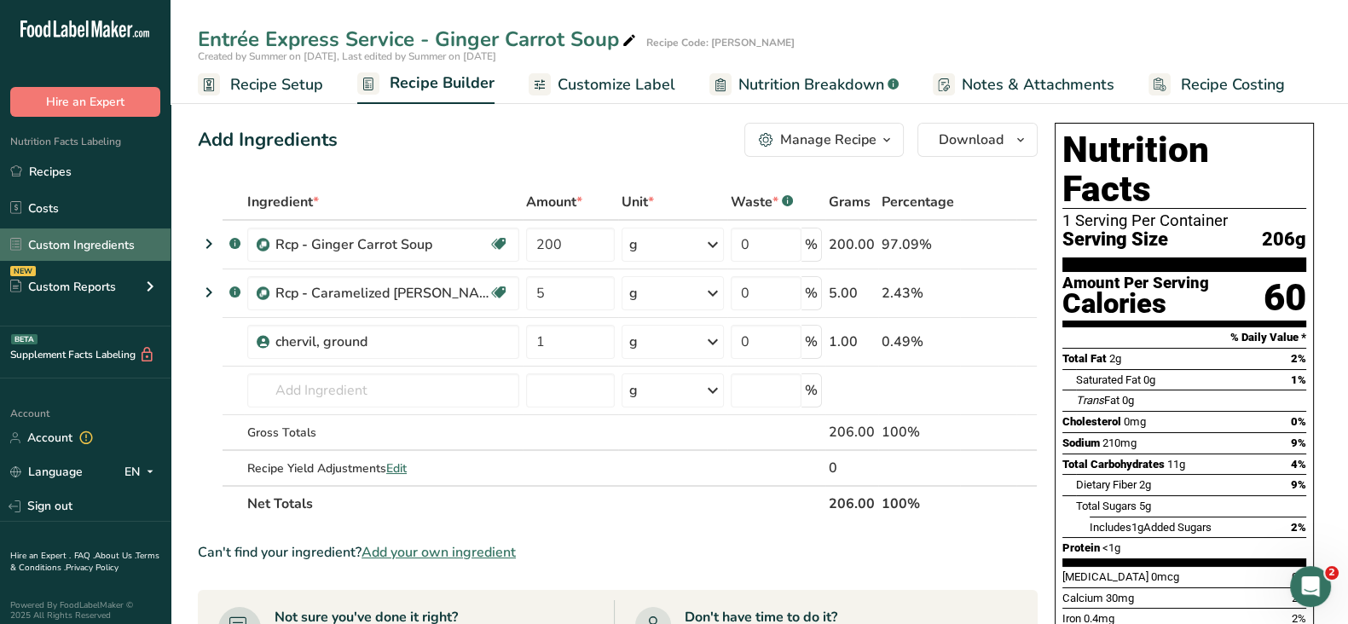
click at [58, 246] on link "Custom Ingredients" at bounding box center [85, 245] width 171 height 32
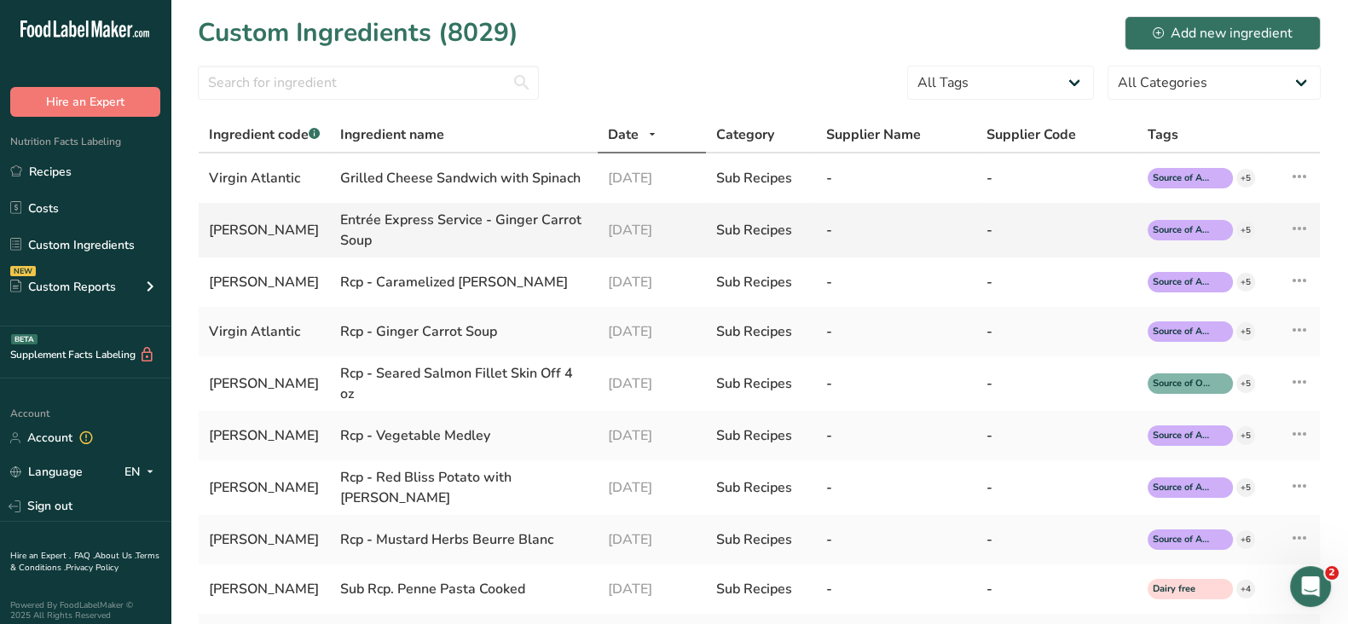
click at [1302, 223] on icon at bounding box center [1299, 228] width 20 height 31
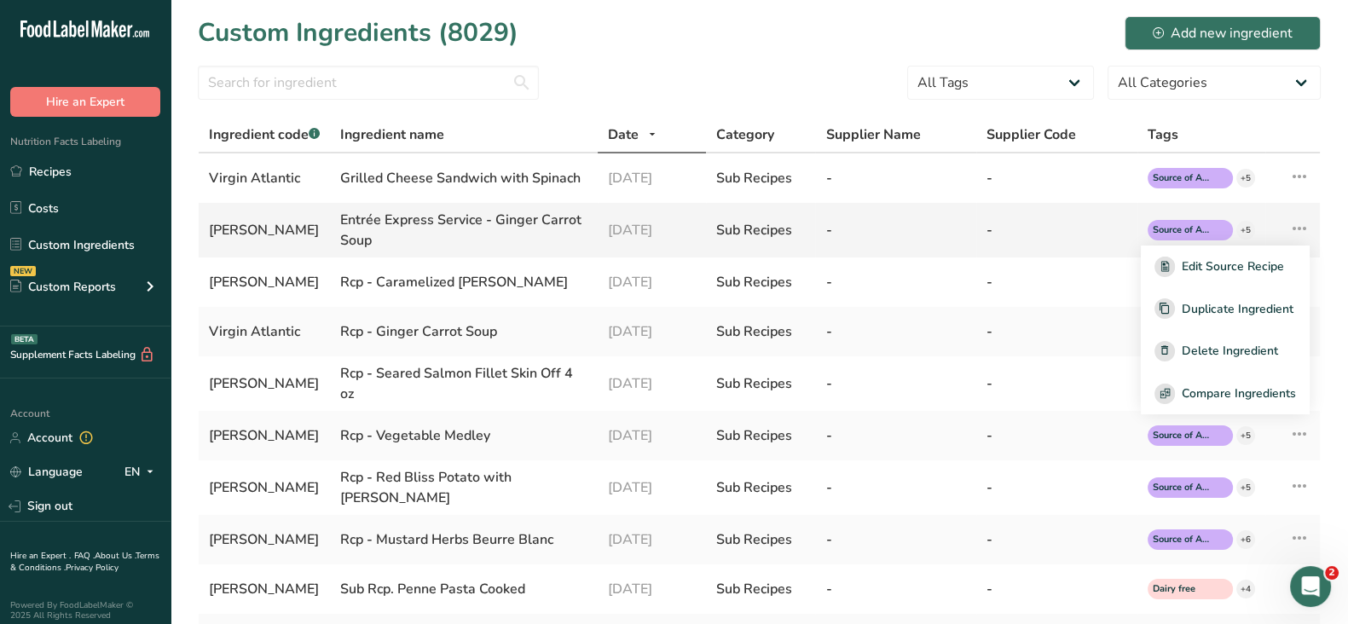
click at [411, 229] on div "Entrée Express Service - Ginger Carrot Soup" at bounding box center [463, 230] width 247 height 41
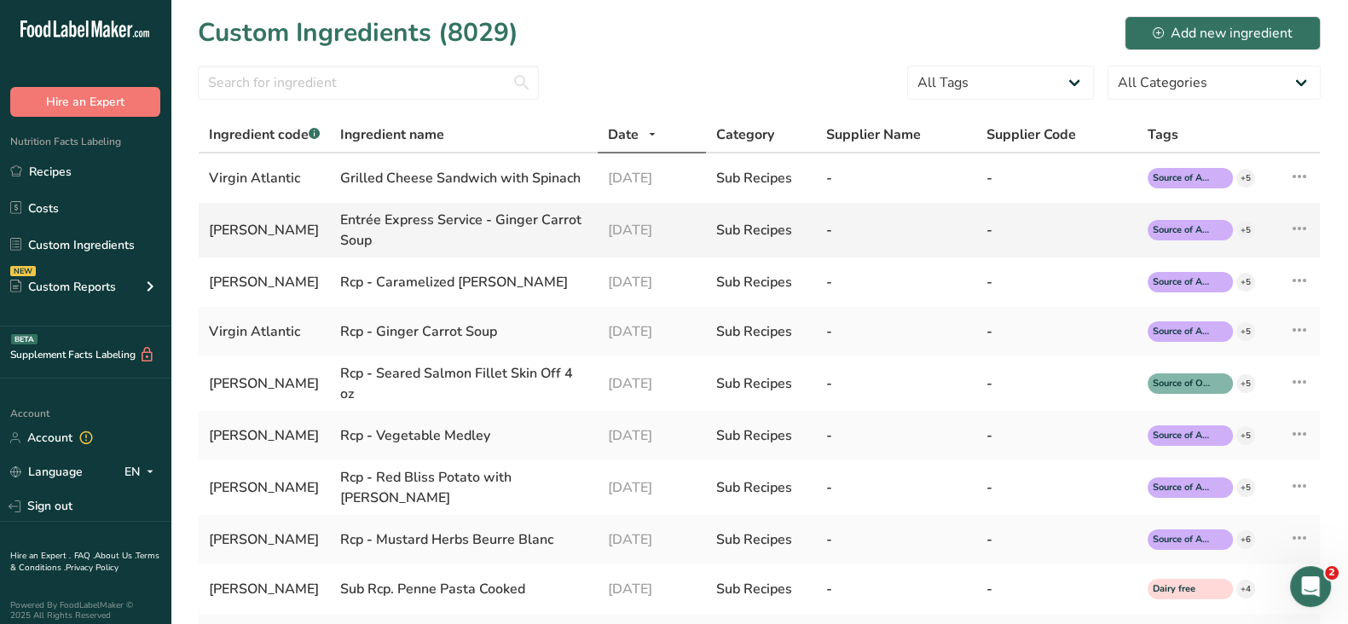
drag, startPoint x: 348, startPoint y: 215, endPoint x: 378, endPoint y: 236, distance: 36.7
click at [378, 236] on div "Entrée Express Service - Ginger Carrot Soup" at bounding box center [463, 230] width 247 height 41
click at [356, 235] on body ".a-20{fill:#fff;} Hire an Expert Nutrition Facts Labeling Recipes Costs Custom …" at bounding box center [674, 598] width 1348 height 1196
drag, startPoint x: 345, startPoint y: 217, endPoint x: 379, endPoint y: 240, distance: 41.2
click at [379, 240] on div "Entrée Express Service - Ginger Carrot Soup" at bounding box center [463, 230] width 247 height 41
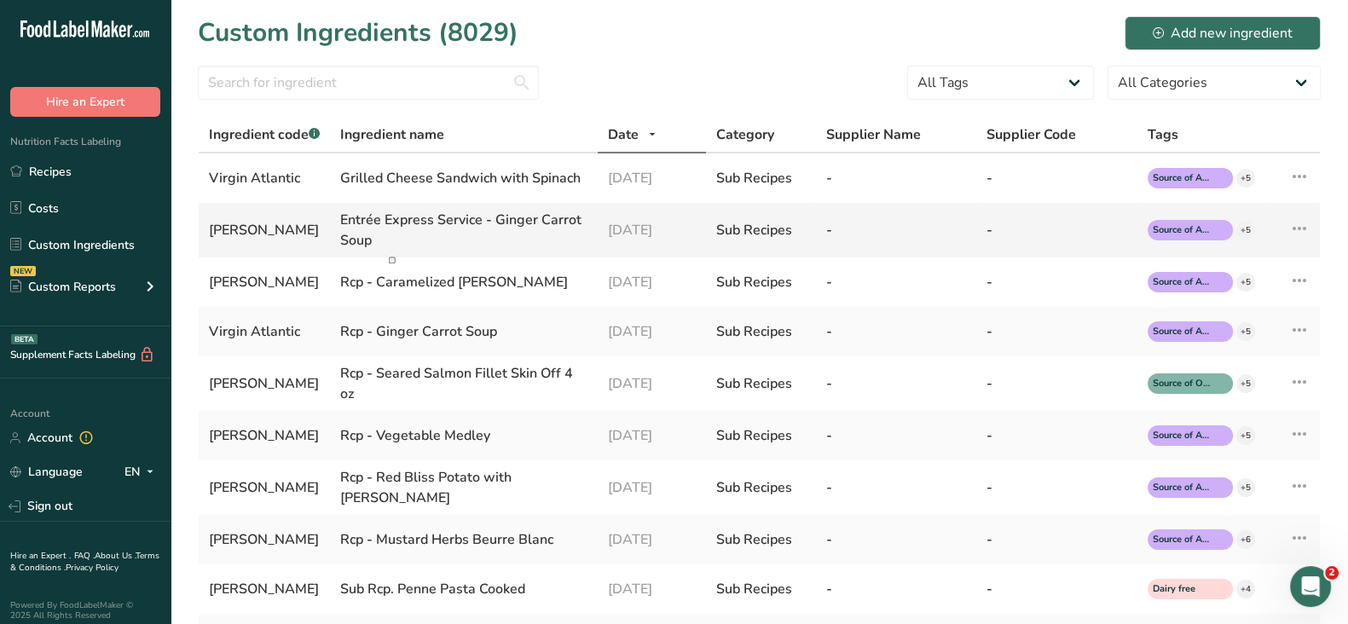
copy div "Entrée Express Service - Ginger Carrot Soup"
drag, startPoint x: 60, startPoint y: 165, endPoint x: 100, endPoint y: 164, distance: 40.1
click at [60, 165] on link "Recipes" at bounding box center [85, 171] width 171 height 32
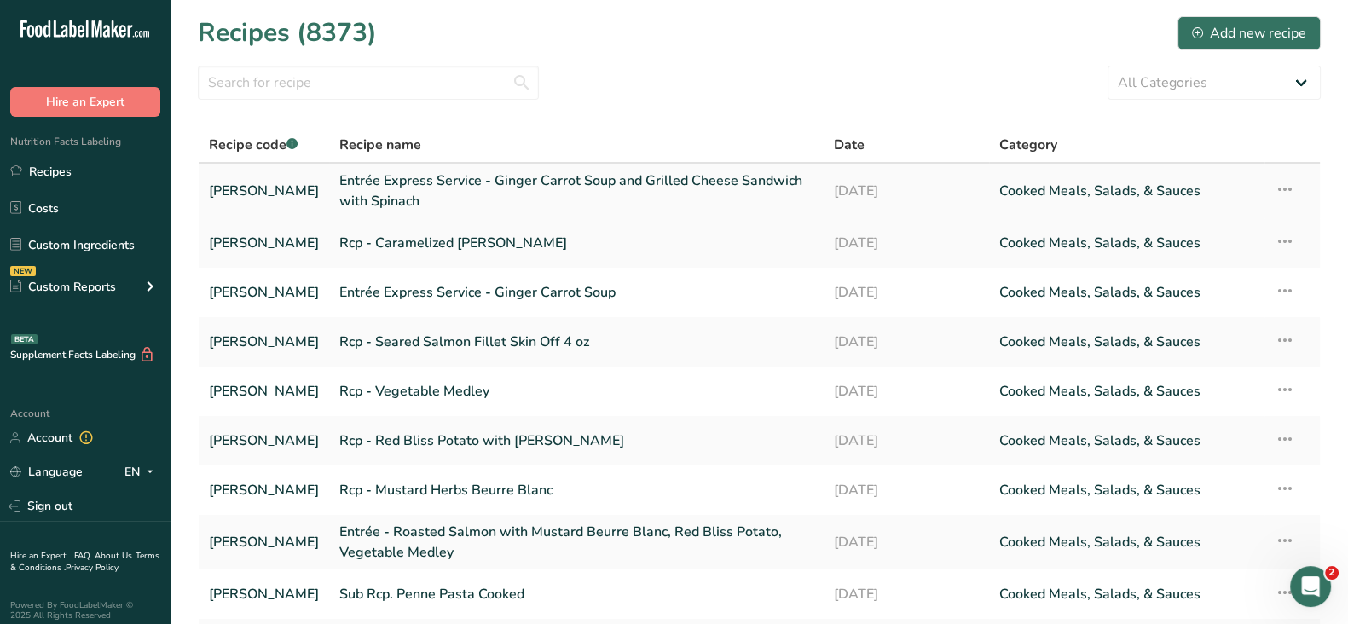
click at [652, 194] on link "Entrée Express Service - Ginger Carrot Soup and Grilled Cheese Sandwich with Sp…" at bounding box center [576, 191] width 474 height 41
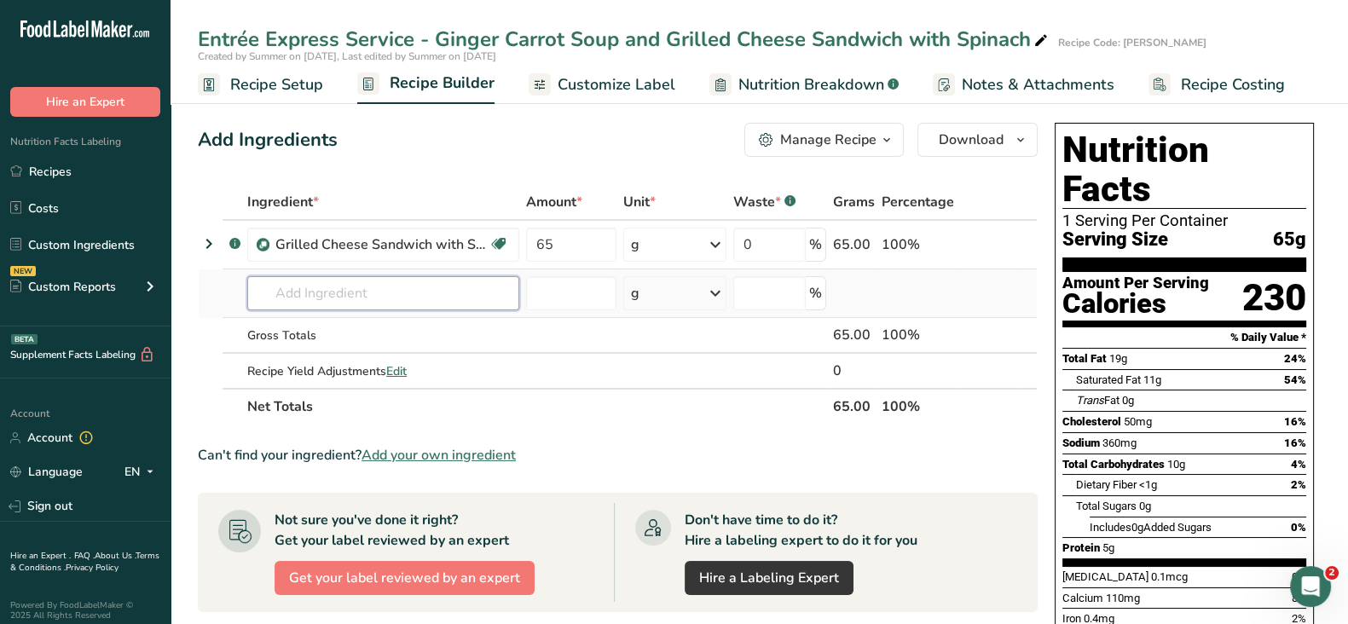
click at [406, 293] on input "text" at bounding box center [383, 293] width 272 height 34
paste input "Entrée Express Service - Ginger Carrot Soup"
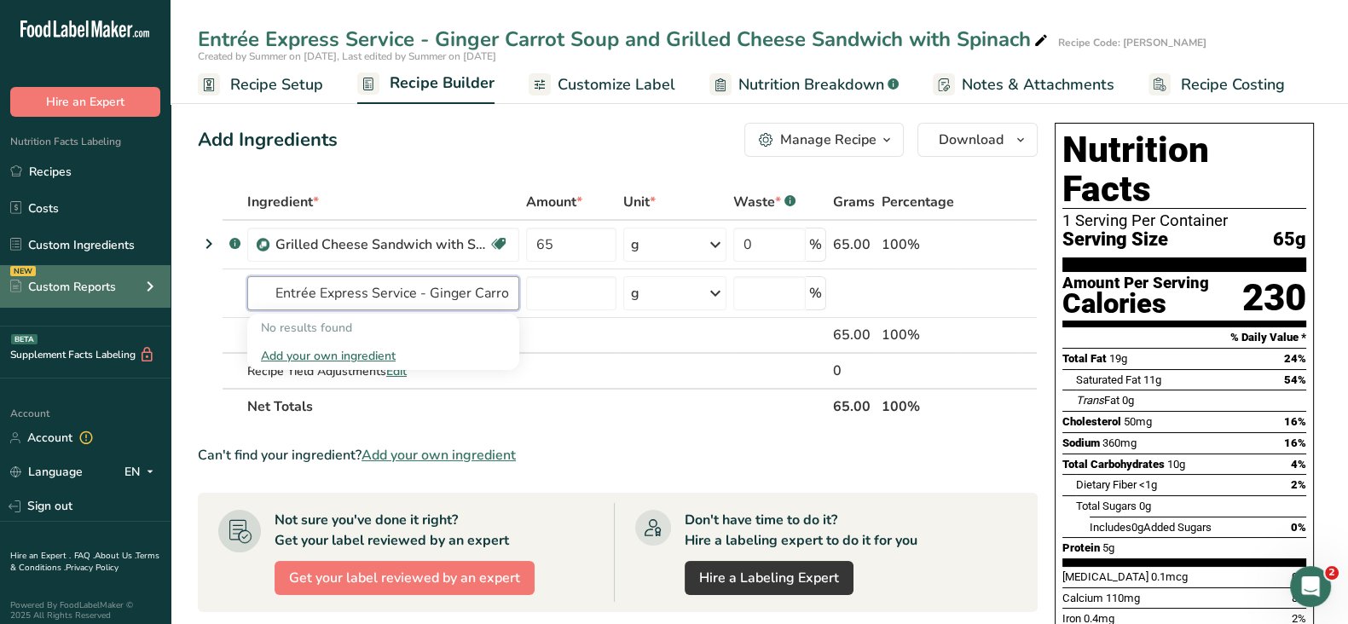
drag, startPoint x: 414, startPoint y: 296, endPoint x: 125, endPoint y: 288, distance: 288.3
click at [125, 288] on div ".a-20{fill:#fff;} Hire an Expert Nutrition Facts Labeling Recipes Costs Custom …" at bounding box center [674, 537] width 1348 height 1075
click at [294, 298] on input "Entrée Express Service - Ginger Carrot Soup" at bounding box center [383, 293] width 272 height 34
click at [279, 293] on input "Entrée Express Service - Ginger Carrot Soup" at bounding box center [383, 293] width 272 height 34
click at [277, 287] on input "Entrée Express Service - Ginger Carrot Soup" at bounding box center [383, 293] width 272 height 34
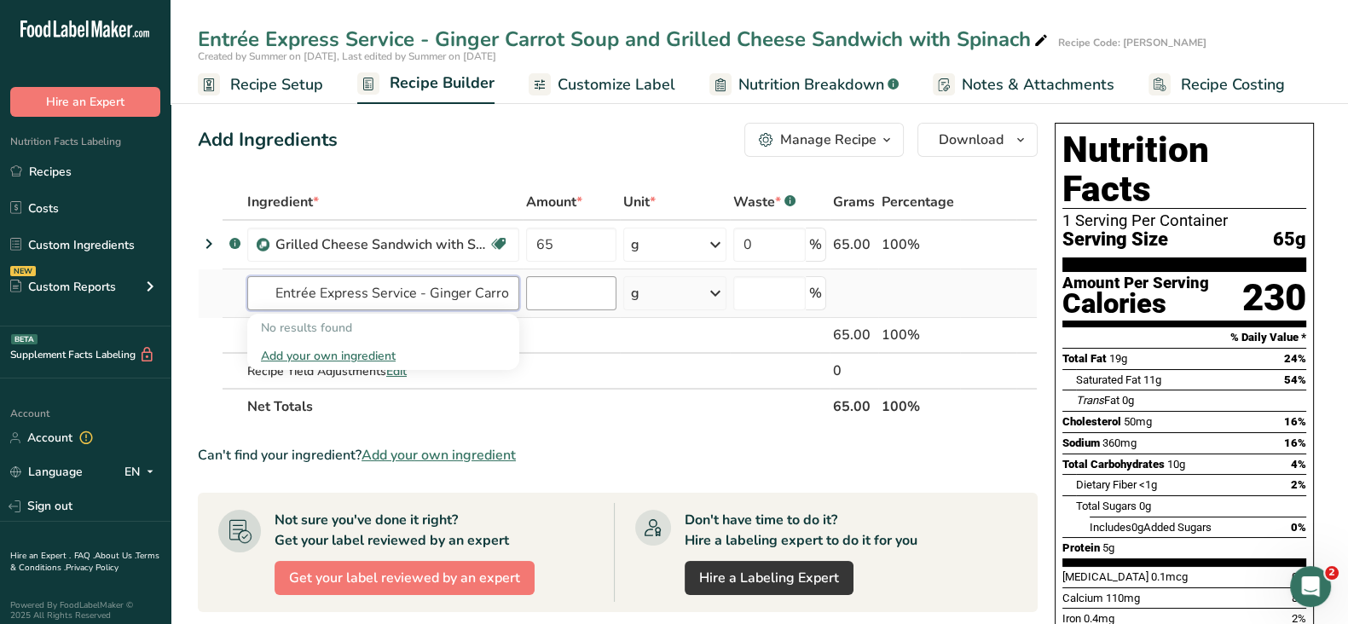
scroll to position [0, 36]
drag, startPoint x: 426, startPoint y: 292, endPoint x: 588, endPoint y: 299, distance: 162.2
click at [588, 299] on tr "Entrée Express Service - Ginger Carrot Soup No results found Add your own ingre…" at bounding box center [618, 293] width 838 height 49
click at [510, 298] on input "Entrée Express Service - Ginger Carrot Soup" at bounding box center [383, 293] width 272 height 34
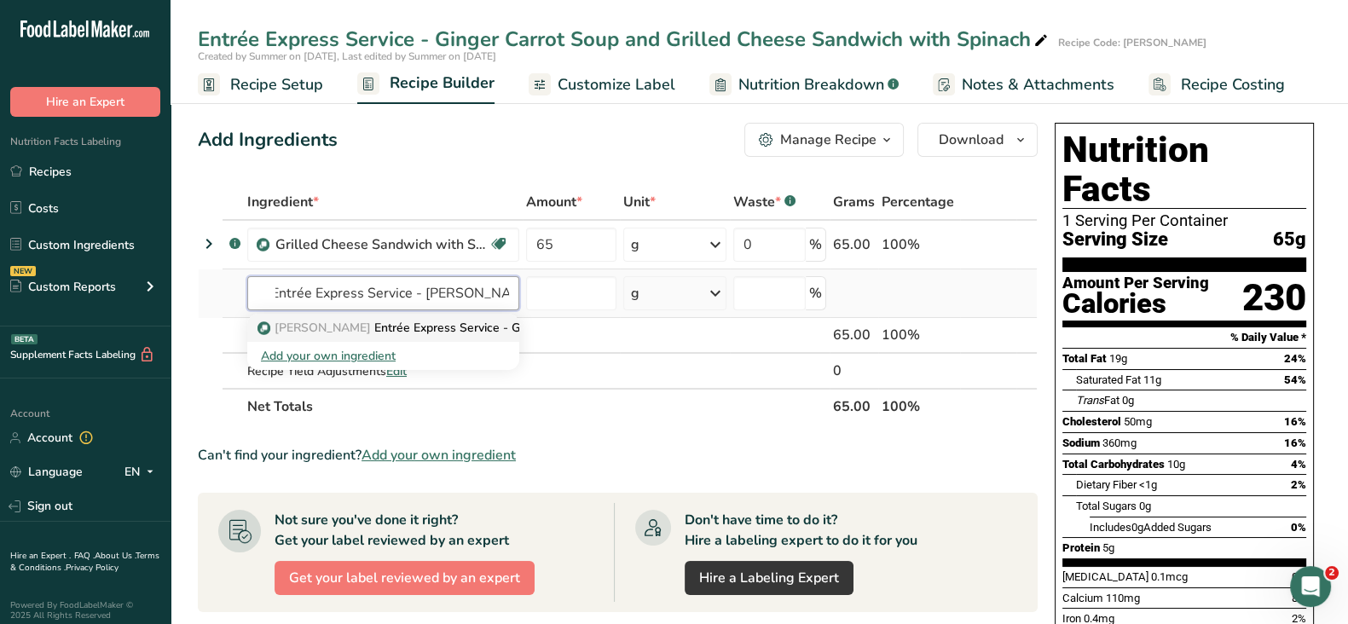
type input "Entrée Express Service - [PERSON_NAME]"
click at [482, 333] on p "[PERSON_NAME] Entrée Express Service - Ginger Carrot Soup" at bounding box center [439, 328] width 356 height 18
type input "Entrée Express Service - Ginger Carrot Soup"
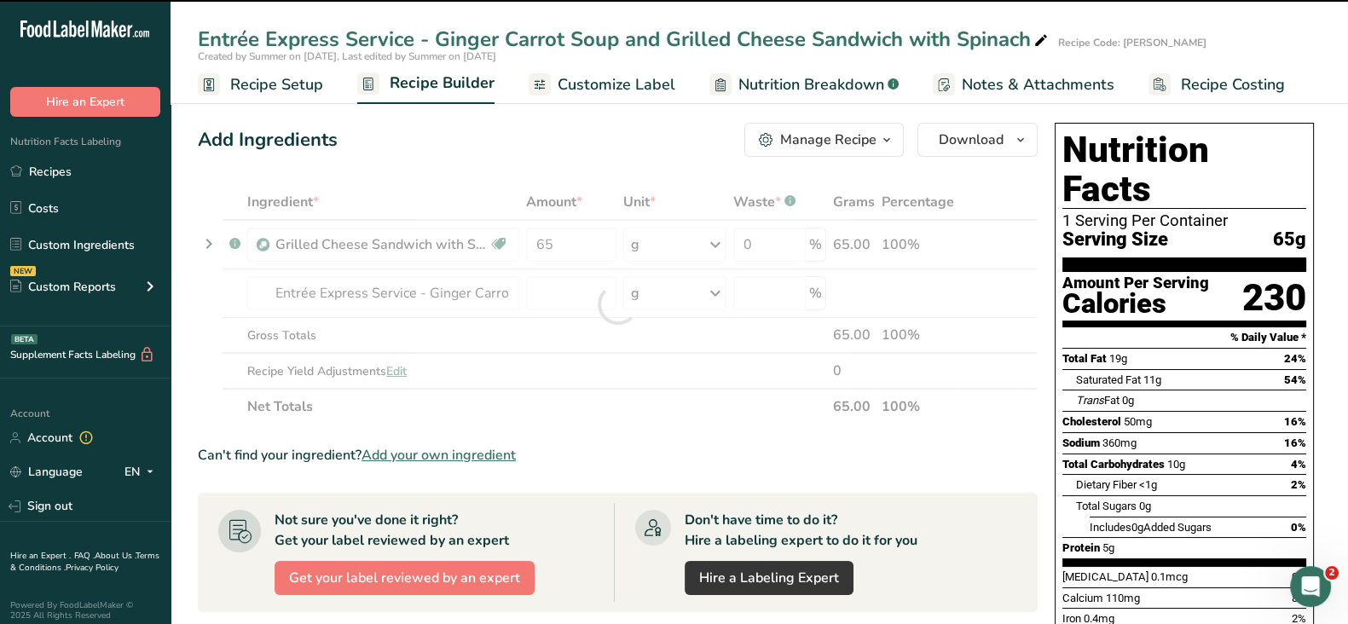
type input "0"
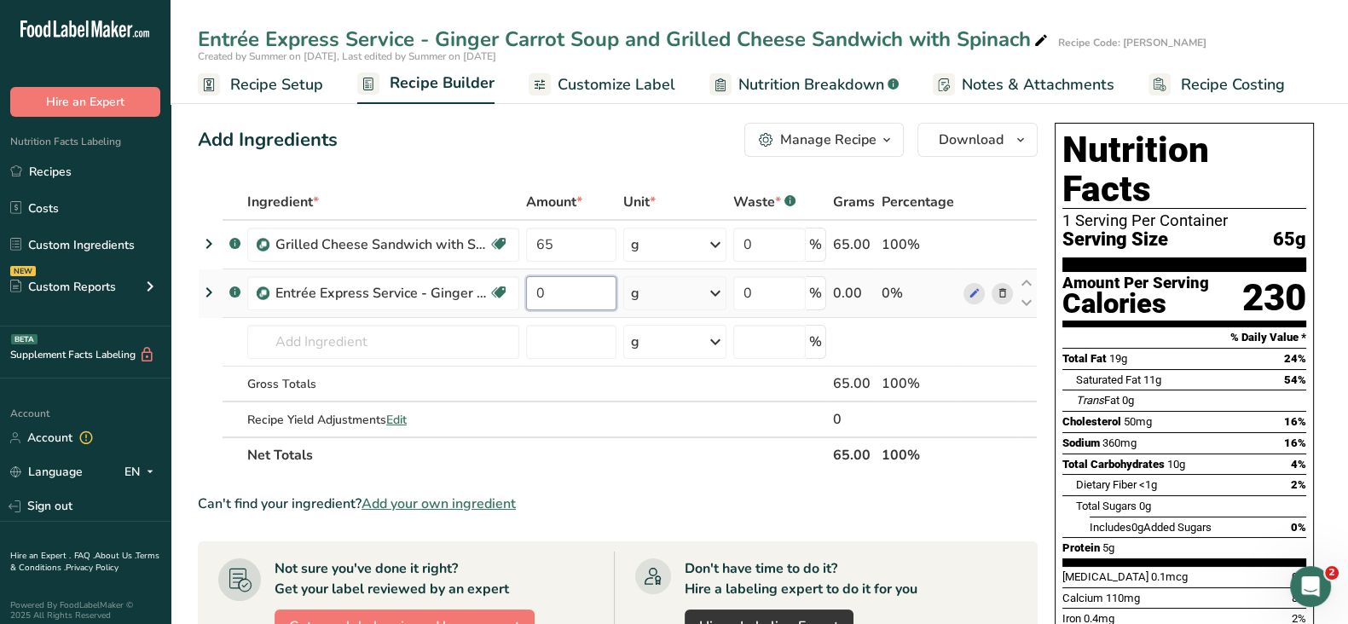
drag, startPoint x: 565, startPoint y: 281, endPoint x: 519, endPoint y: 283, distance: 46.1
click at [519, 283] on tr ".a-a{fill:#347362;}.b-a{fill:#fff;} Entrée Express Service - Ginger Carrot Soup…" at bounding box center [618, 293] width 838 height 49
type input "2"
type input "206"
click at [468, 147] on div "Add Ingredients Manage Recipe Delete Recipe Duplicate Recipe Scale Recipe Save …" at bounding box center [618, 140] width 840 height 34
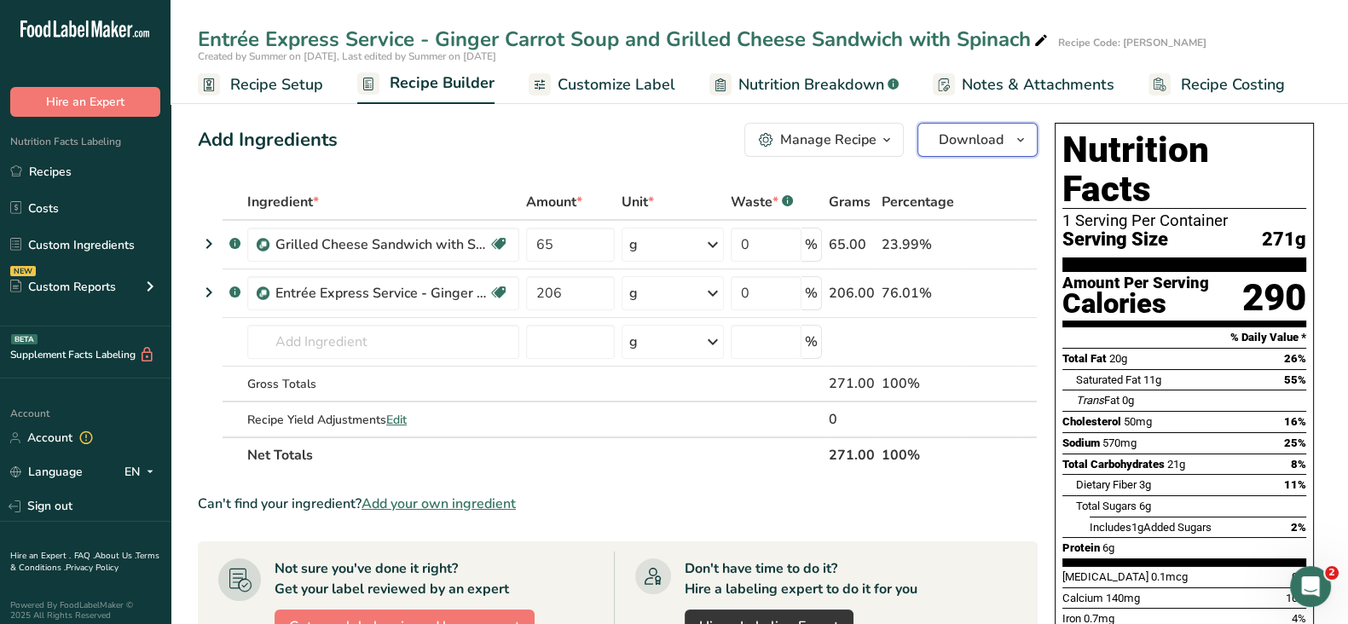
click at [996, 137] on span "Download" at bounding box center [971, 140] width 65 height 20
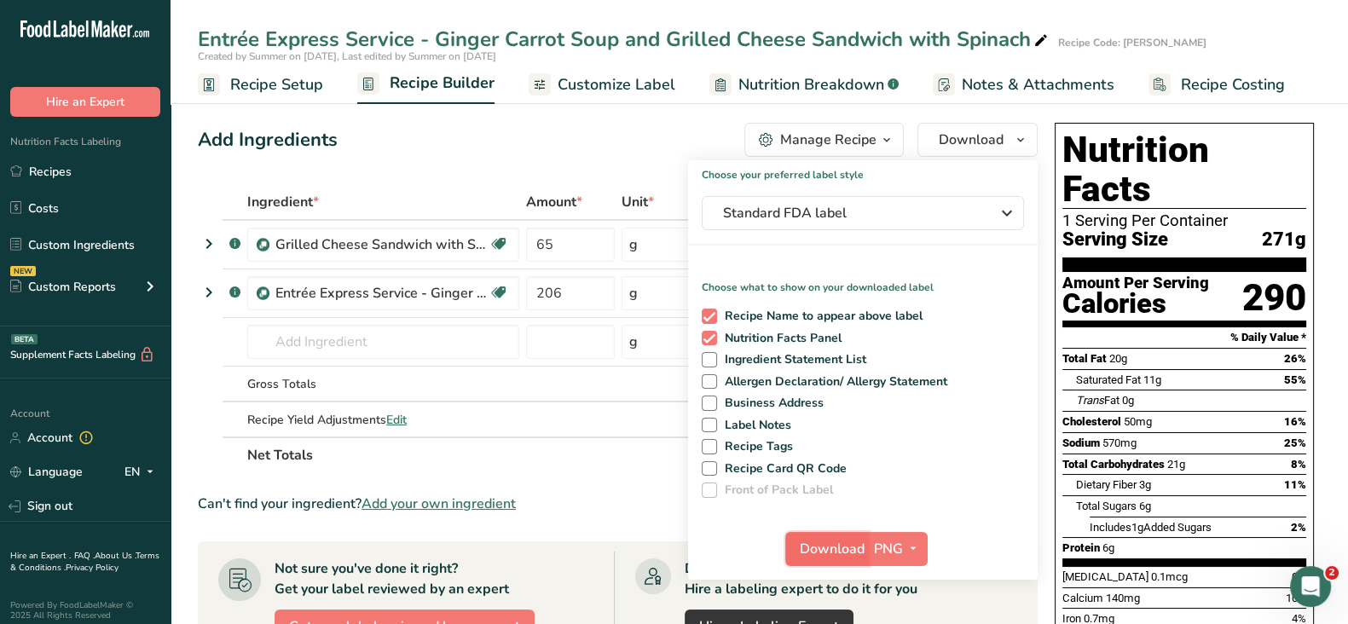
click at [806, 551] on span "Download" at bounding box center [832, 549] width 65 height 20
click at [773, 78] on span "Nutrition Breakdown" at bounding box center [812, 84] width 146 height 23
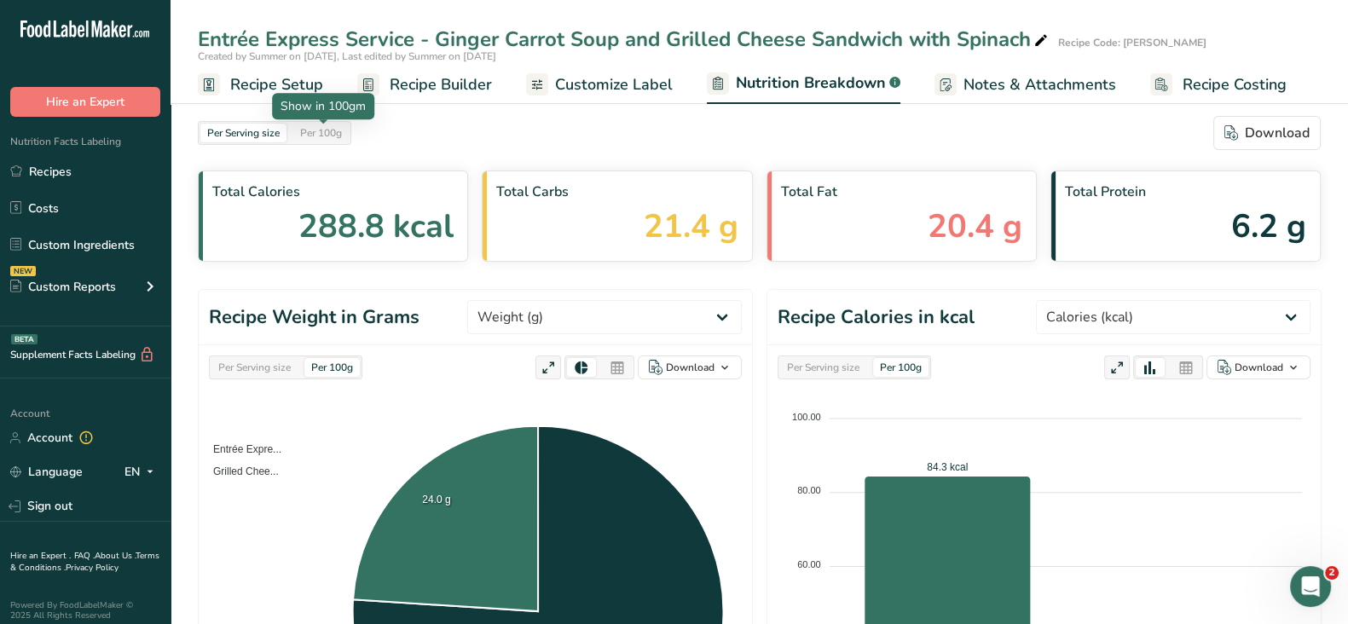
click at [316, 131] on div "Per 100g" at bounding box center [320, 133] width 55 height 19
click at [1195, 317] on select "Weight (g) Calories (kcal) Energy KJ (kj) Total Fat (g) Saturated Fat (g) Trans…" at bounding box center [1173, 317] width 275 height 34
select select "Energy KJ"
click at [1099, 300] on select "Weight (g) Calories (kcal) Energy KJ (kj) Total Fat (g) Saturated Fat (g) Trans…" at bounding box center [1173, 317] width 275 height 34
click at [1187, 368] on icon at bounding box center [1186, 368] width 15 height 24
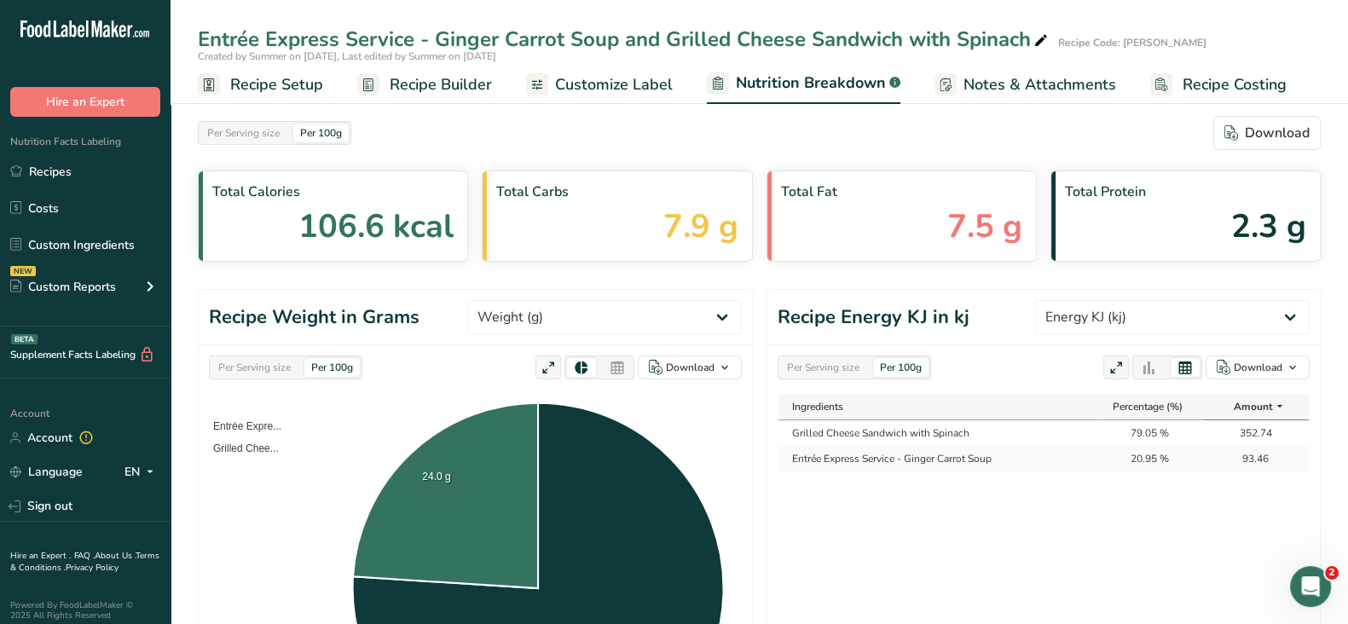
click at [819, 360] on div "Per Serving size" at bounding box center [823, 367] width 86 height 19
